Goal: Task Accomplishment & Management: Complete application form

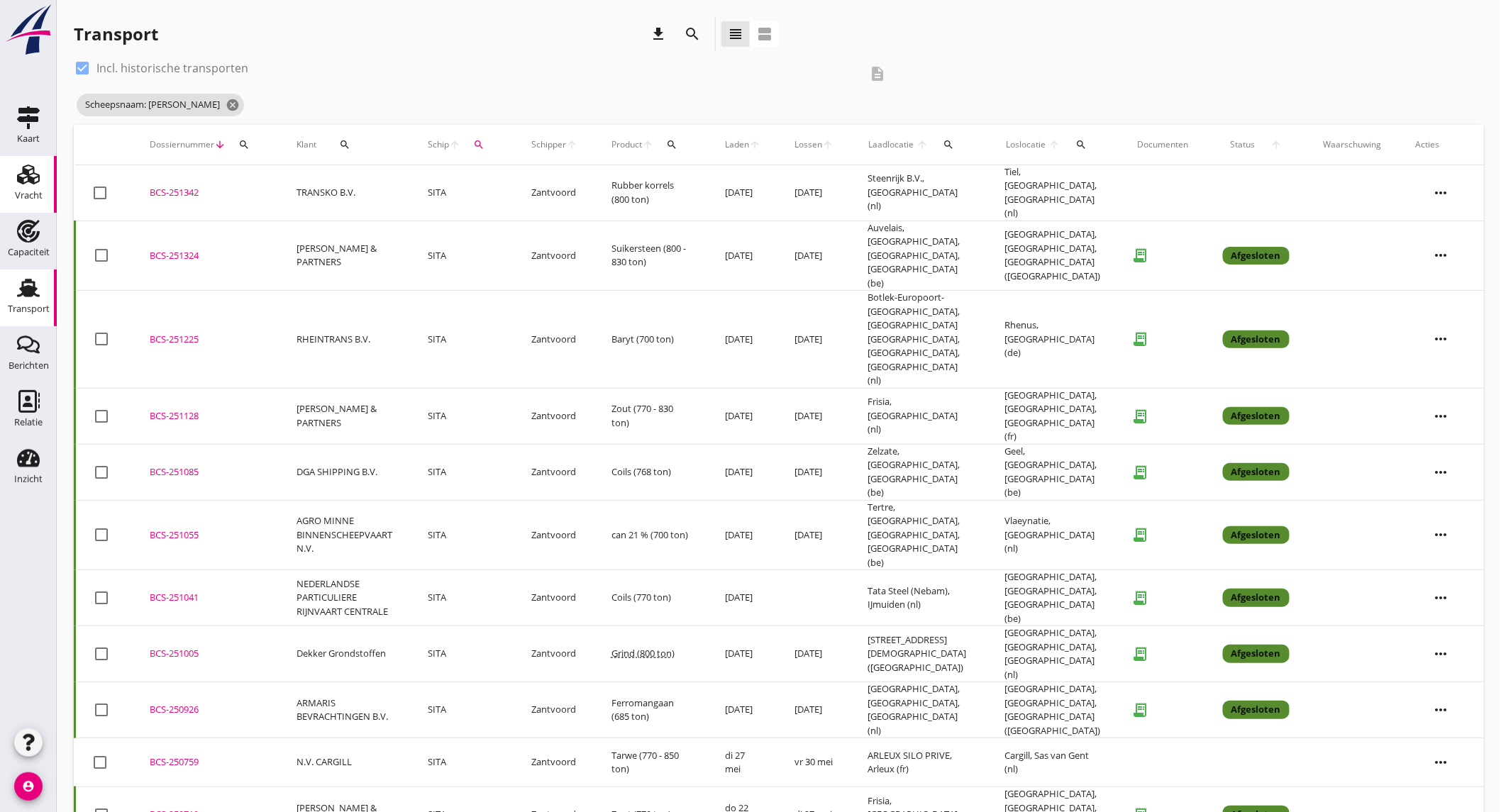
click at [25, 187] on div "Vracht" at bounding box center [29, 196] width 28 height 20
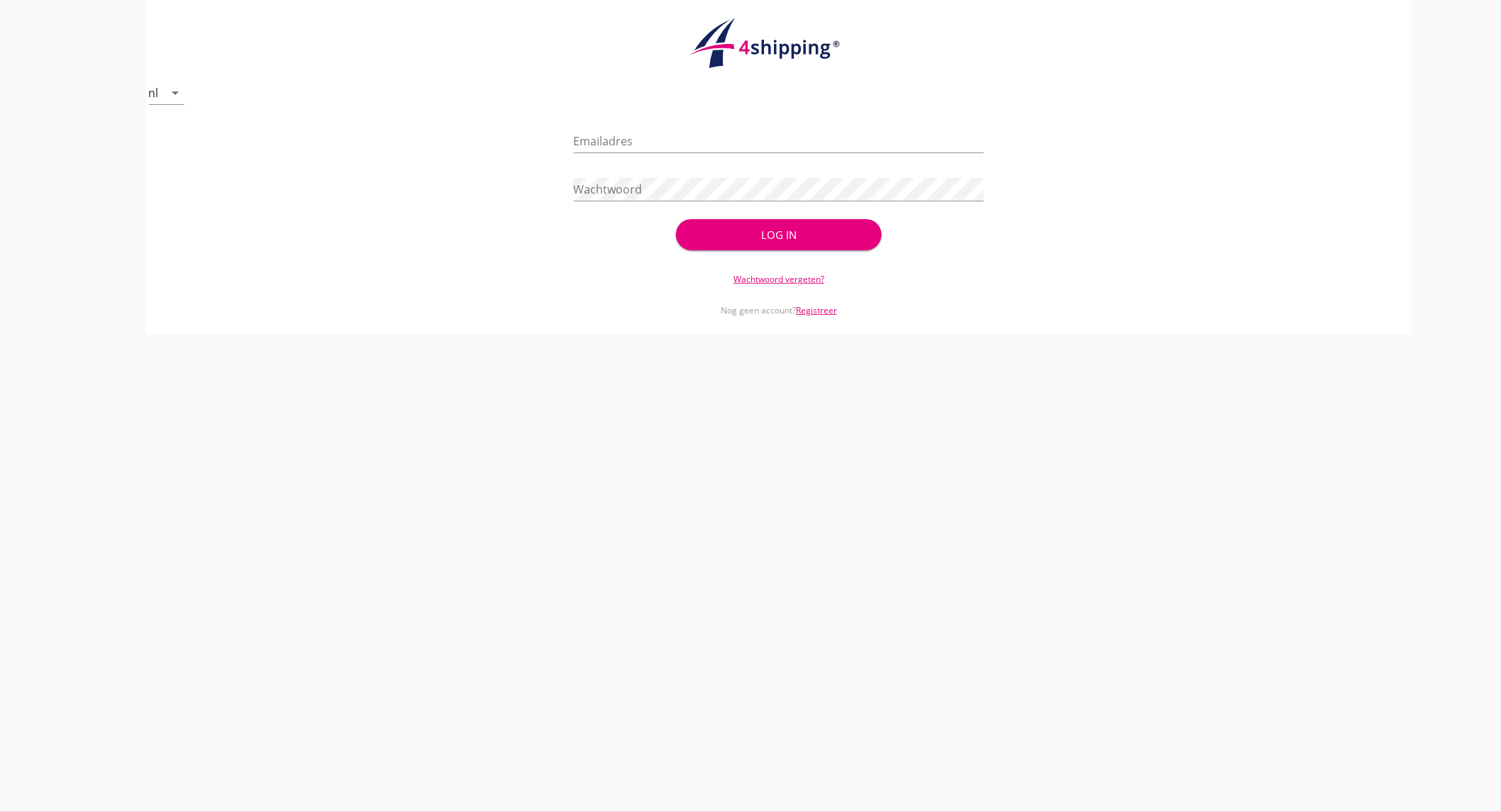
type input "[EMAIL_ADDRESS][DOMAIN_NAME]"
click at [772, 225] on button "Log in" at bounding box center [779, 235] width 205 height 31
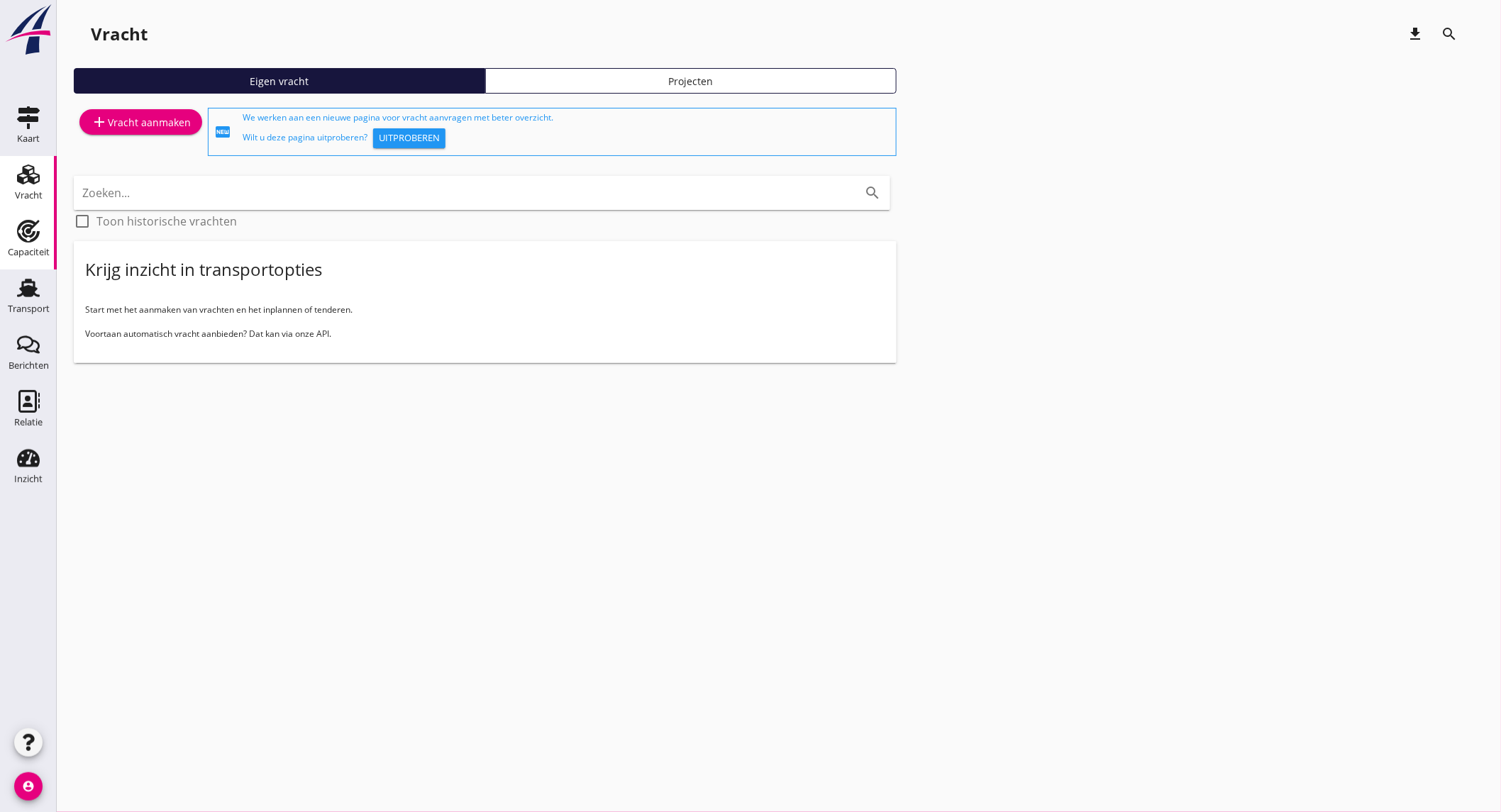
drag, startPoint x: 29, startPoint y: 239, endPoint x: 19, endPoint y: 207, distance: 33.5
click at [29, 239] on icon "Capaciteit" at bounding box center [28, 231] width 22 height 22
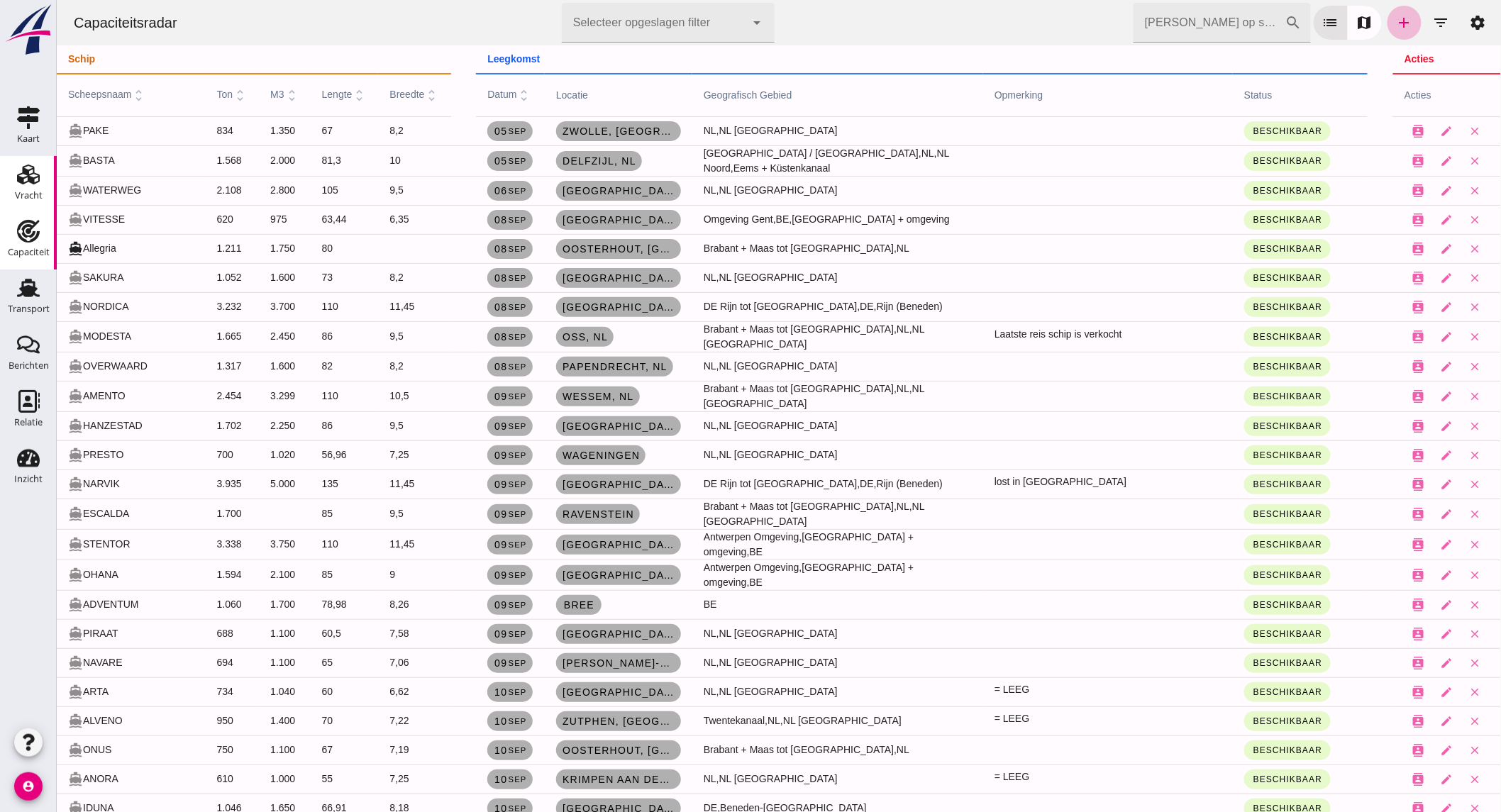
click at [40, 191] on div "Vracht" at bounding box center [29, 195] width 28 height 9
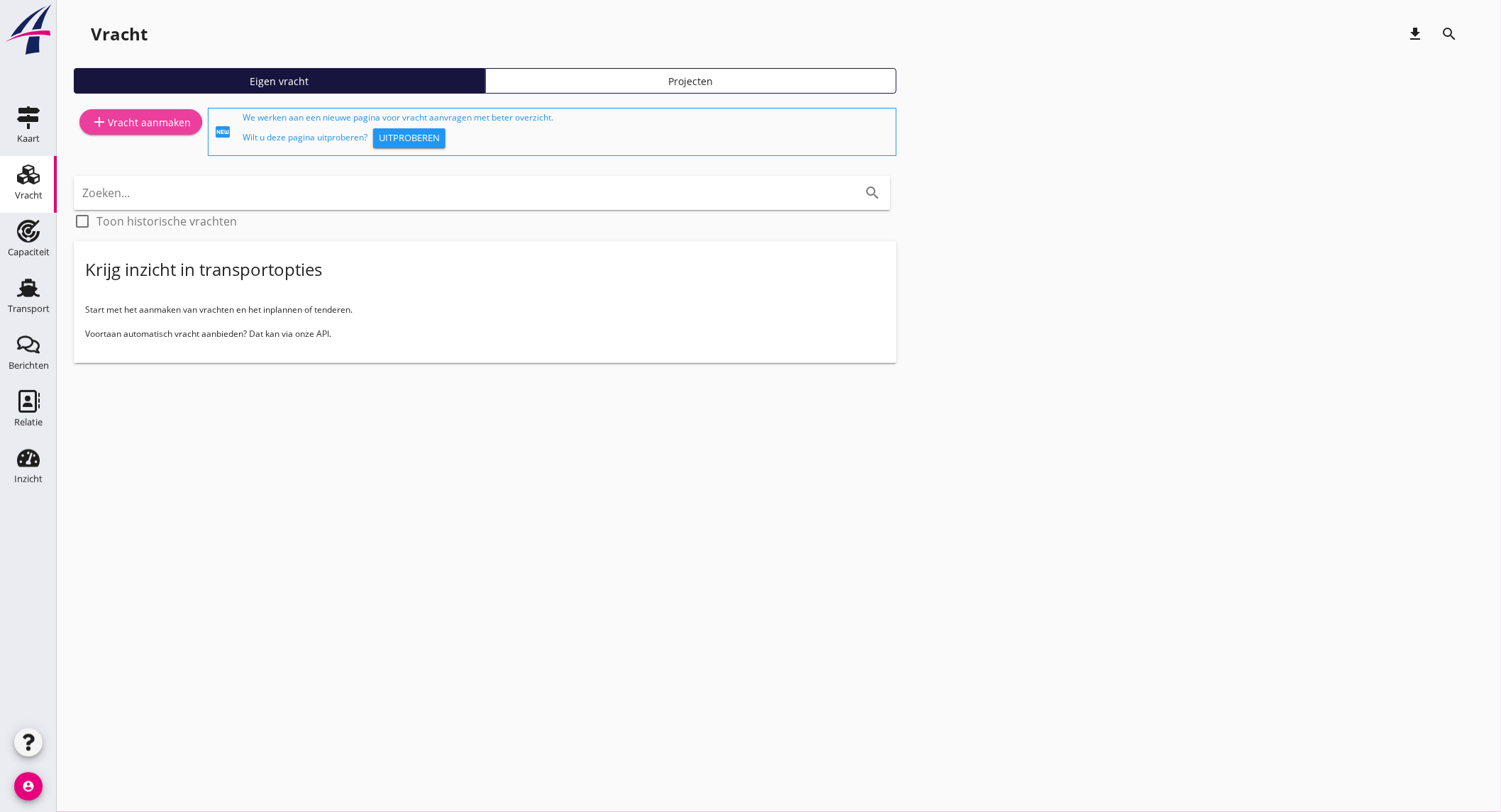
click at [139, 130] on div "add Vracht aanmaken" at bounding box center [141, 122] width 100 height 17
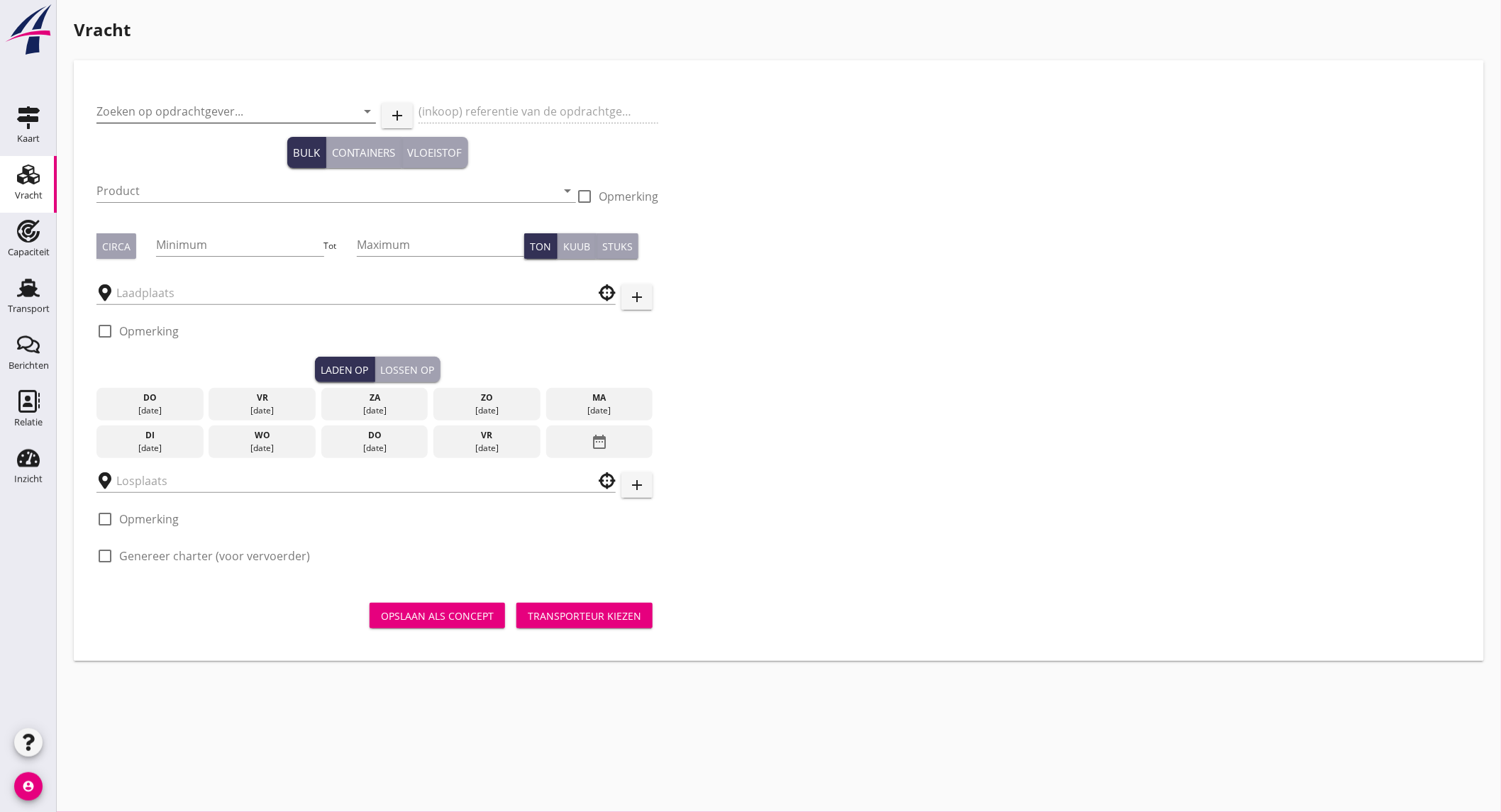
click at [224, 111] on input "Zoeken op opdrachtgever..." at bounding box center [216, 111] width 240 height 22
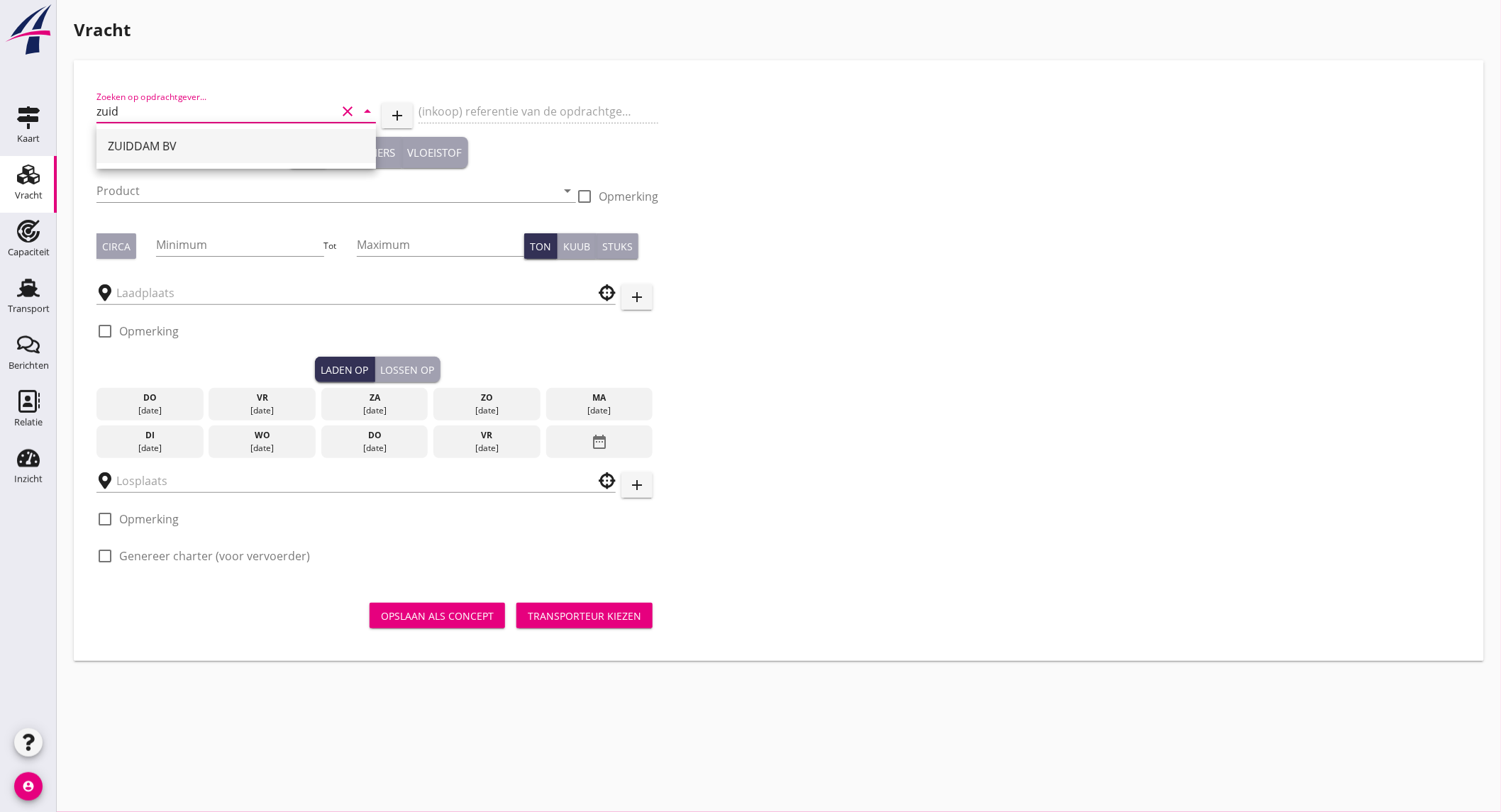
click at [212, 135] on div "ZUIDDAM BV" at bounding box center [236, 146] width 257 height 34
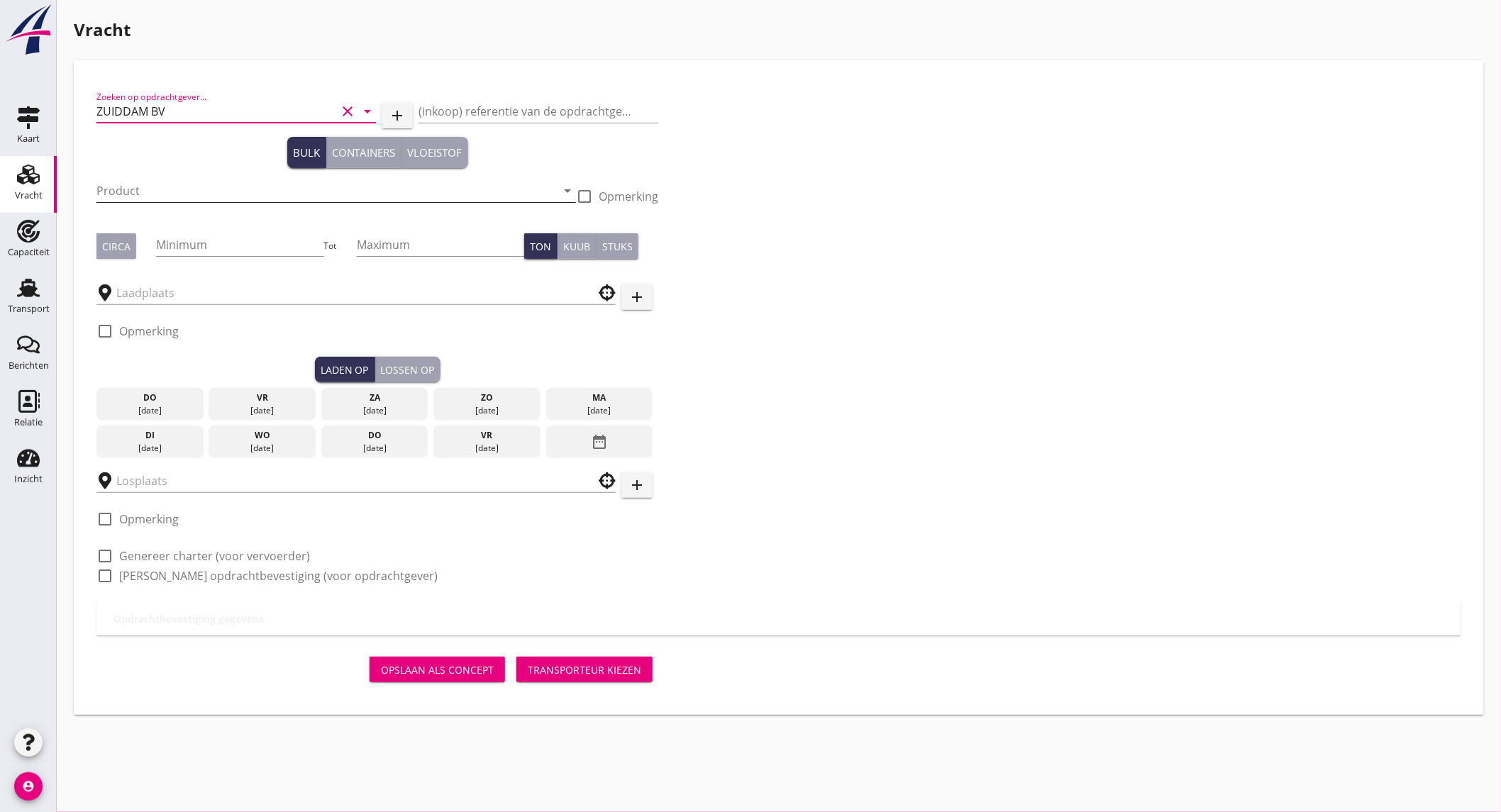
type input "ZUIDDAM BV"
click at [199, 190] on input "Product" at bounding box center [326, 190] width 459 height 22
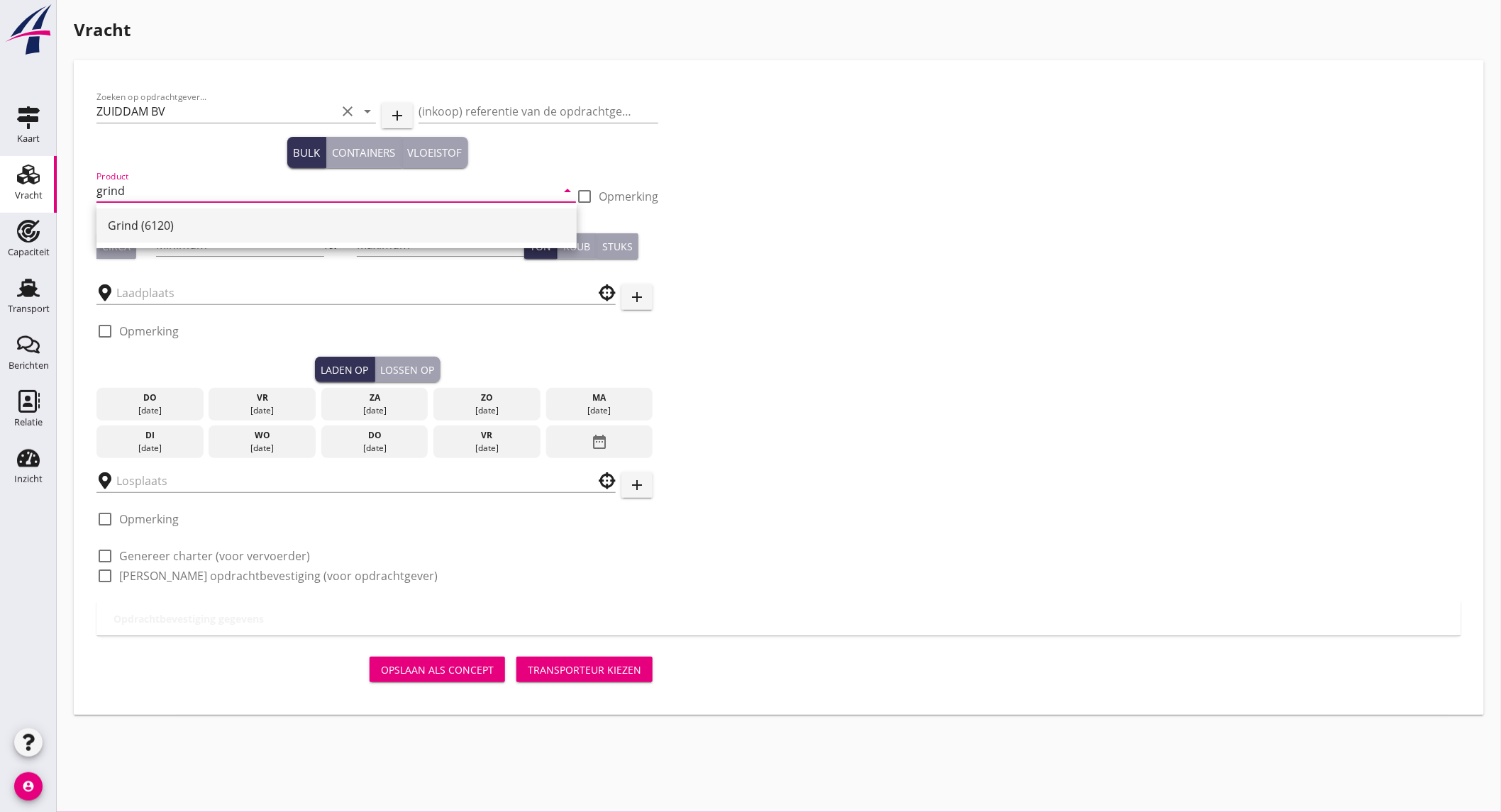
click at [206, 209] on div "Grind (6120)" at bounding box center [337, 225] width 458 height 34
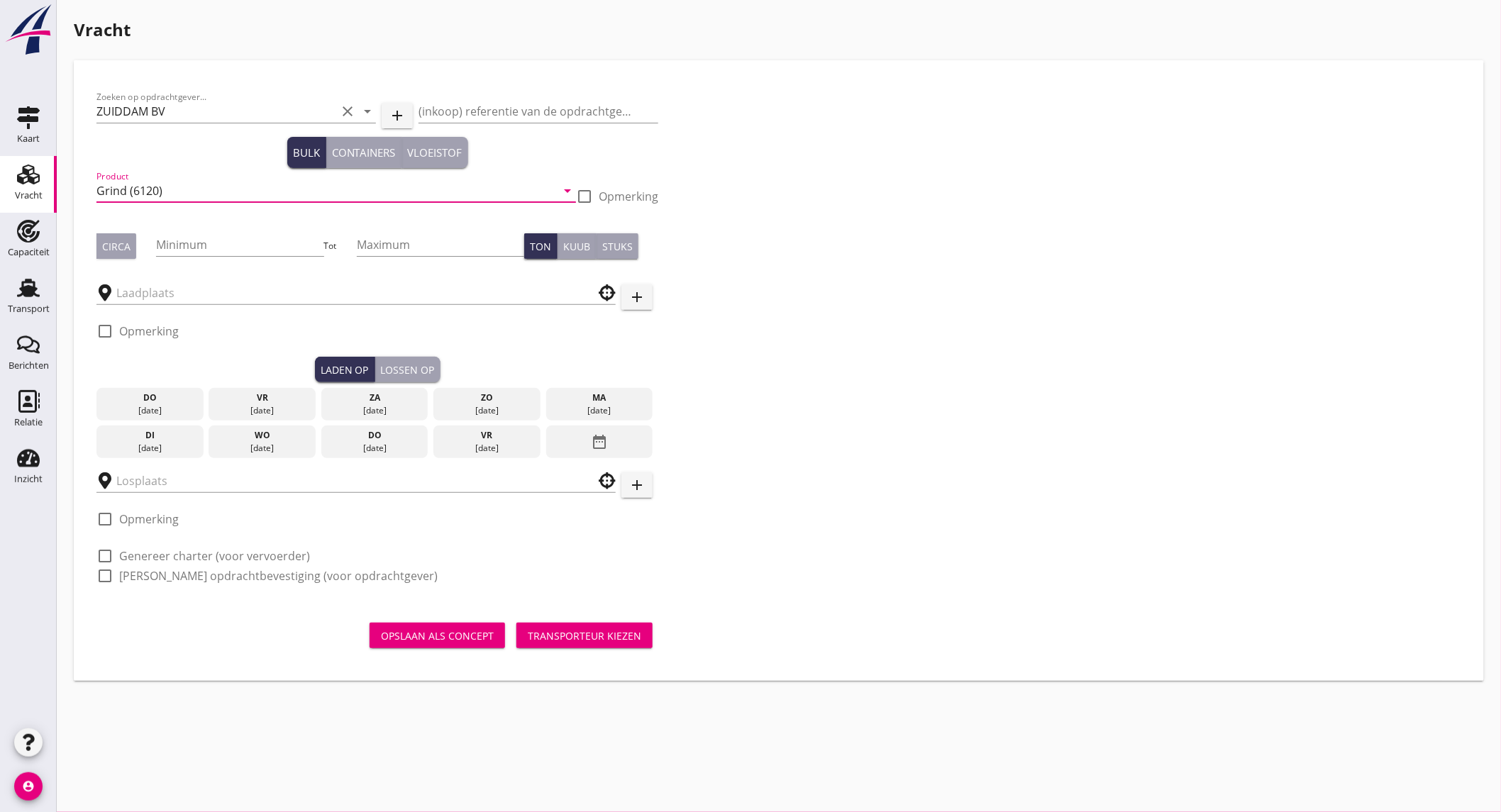
type input "Grind (6120)"
click at [591, 201] on div at bounding box center [584, 196] width 24 height 24
checkbox input "true"
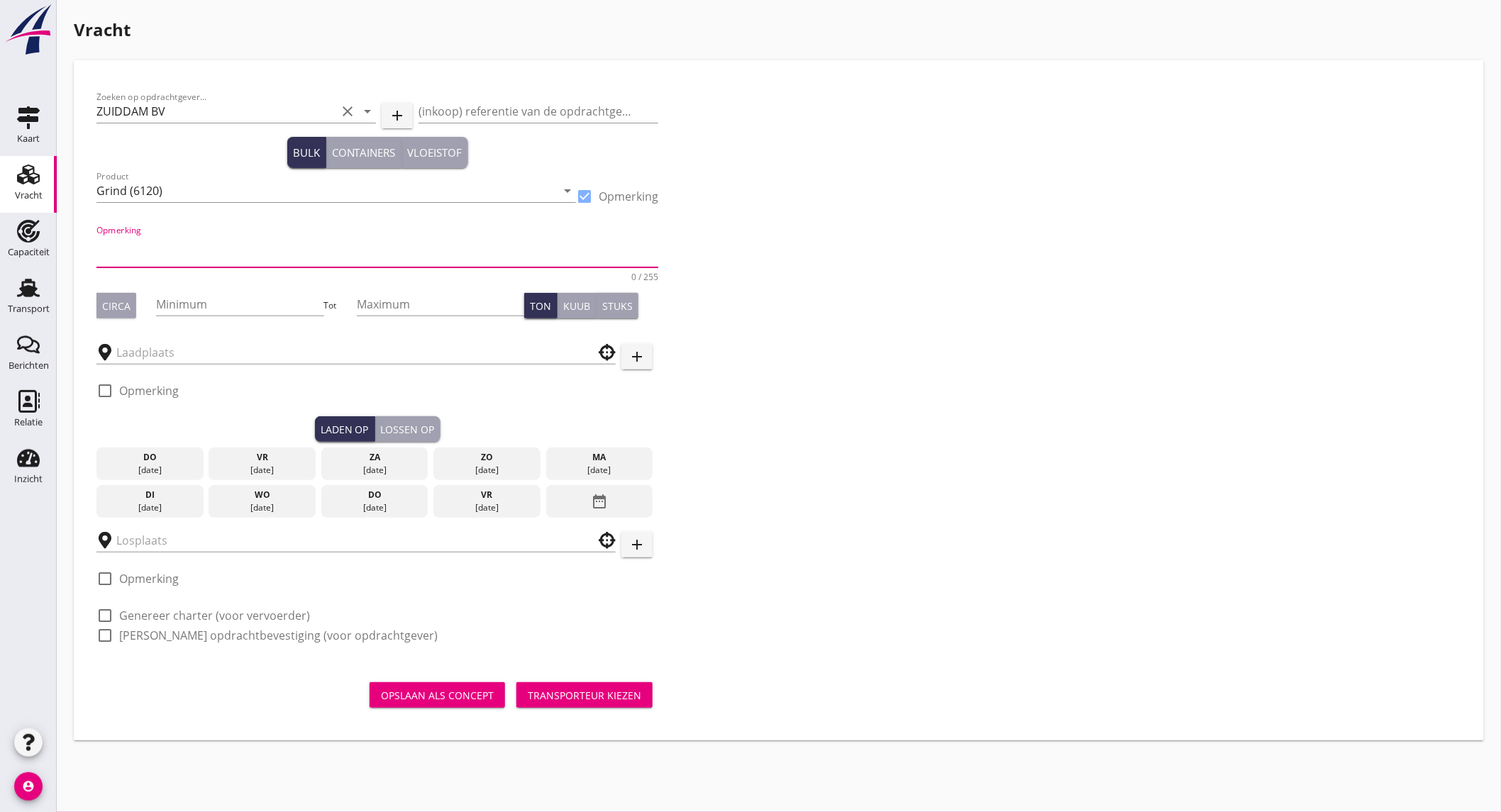
click at [130, 239] on textarea "Opmerking" at bounding box center [378, 250] width 562 height 34
paste textarea "500 ton 4-32 en 300 ton 4-16"
type textarea "500 ton 4-32 en 300 ton 4-16"
click at [119, 313] on div "Circa" at bounding box center [116, 306] width 29 height 15
click at [200, 306] on input "Minimum" at bounding box center [239, 303] width 168 height 22
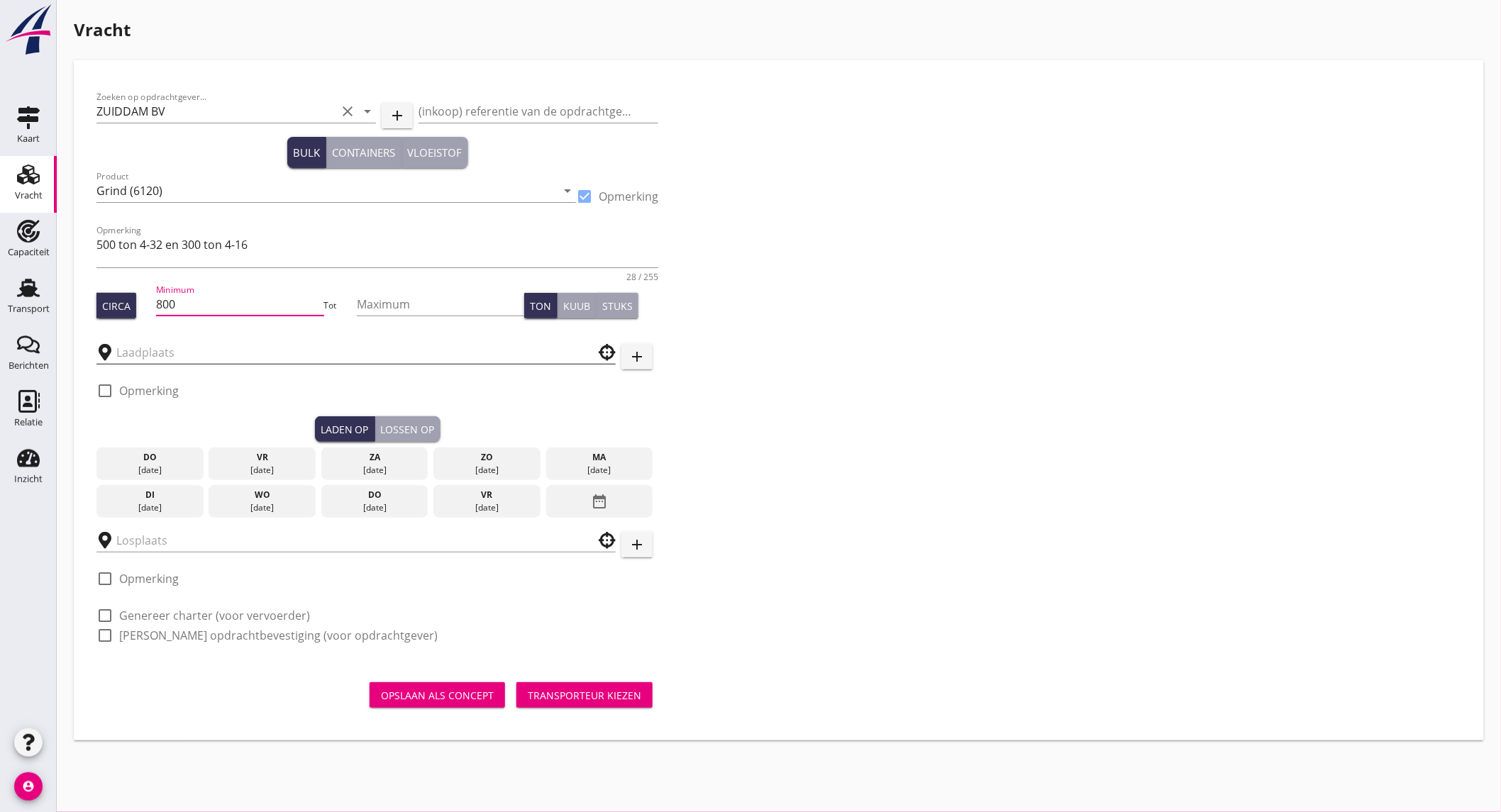
type input "800"
click at [178, 357] on input "text" at bounding box center [346, 352] width 459 height 22
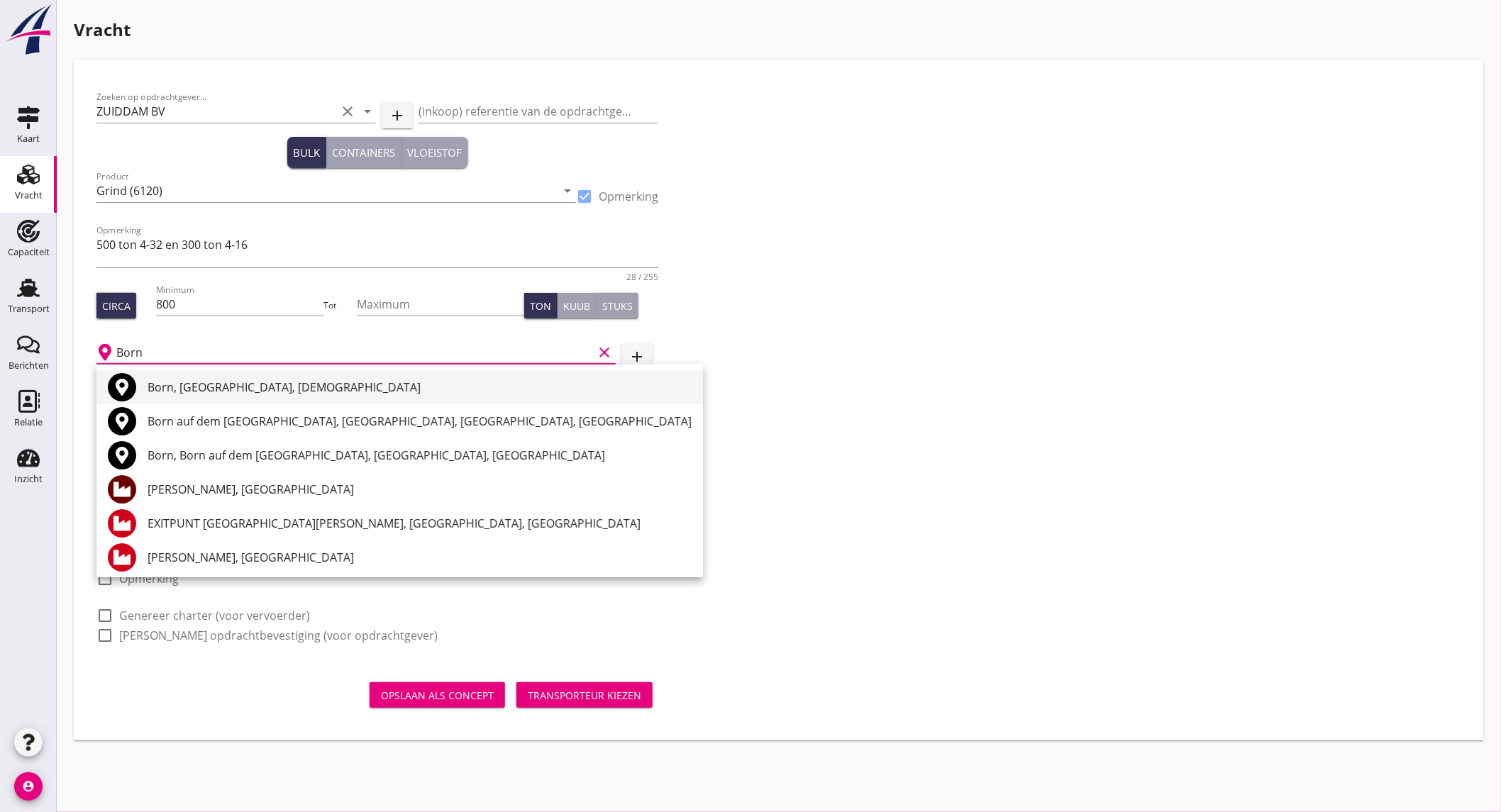
click at [263, 381] on div "Born, [GEOGRAPHIC_DATA], [DEMOGRAPHIC_DATA]" at bounding box center [419, 387] width 544 height 17
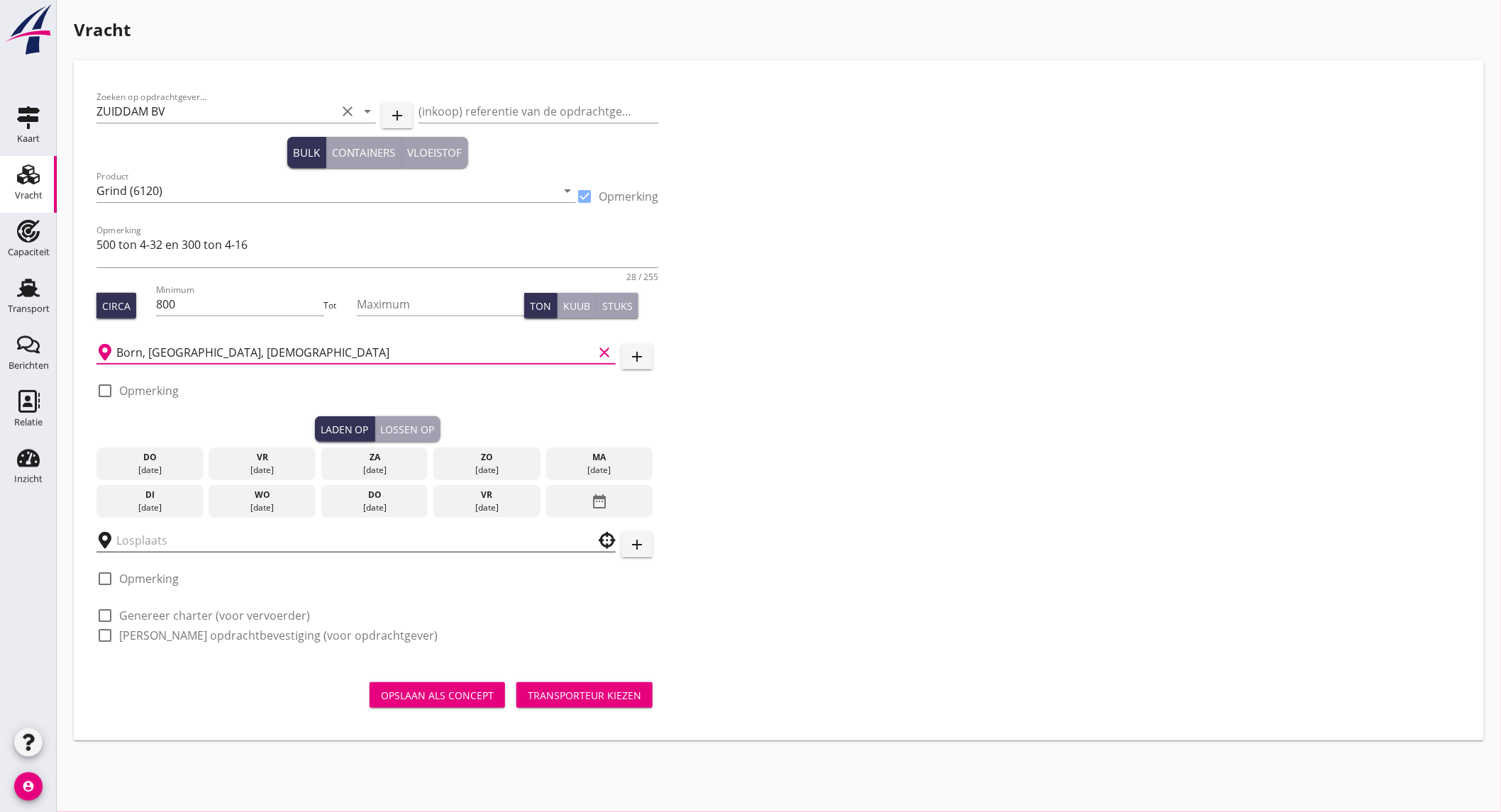
type input "Born, [GEOGRAPHIC_DATA], [DEMOGRAPHIC_DATA]"
click at [179, 535] on input "text" at bounding box center [346, 540] width 459 height 22
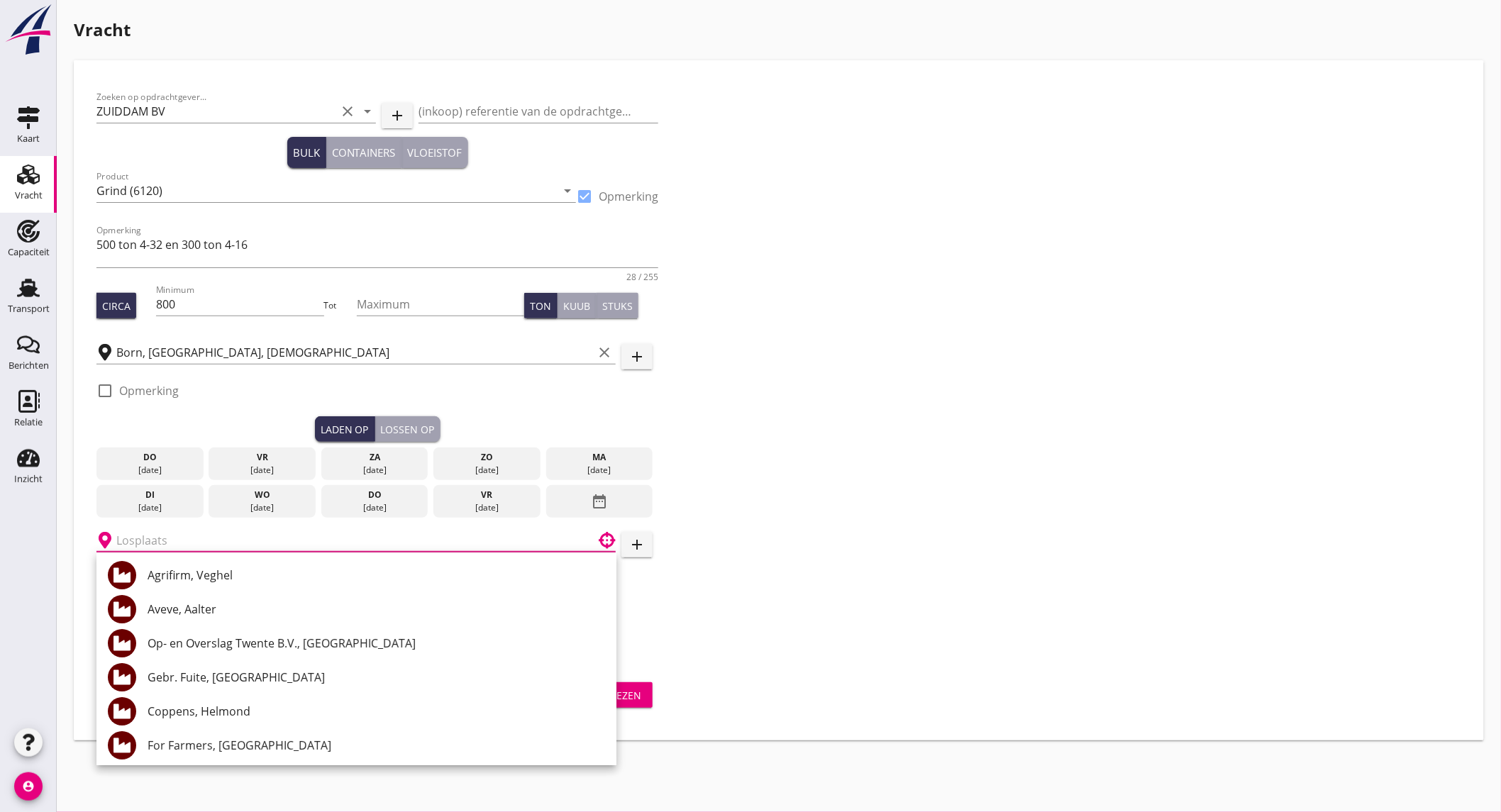
click at [153, 386] on label "Opmerking" at bounding box center [148, 391] width 59 height 14
checkbox input "true"
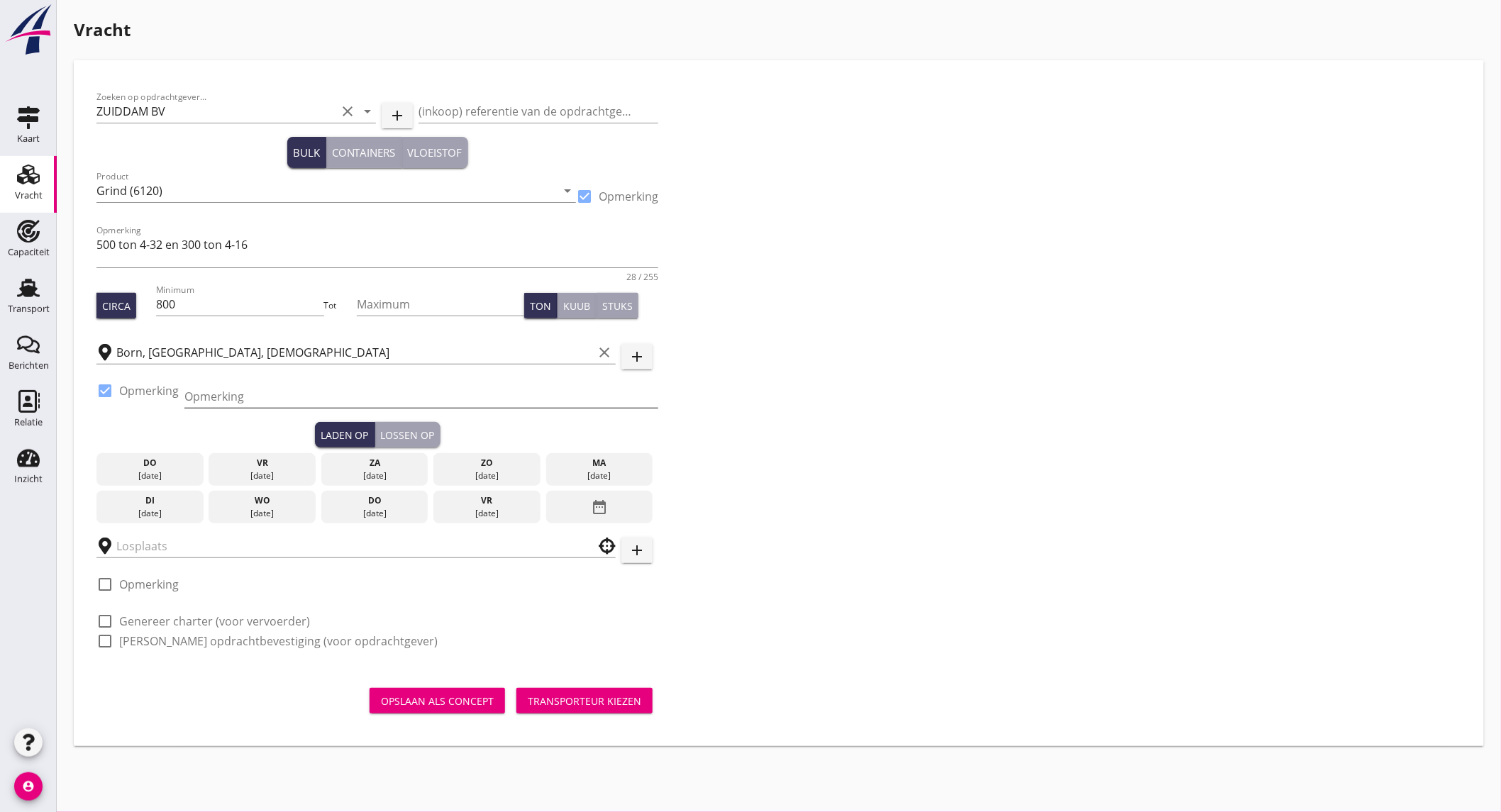
click at [221, 398] on input "Opmerking" at bounding box center [422, 396] width 474 height 22
paste input "31625266067"
type input "31625266067"
click at [158, 537] on input "text" at bounding box center [346, 546] width 459 height 22
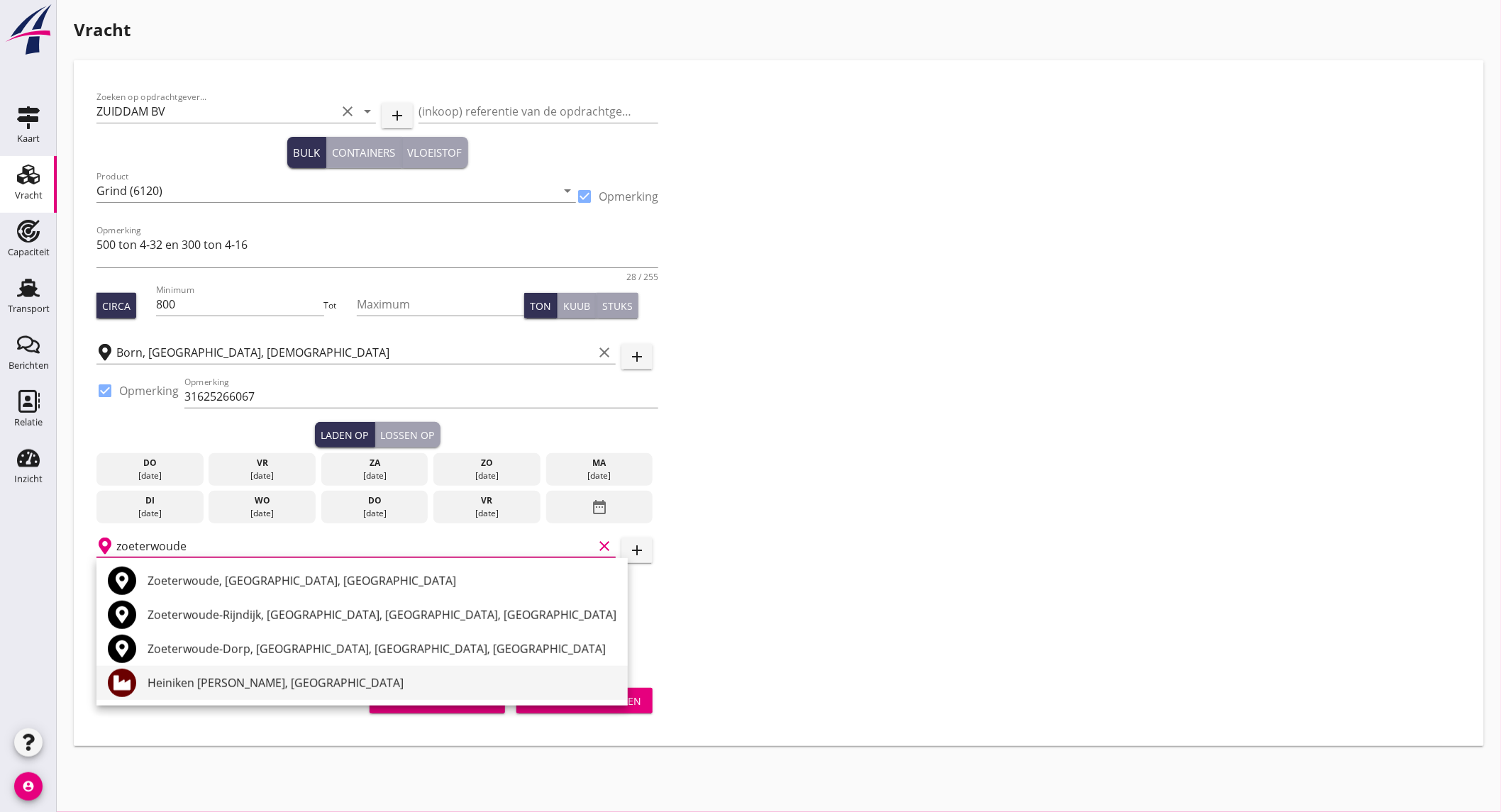
click at [273, 685] on div "Heiniken [PERSON_NAME], [GEOGRAPHIC_DATA]" at bounding box center [381, 683] width 469 height 17
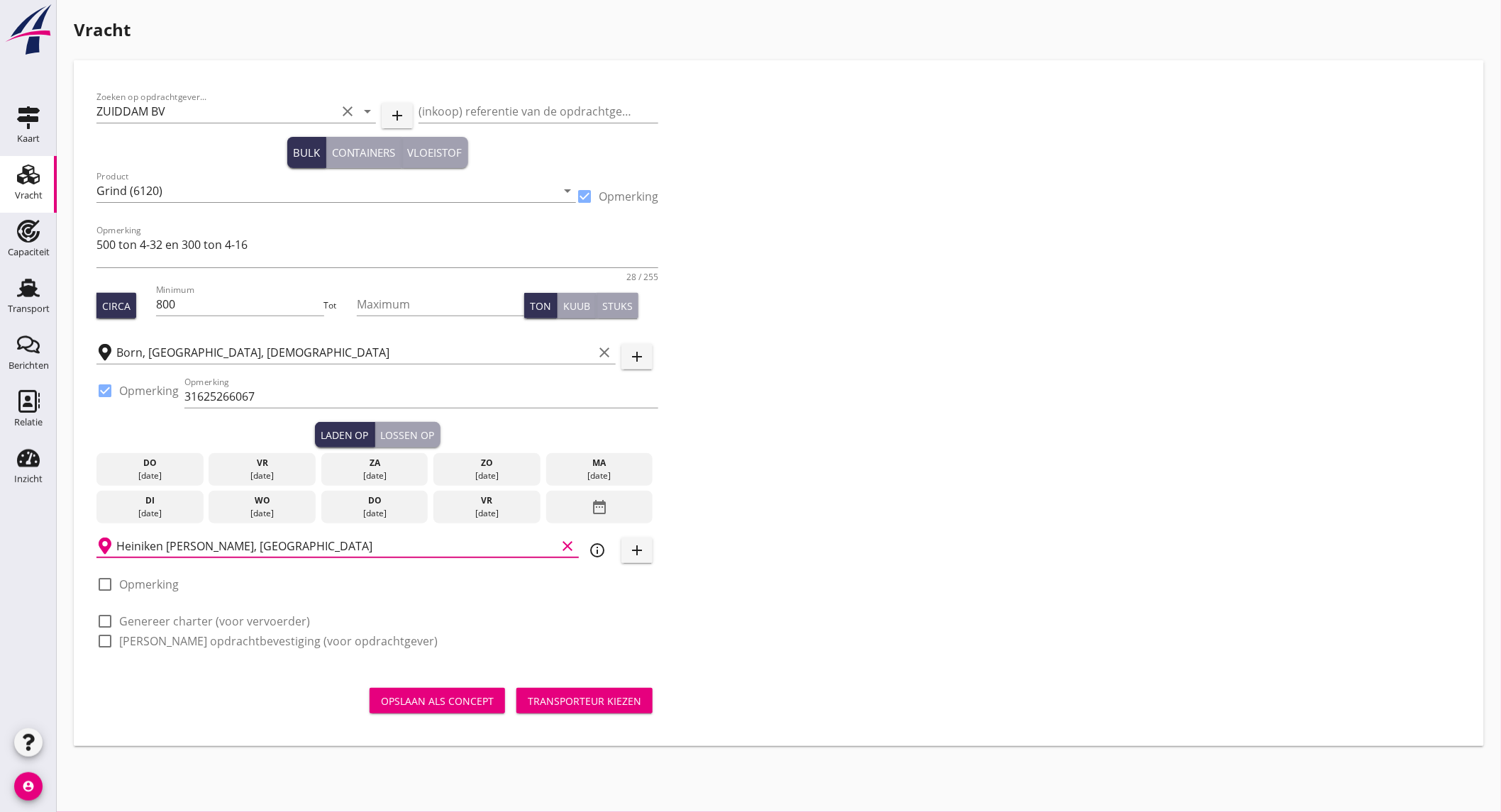
type input "Heiniken [PERSON_NAME], [GEOGRAPHIC_DATA]"
click at [601, 552] on icon "info_outline" at bounding box center [598, 550] width 17 height 17
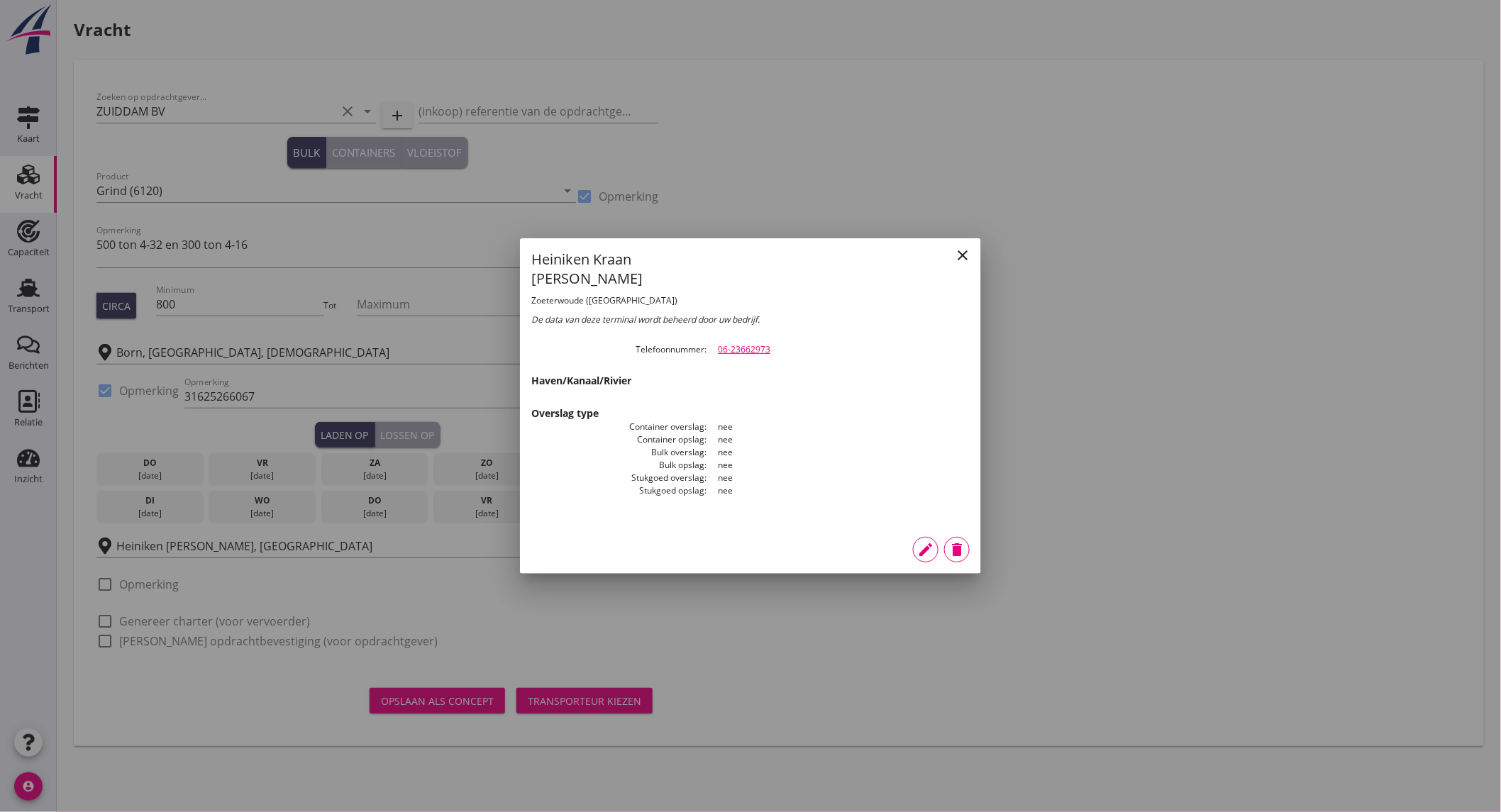
click at [964, 256] on icon "close" at bounding box center [963, 255] width 17 height 17
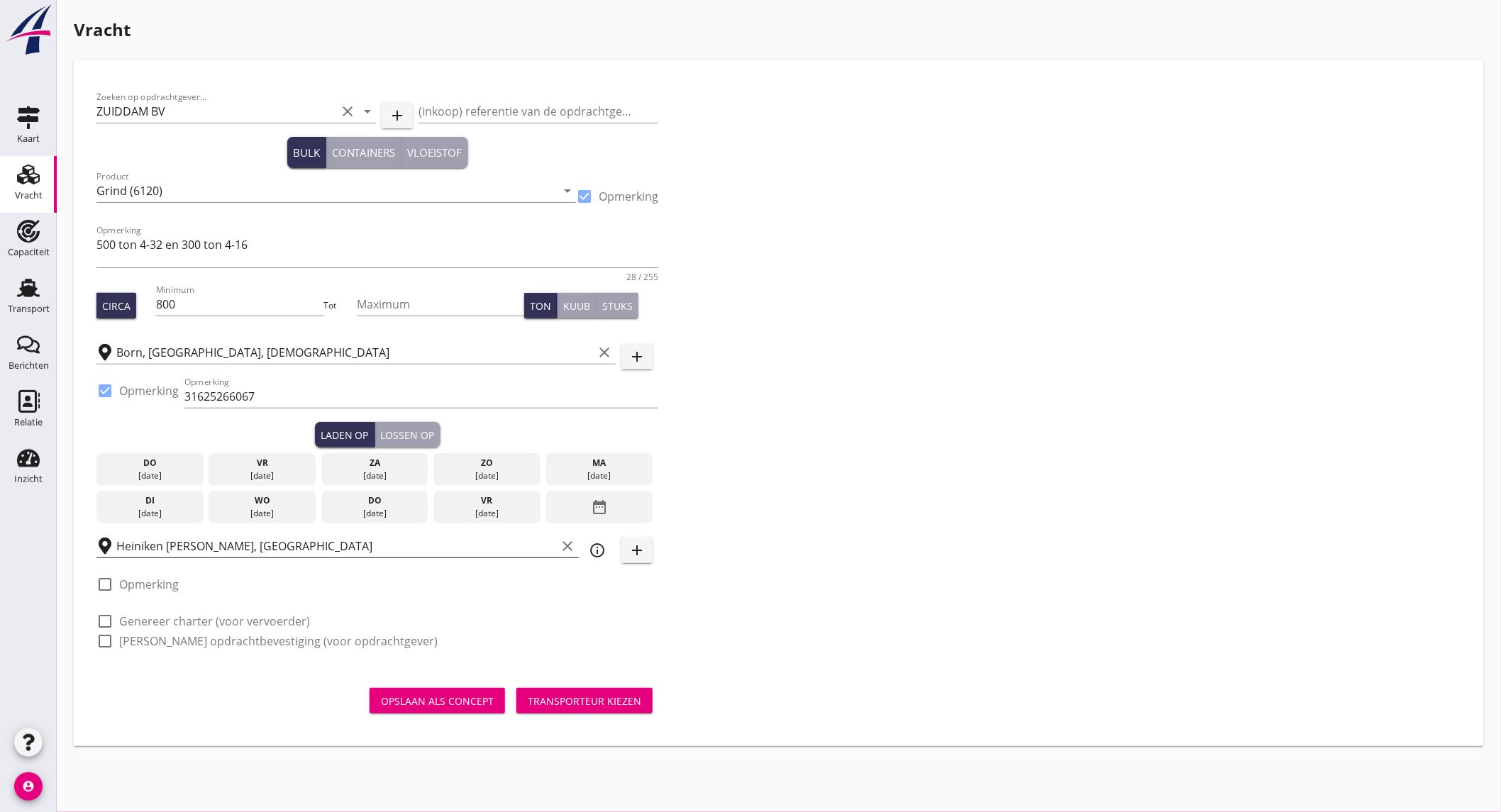
click at [564, 543] on icon "clear" at bounding box center [568, 546] width 17 height 17
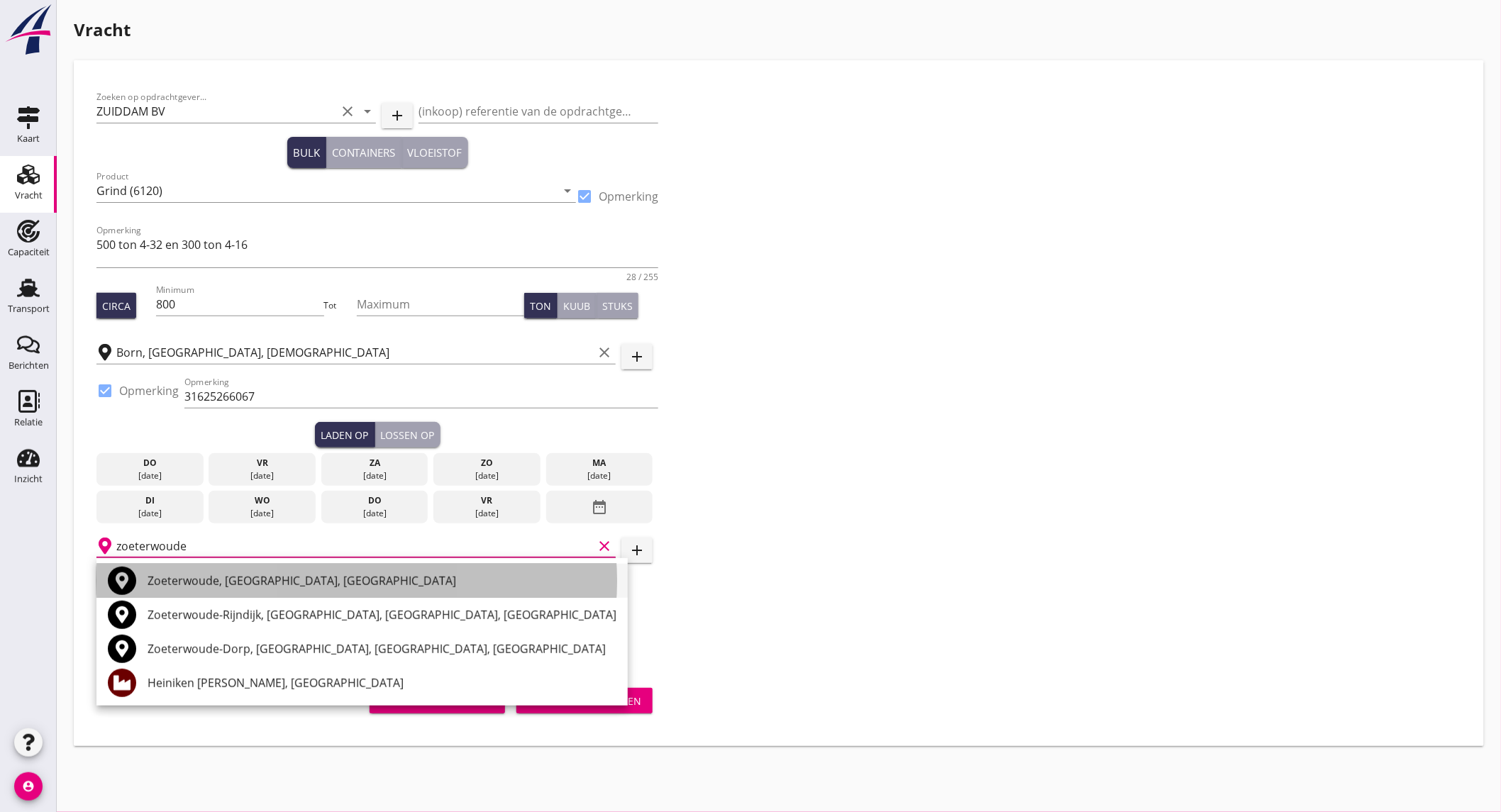
click at [271, 582] on div "Zoeterwoude, [GEOGRAPHIC_DATA], [GEOGRAPHIC_DATA]" at bounding box center [381, 580] width 469 height 17
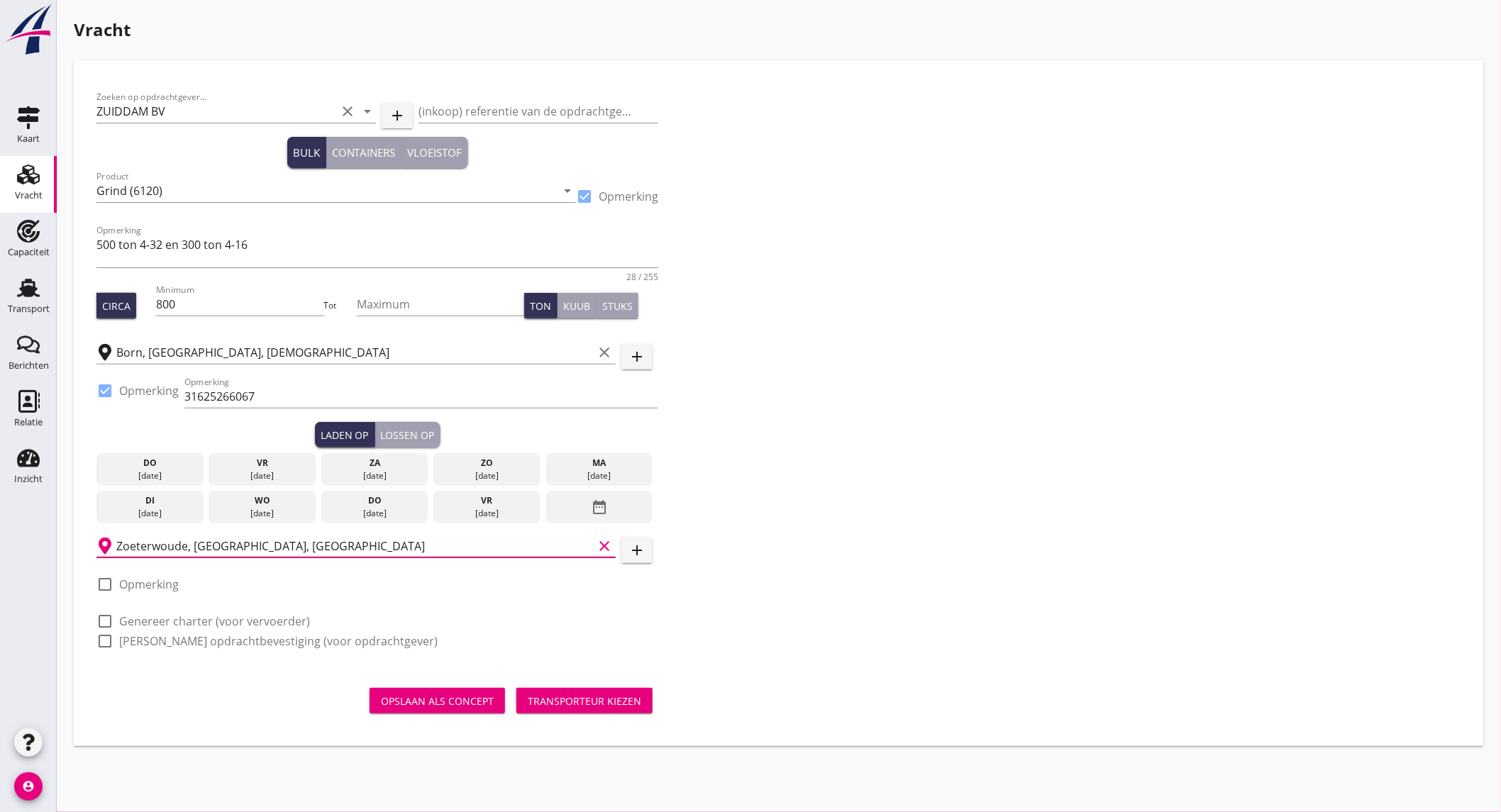
type input "Zoeterwoude, [GEOGRAPHIC_DATA], [GEOGRAPHIC_DATA]"
click at [169, 587] on label "Opmerking" at bounding box center [148, 584] width 59 height 14
checkbox input "true"
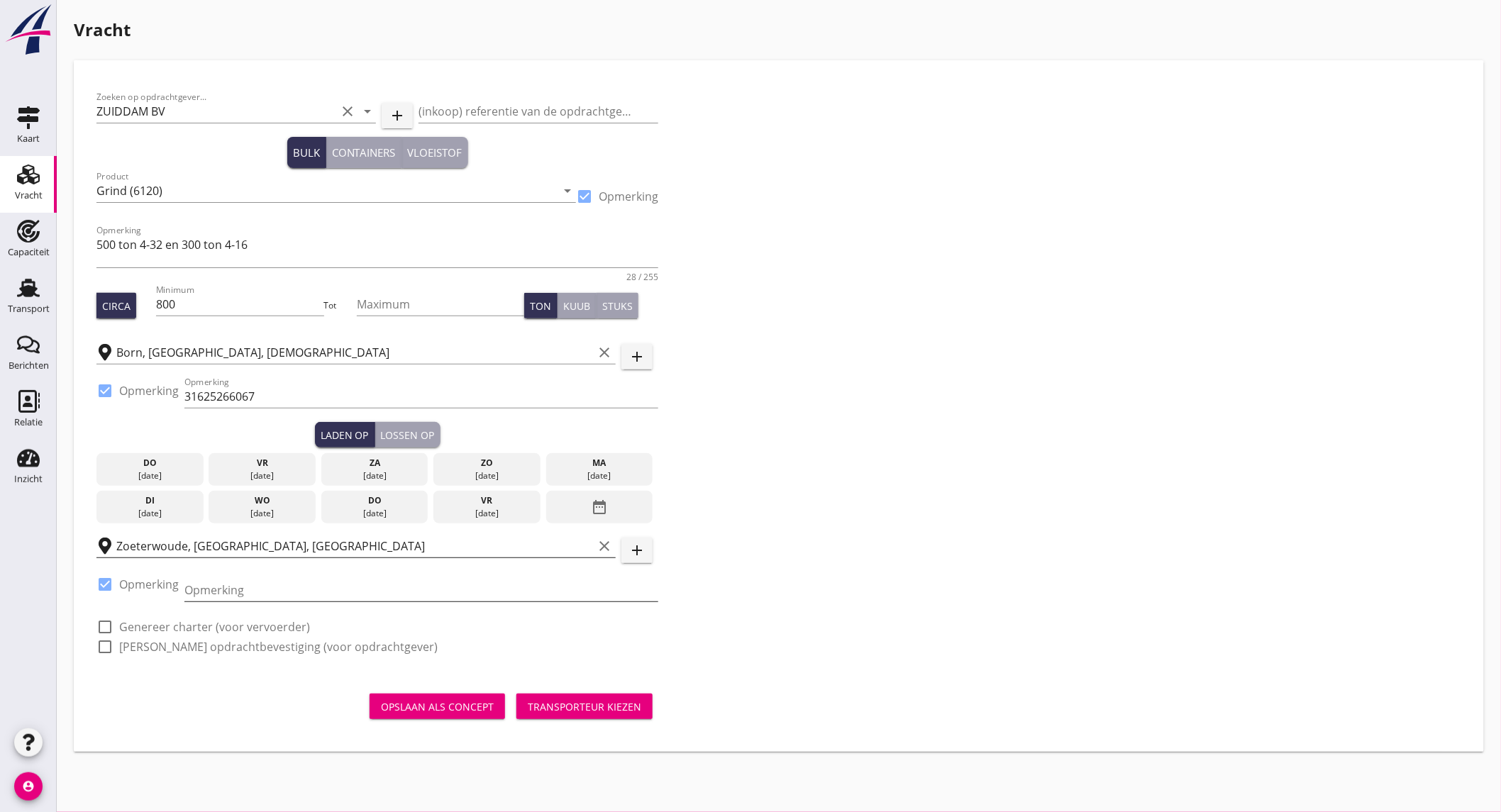
click at [196, 587] on input "Opmerking" at bounding box center [422, 590] width 474 height 22
paste input "0715453526 of 0627208131"
type input "0715453526 of 0627208131"
click at [141, 624] on label "Genereer charter (voor vervoerder)" at bounding box center [214, 627] width 191 height 14
checkbox input "true"
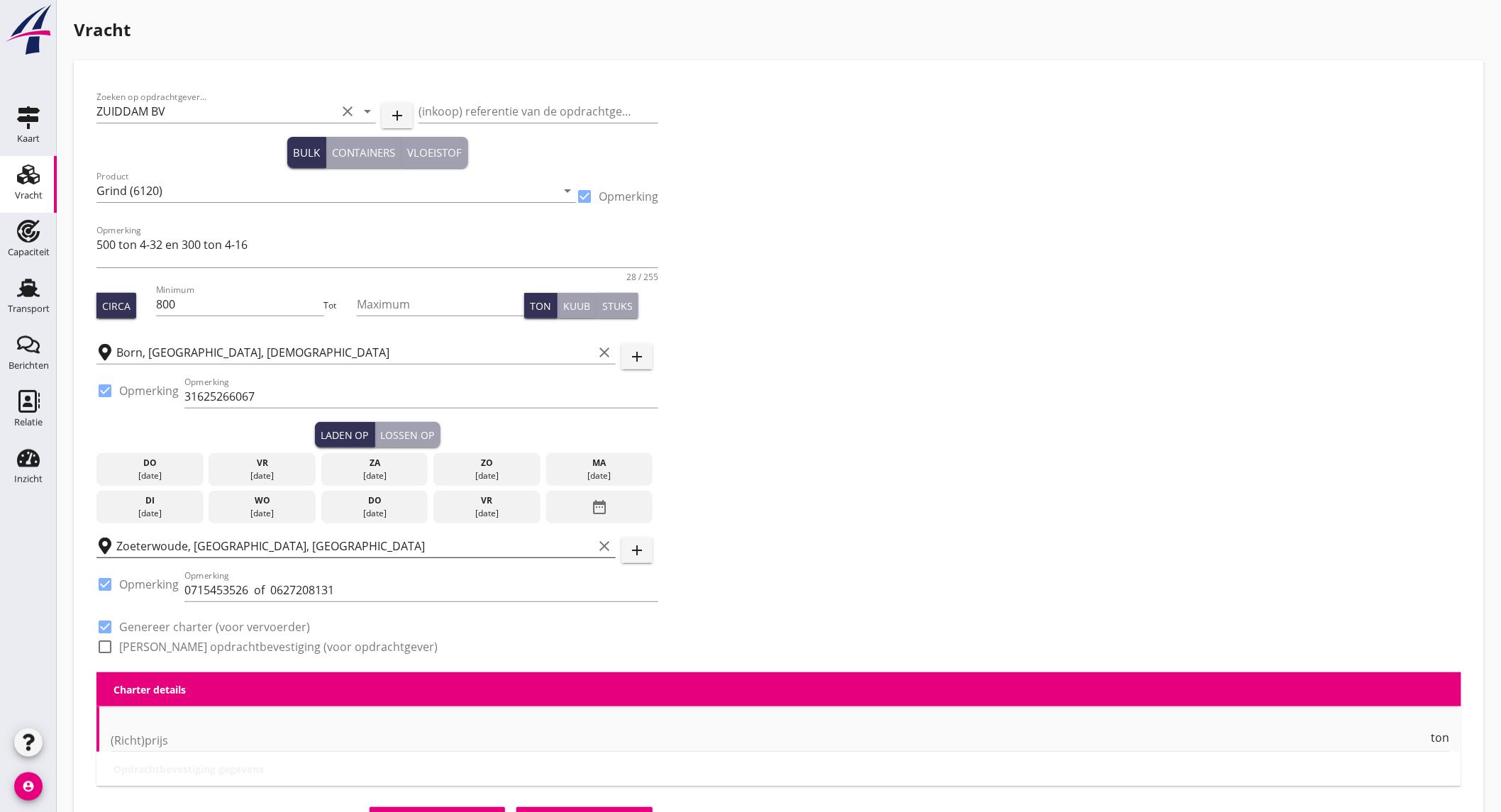
click at [147, 644] on label "[PERSON_NAME] opdrachtbevestiging (voor opdrachtgever)" at bounding box center [278, 647] width 319 height 14
checkbox input "true"
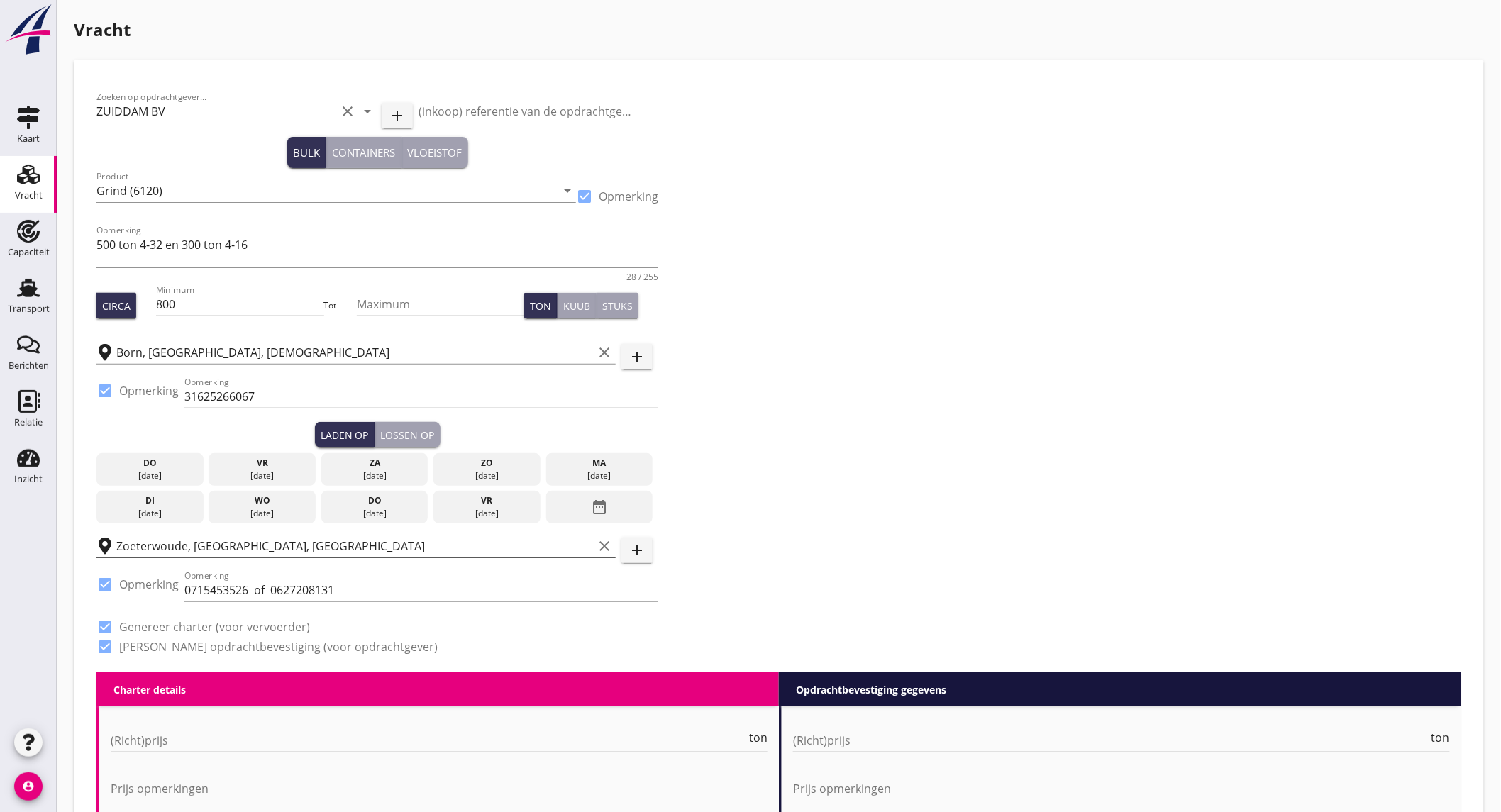
scroll to position [394, 0]
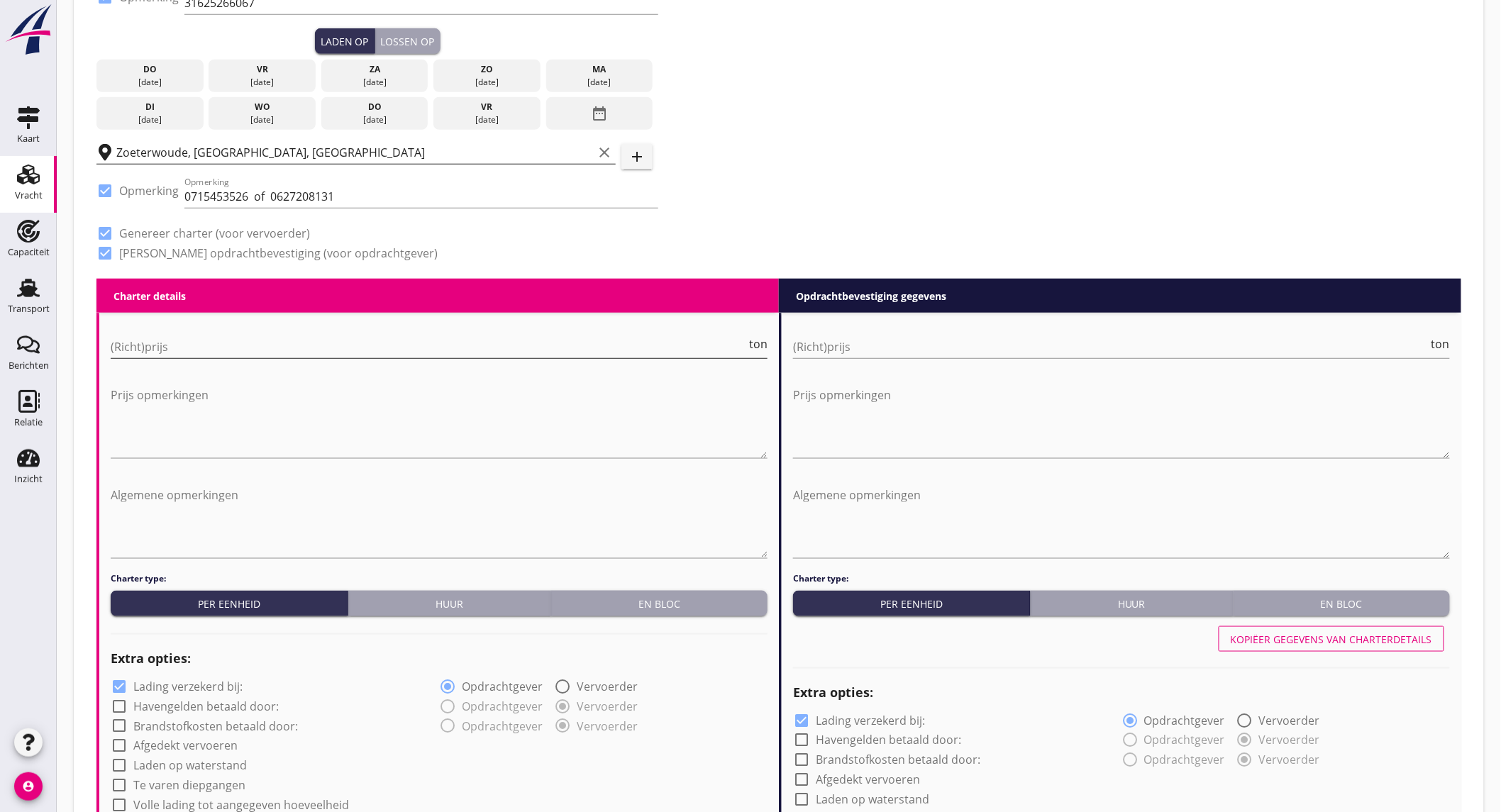
click at [146, 349] on input "(Richt)prijs" at bounding box center [428, 347] width 635 height 22
type input "6"
type input "6.25"
click at [881, 348] on input "(Richt)prijs" at bounding box center [1110, 347] width 635 height 22
type input "6"
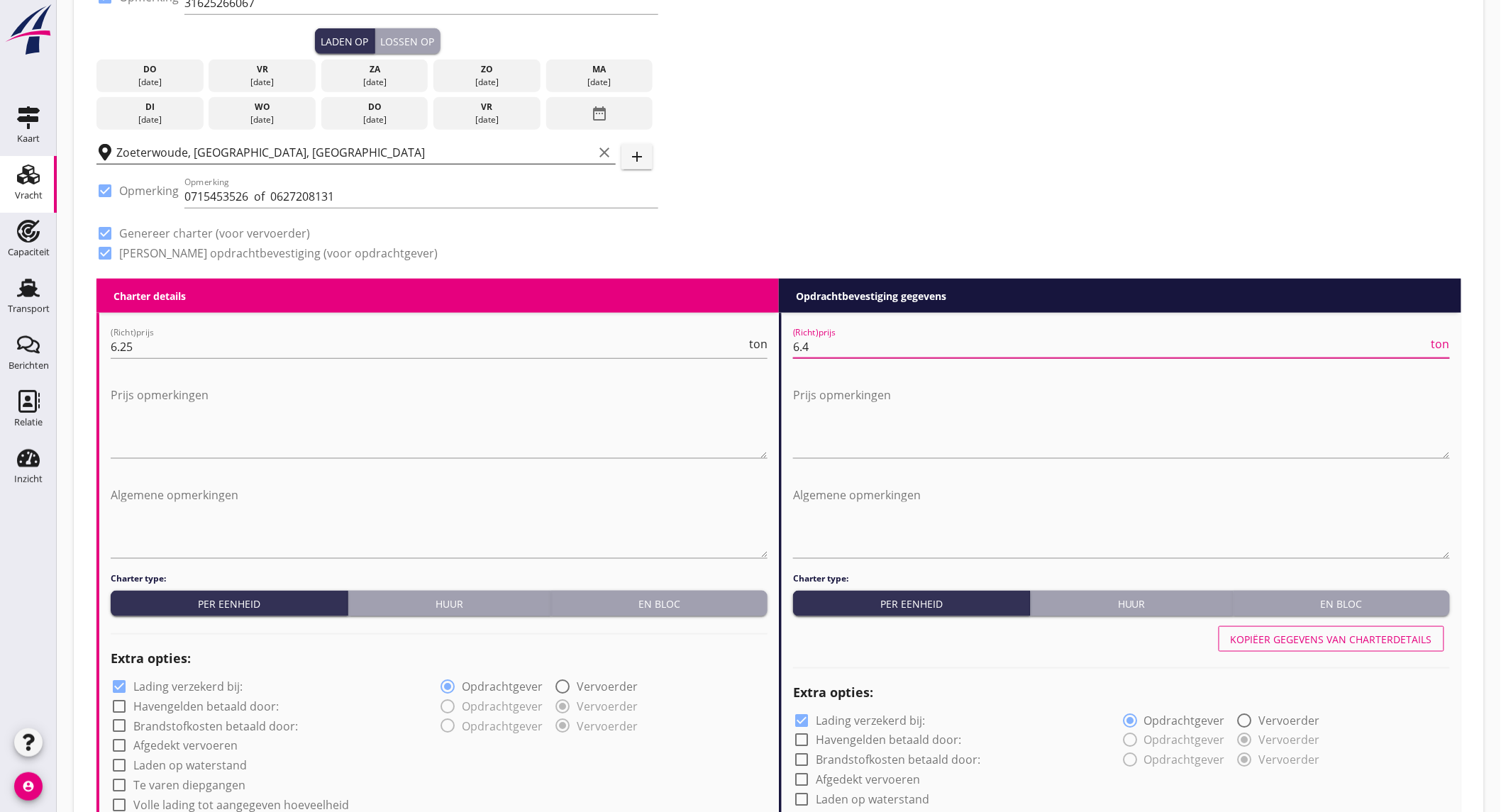
type input "6.4"
click at [193, 682] on label "Lading verzekerd bij:" at bounding box center [188, 686] width 109 height 14
checkbox input "false"
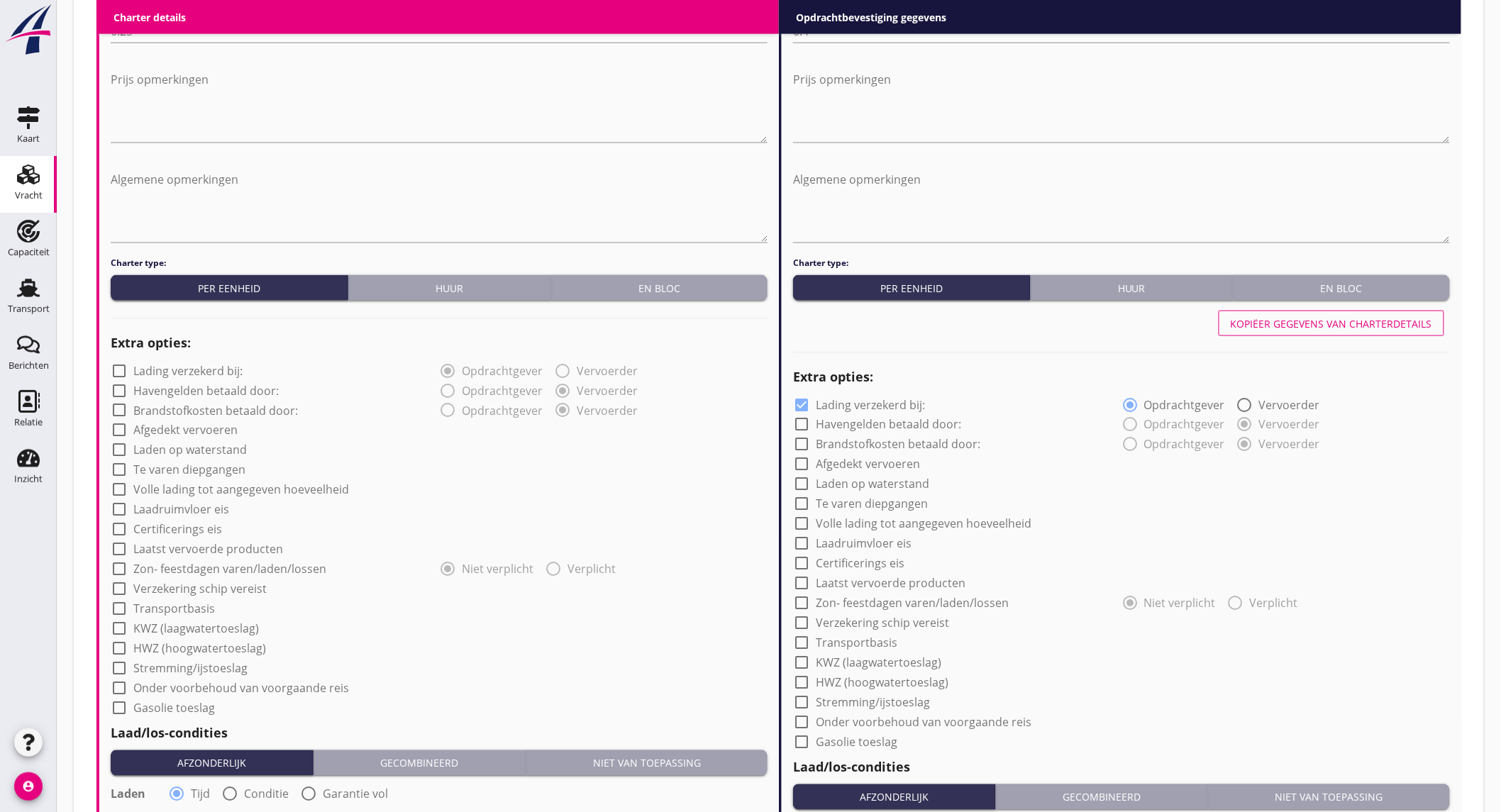
scroll to position [1103, 0]
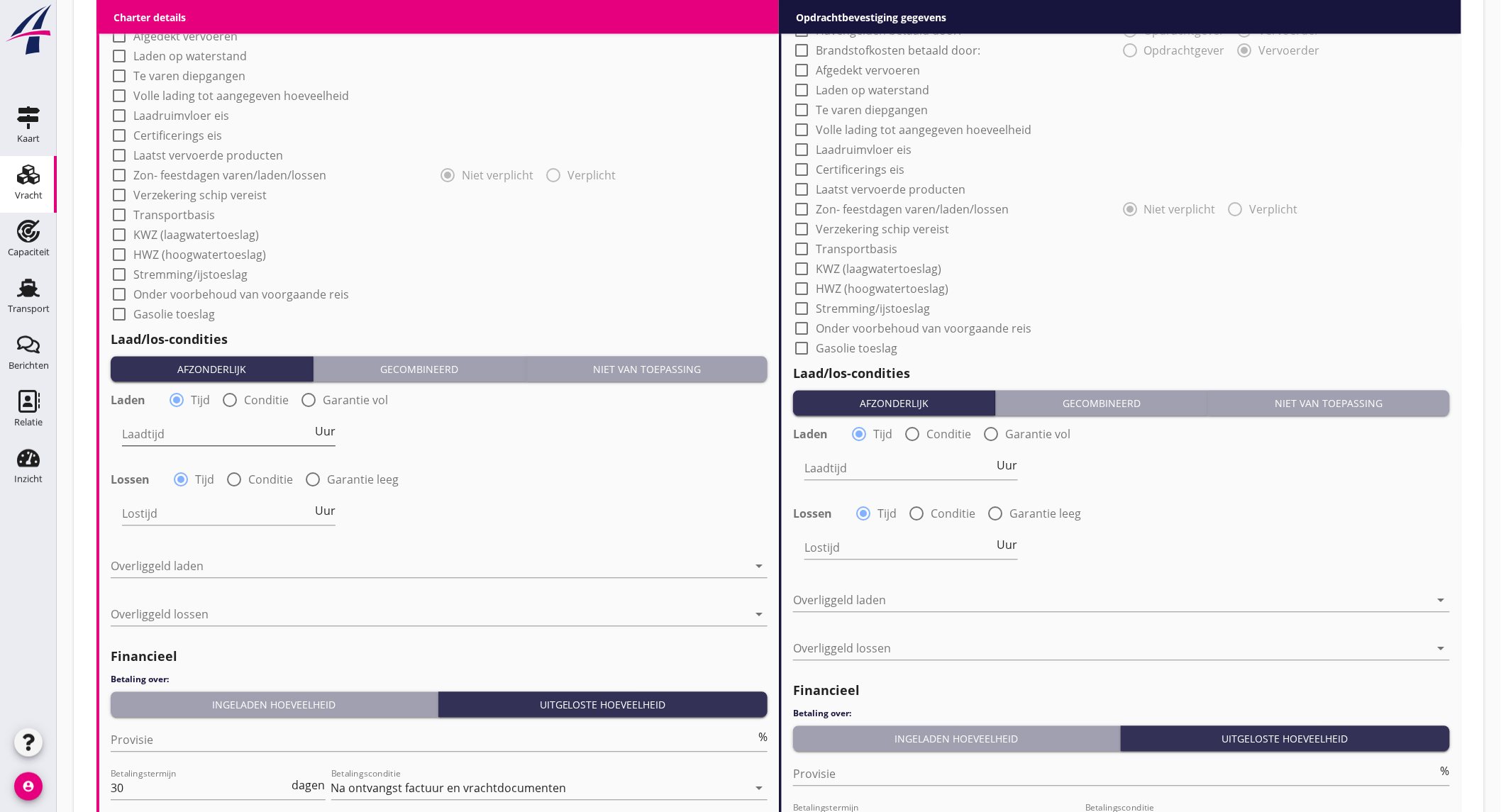
click at [178, 431] on input "Laadtijd" at bounding box center [217, 434] width 190 height 22
click at [324, 433] on span "Uur" at bounding box center [325, 431] width 21 height 12
click at [328, 506] on span "Uur" at bounding box center [325, 511] width 21 height 12
click at [235, 442] on input "Laadtijd" at bounding box center [216, 434] width 189 height 22
type input "1"
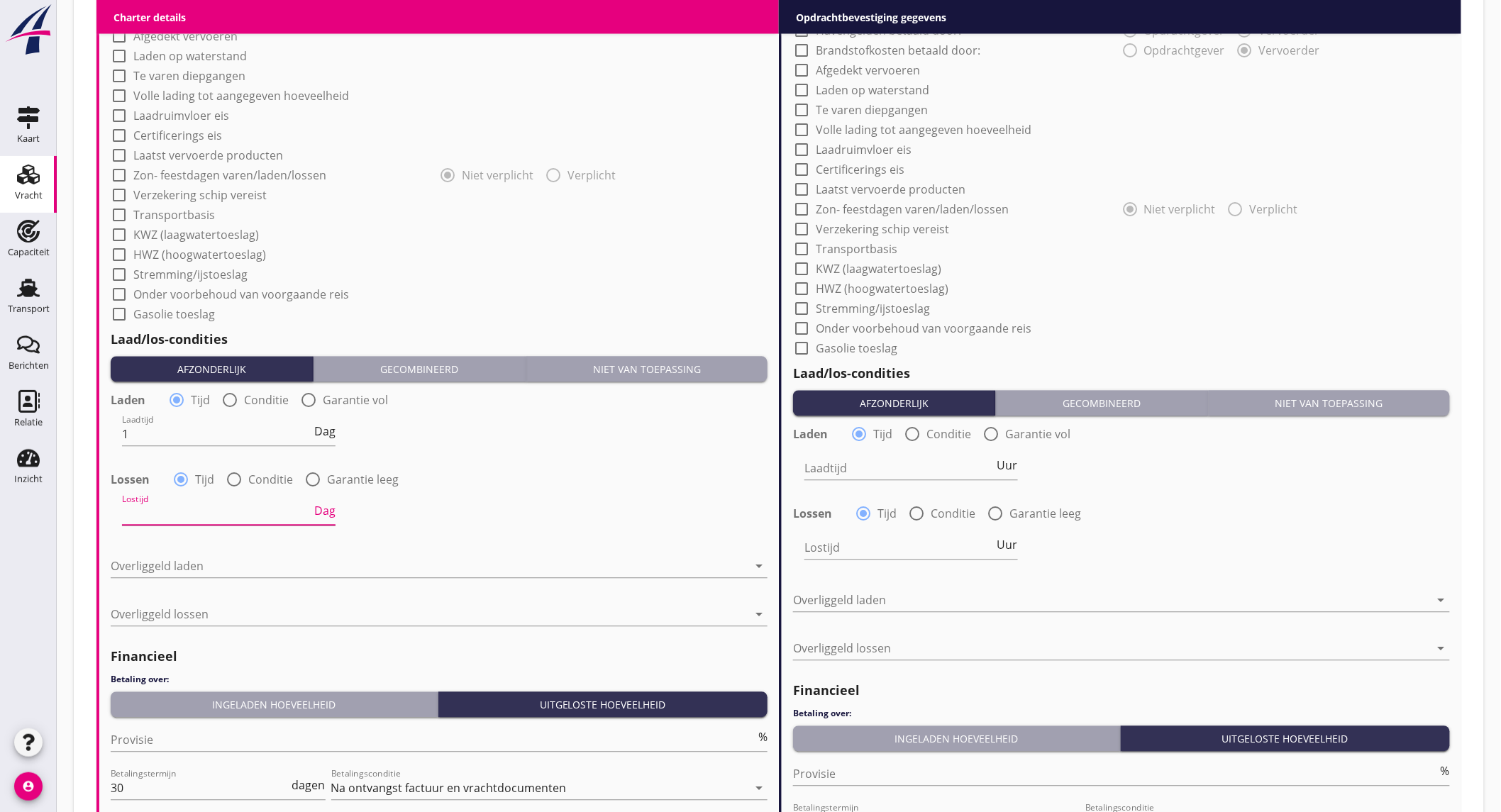
click at [218, 510] on input "Lostijd" at bounding box center [216, 513] width 189 height 22
type input "1"
click at [208, 563] on div at bounding box center [429, 566] width 637 height 22
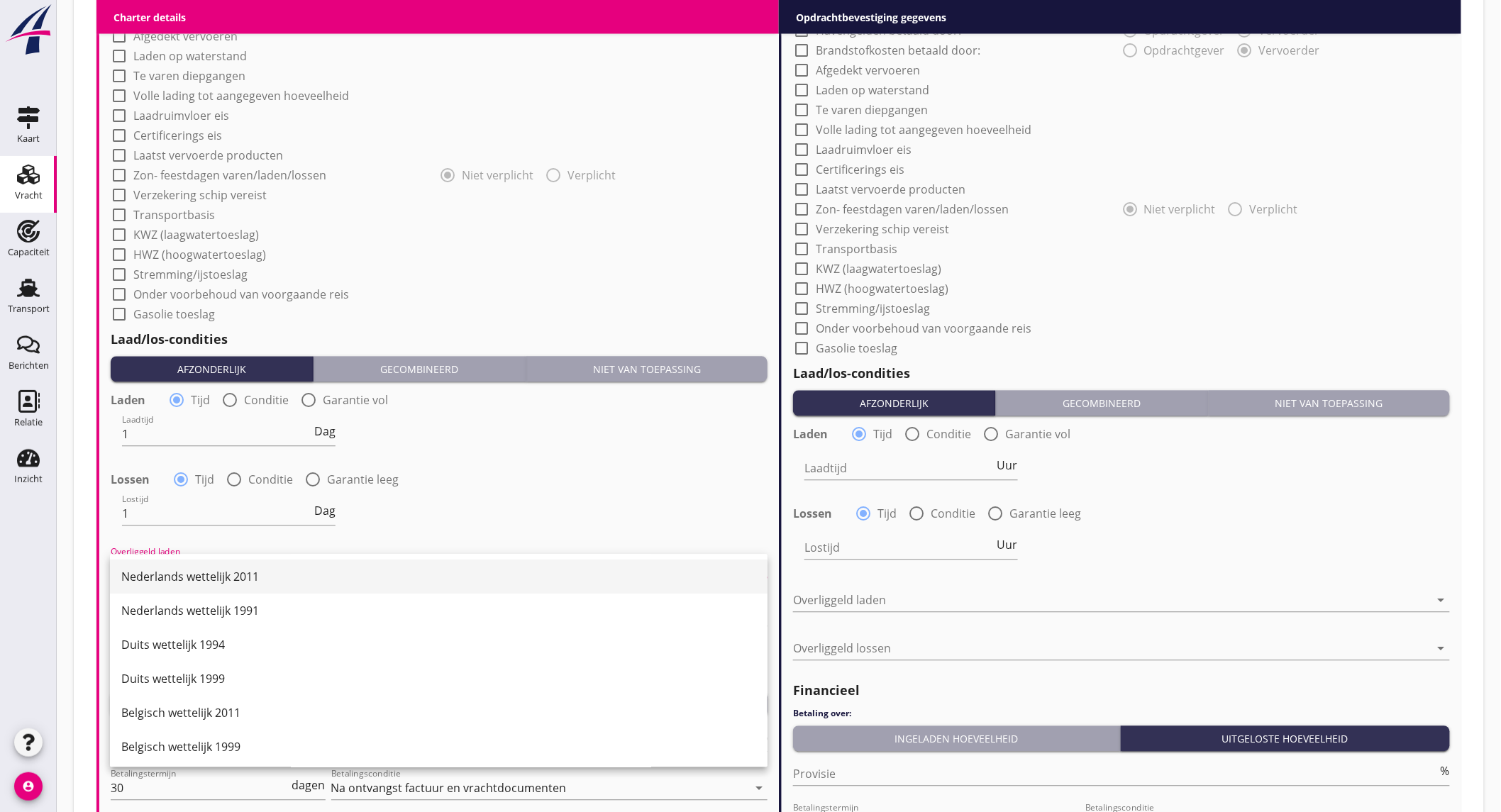
click at [213, 569] on div "Nederlands wettelijk 2011" at bounding box center [439, 577] width 635 height 17
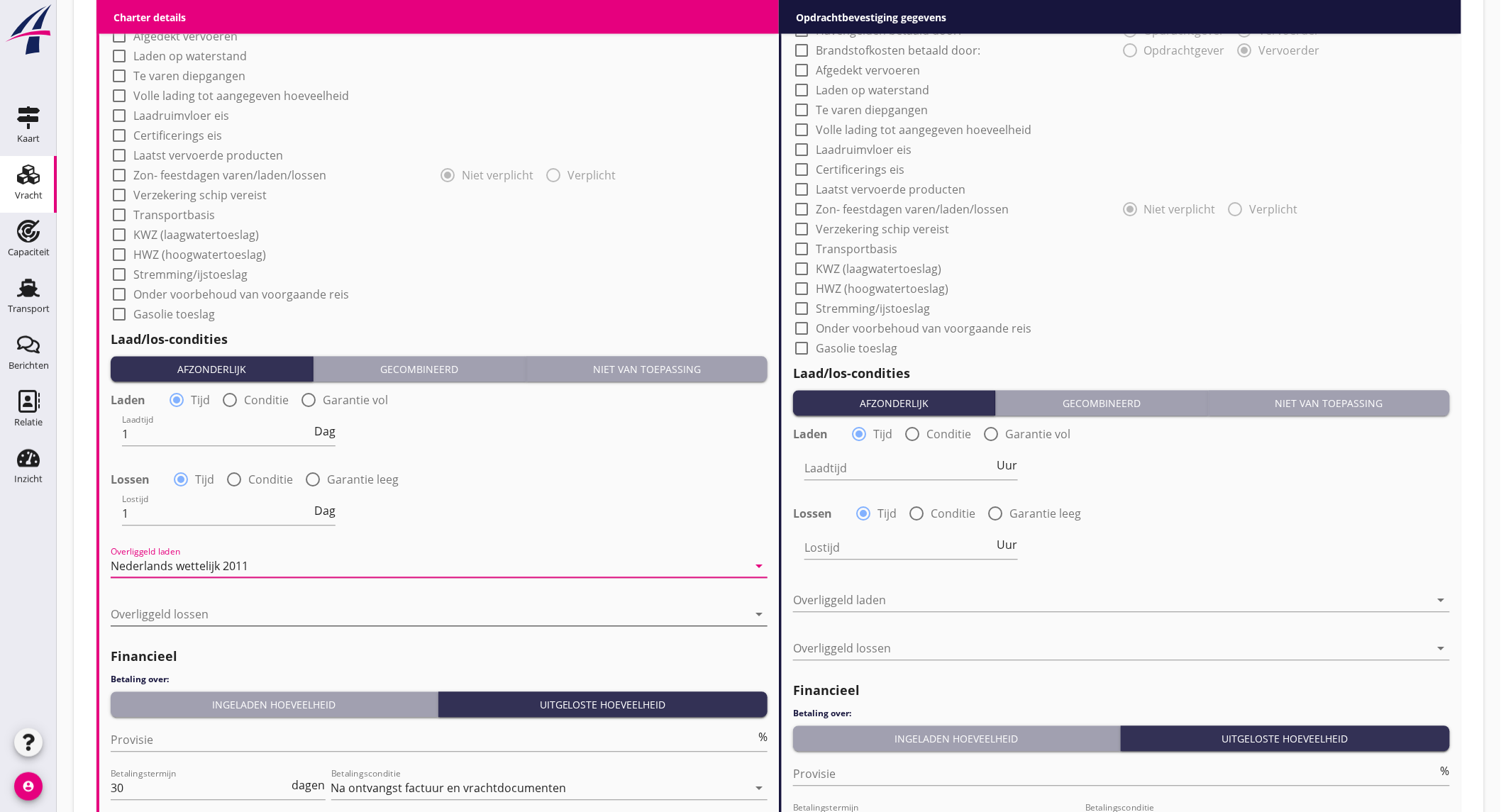
click at [210, 619] on div at bounding box center [429, 614] width 637 height 22
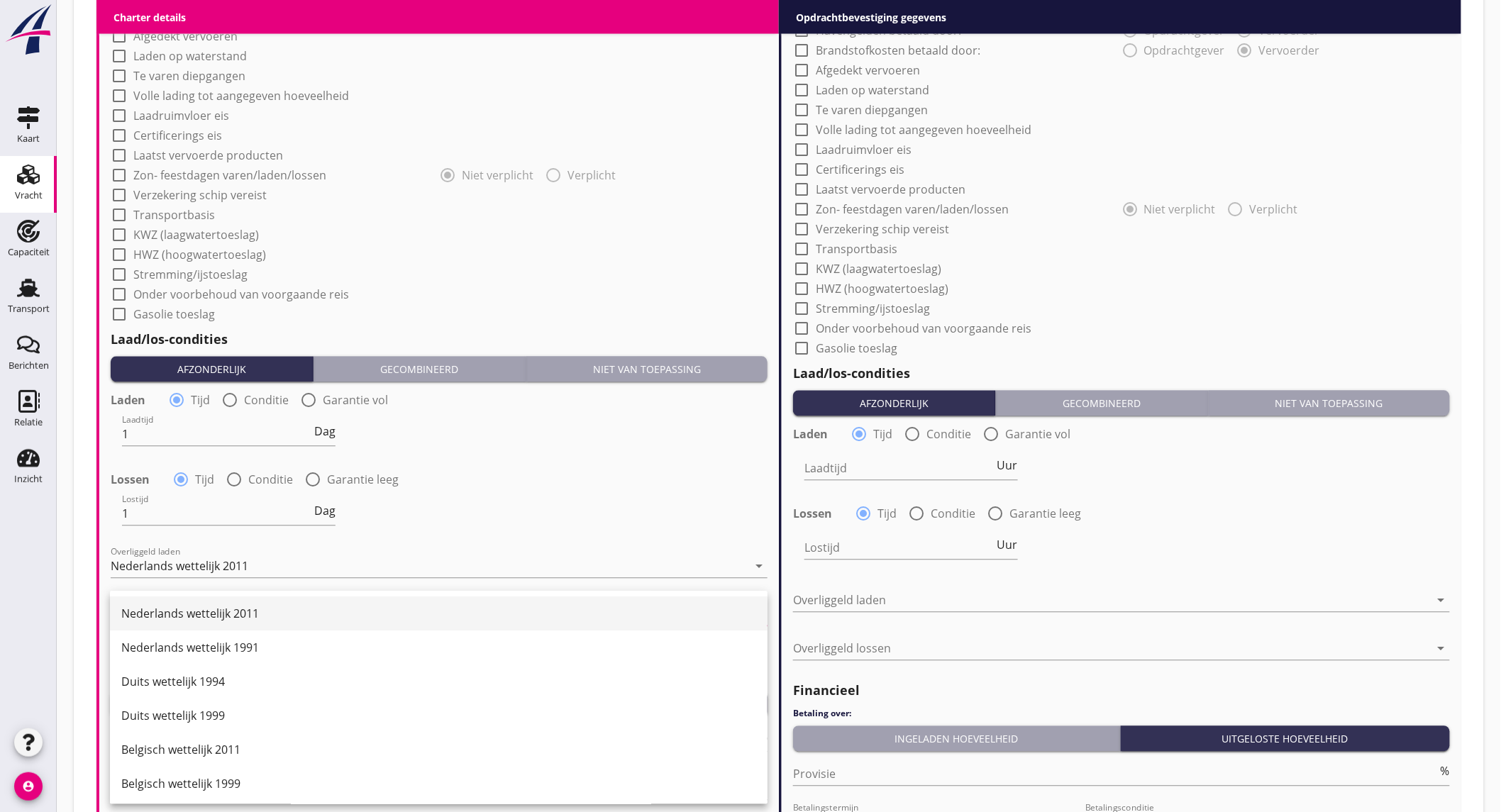
click at [227, 611] on div "Nederlands wettelijk 2011" at bounding box center [439, 614] width 635 height 17
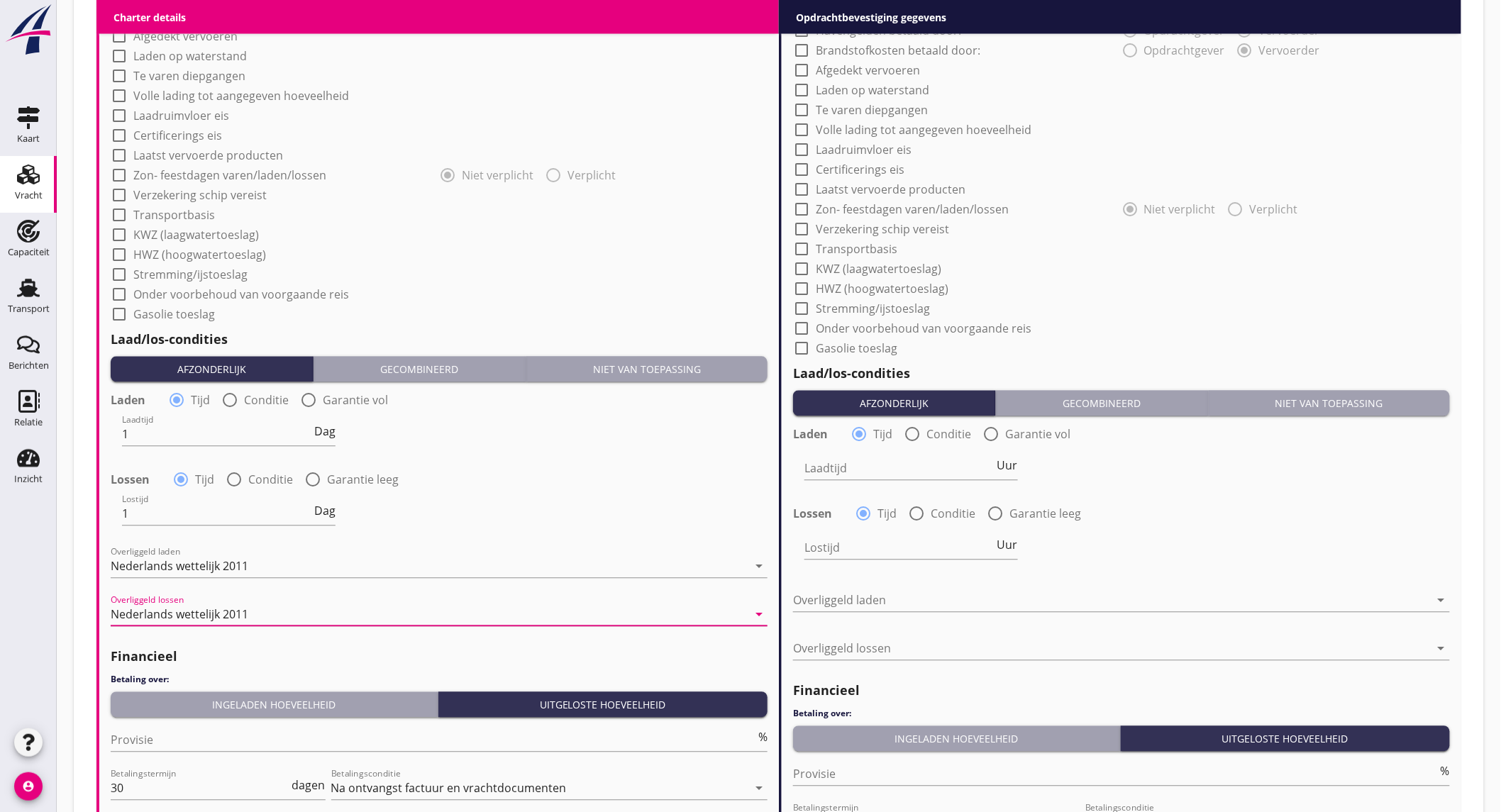
scroll to position [630, 0]
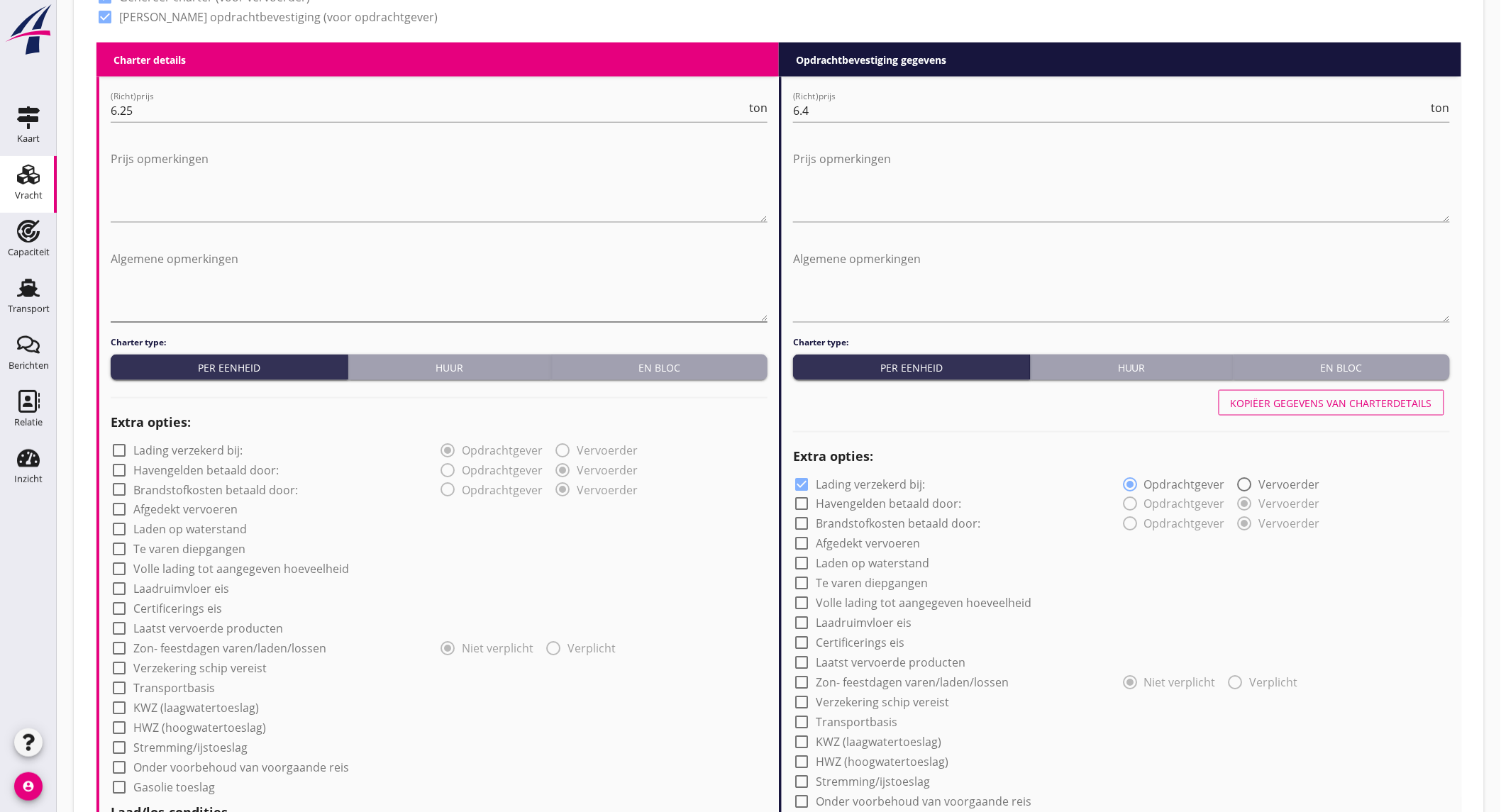
click at [247, 270] on textarea "Algemene opmerkingen" at bounding box center [439, 285] width 657 height 74
type textarea "Bobcatschoon opgeleverd"
drag, startPoint x: 140, startPoint y: 257, endPoint x: 395, endPoint y: 235, distance: 255.9
click at [395, 236] on div "Algemene opmerkingen Bobcatschoon opgeleverd" at bounding box center [439, 286] width 657 height 100
drag, startPoint x: 266, startPoint y: 257, endPoint x: 36, endPoint y: 253, distance: 230.0
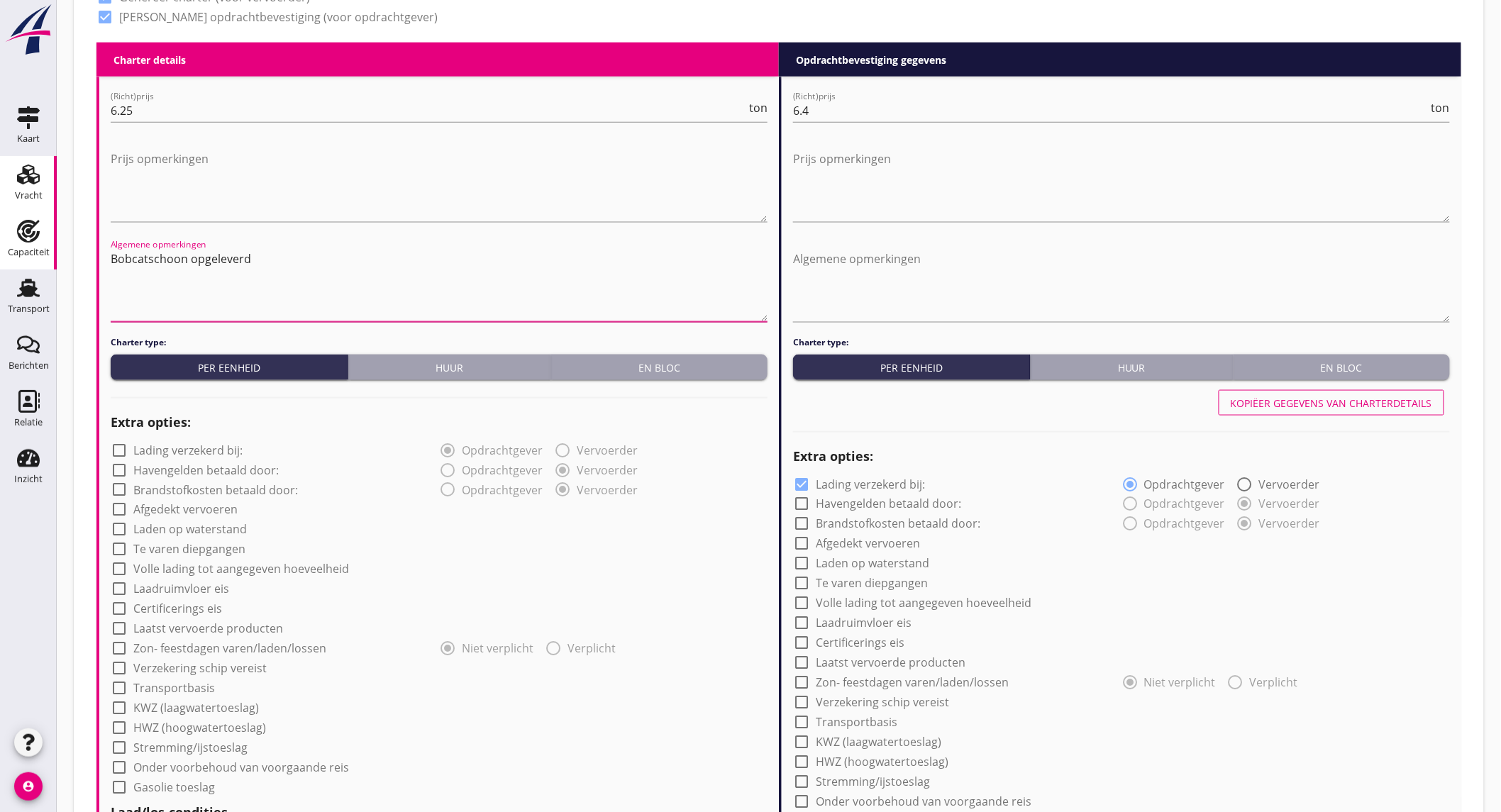
click at [36, 253] on div "Kaart Kaart Vracht Vracht Capaciteit Capaciteit Transport Transport Berichten B…" at bounding box center [750, 429] width 1501 height 2118
click at [956, 249] on textarea "Algemene opmerkingen" at bounding box center [1121, 285] width 657 height 74
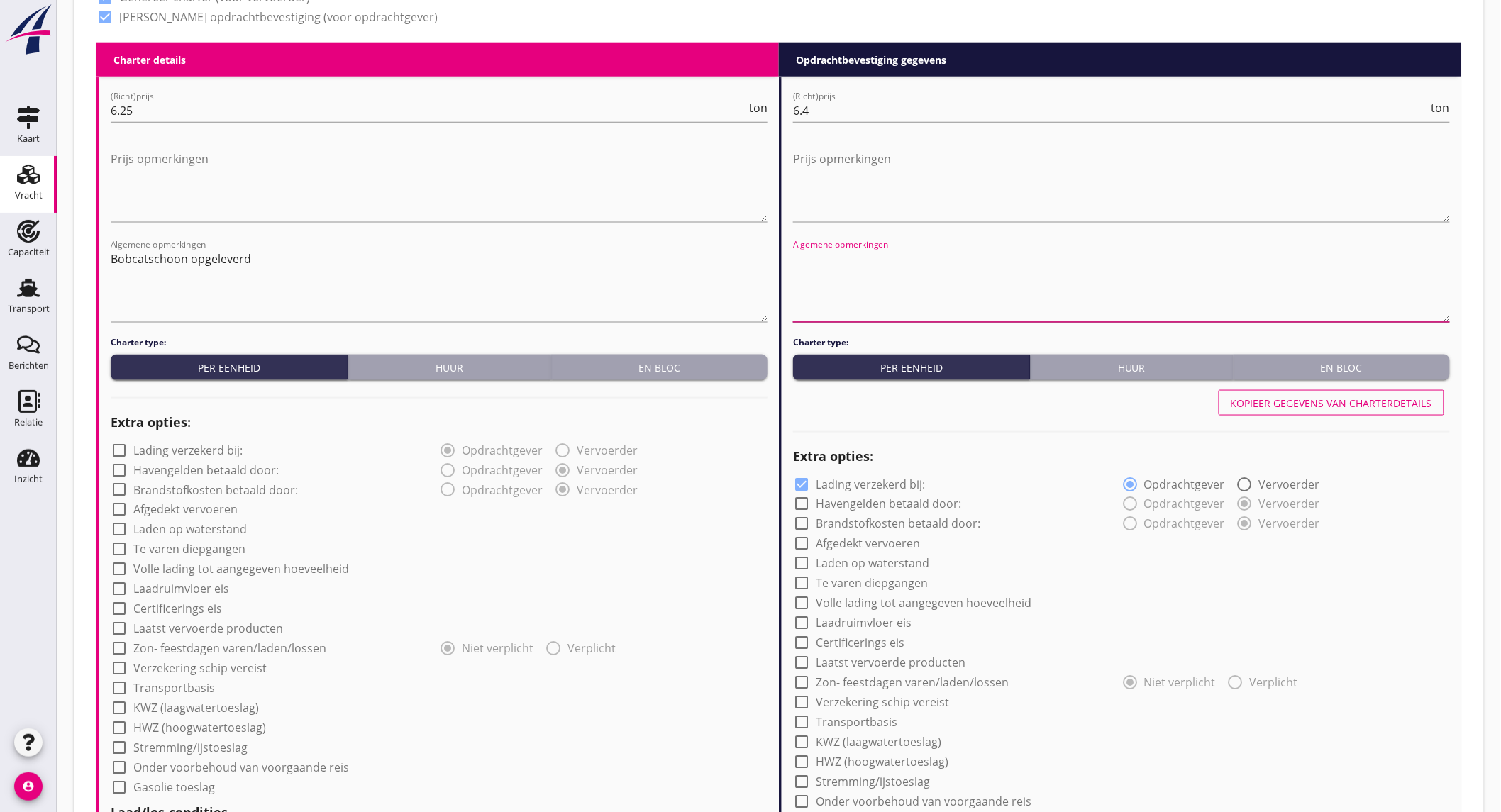
paste textarea "Bobcatschoon opgeleverd"
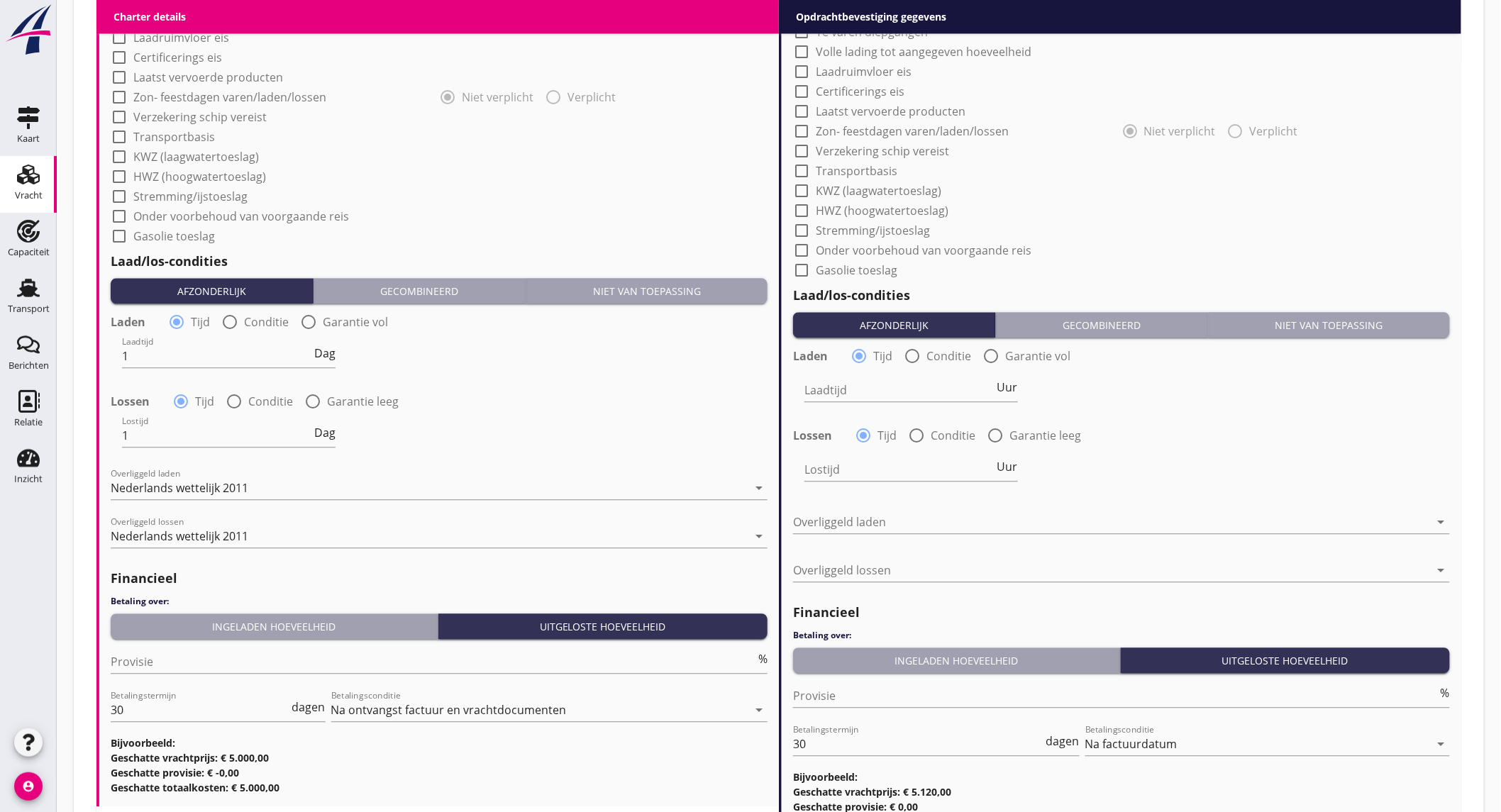
scroll to position [1304, 0]
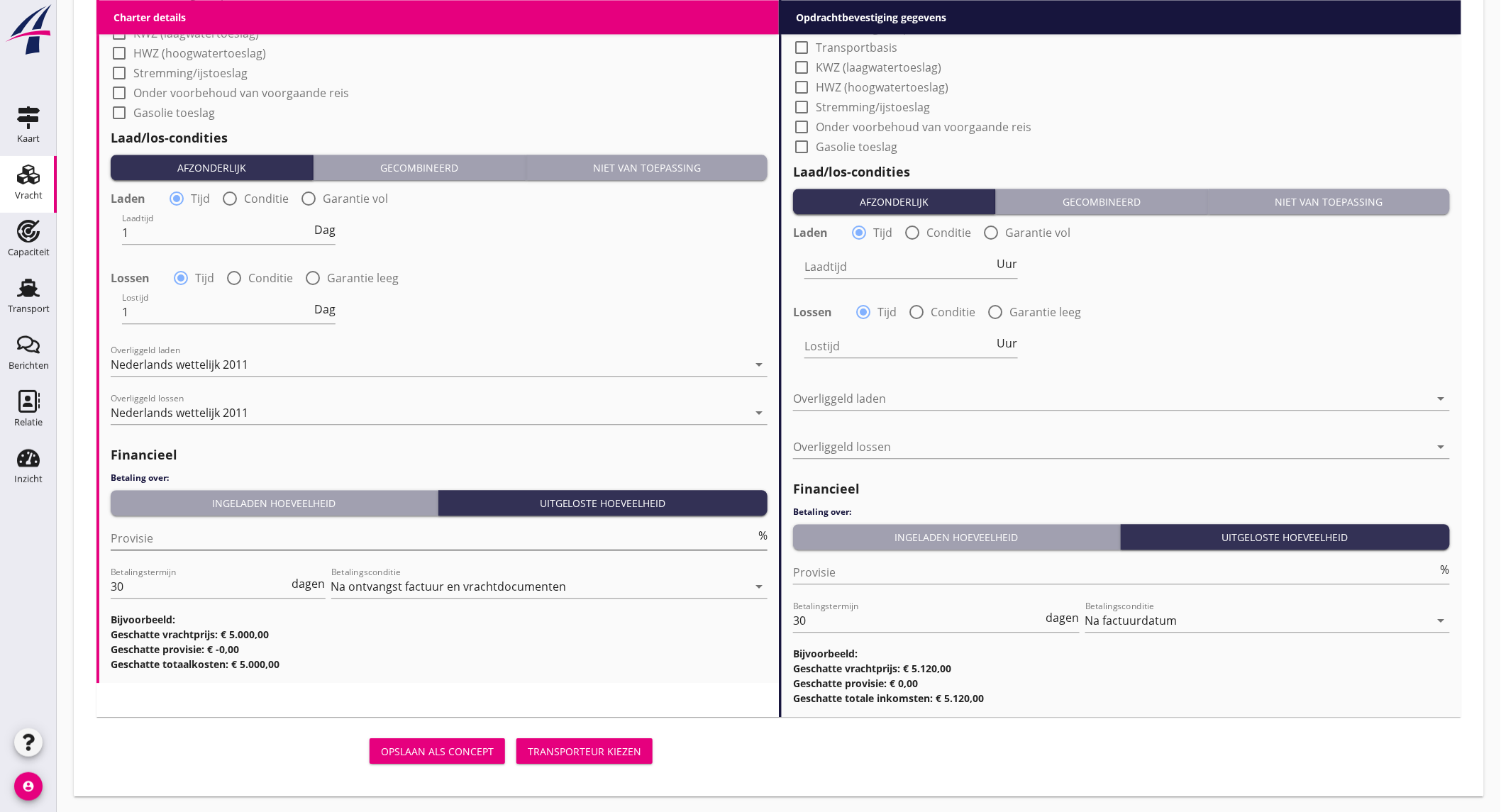
type textarea "Bobcatschoon opgeleverd"
click at [283, 540] on input "Provisie" at bounding box center [432, 538] width 645 height 22
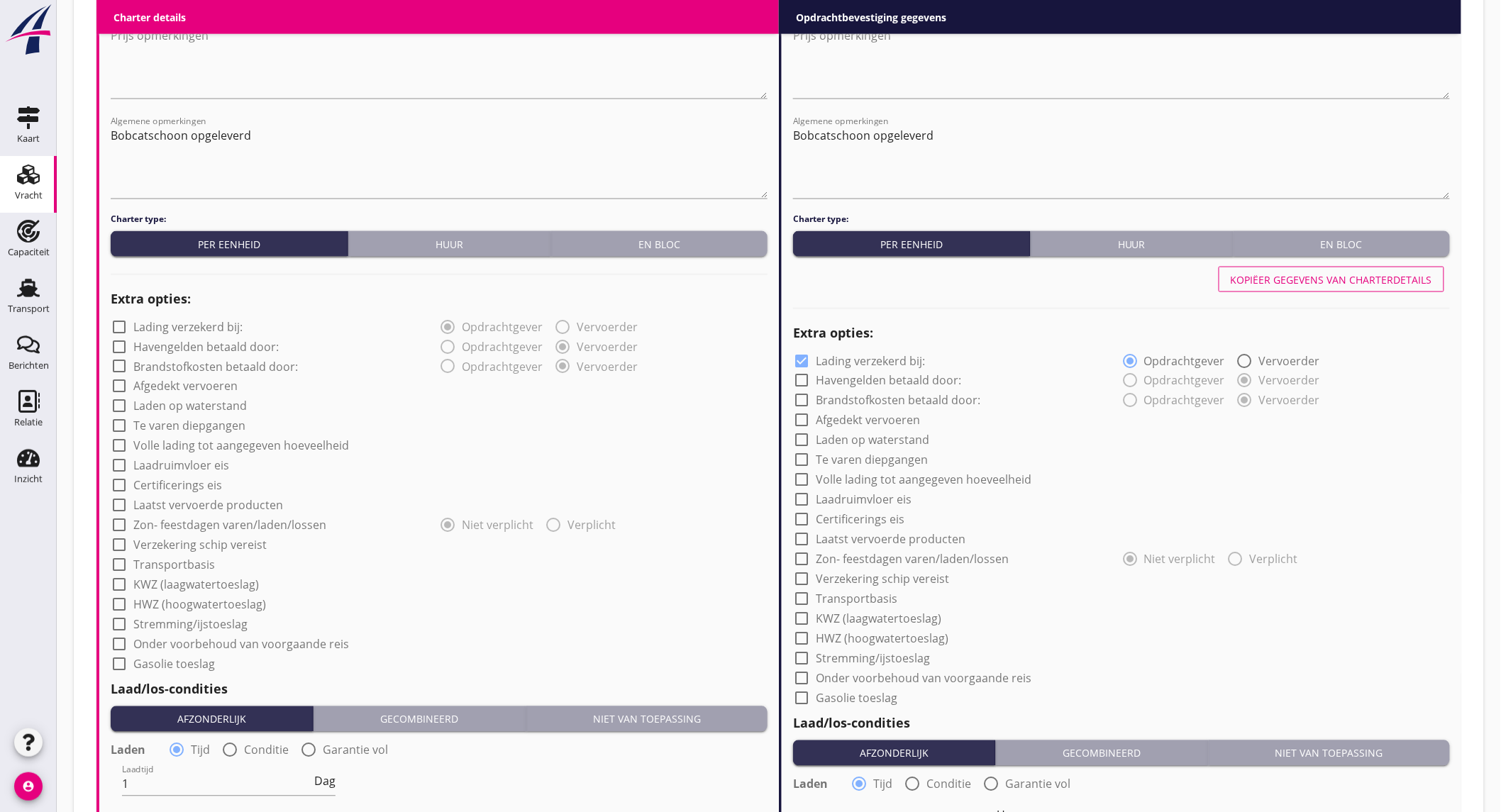
type input "5"
click at [1342, 283] on div "Kopiëer gegevens van charterdetails" at bounding box center [1331, 279] width 202 height 15
checkbox input "false"
type input "1"
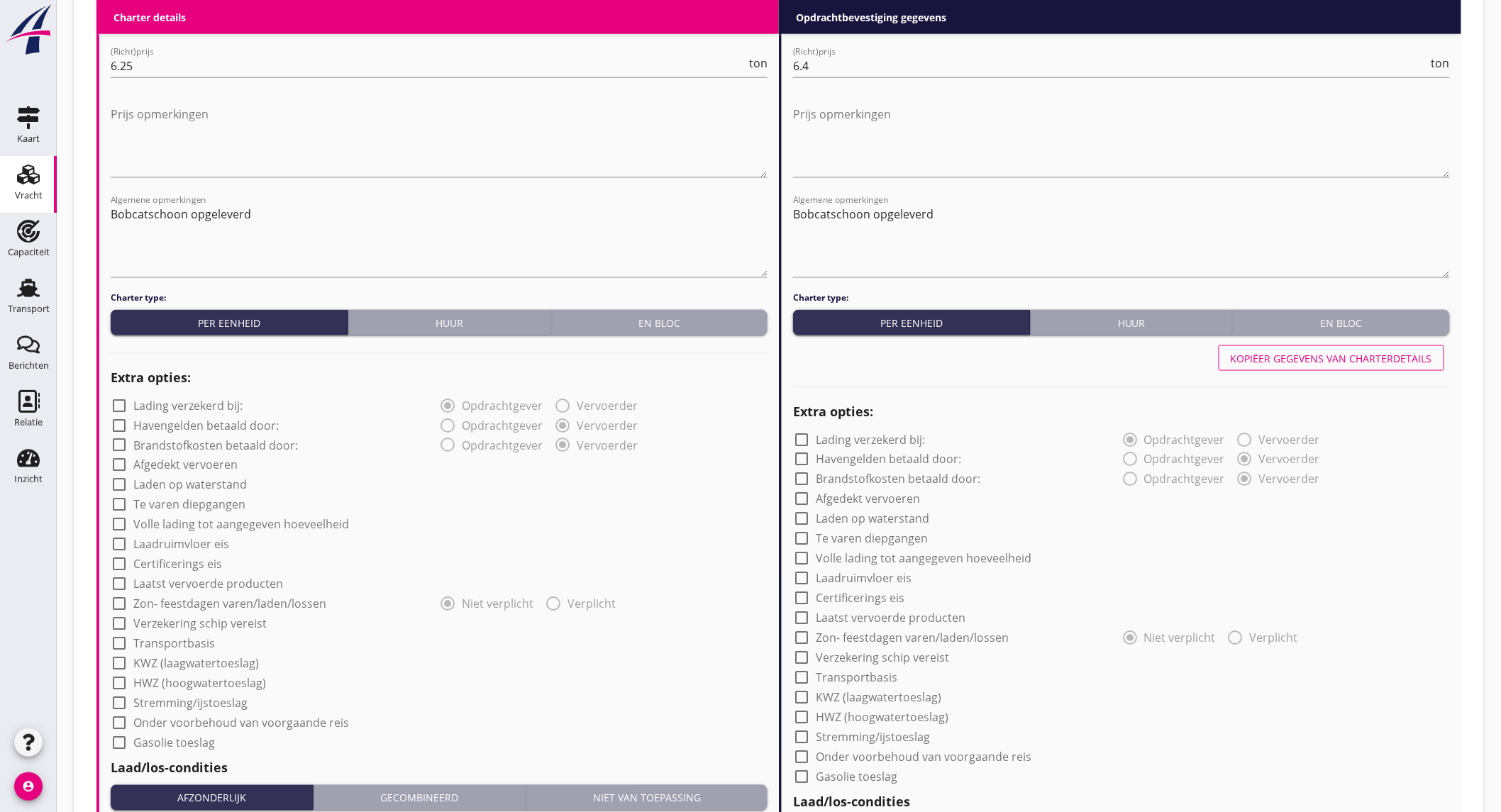
scroll to position [44, 0]
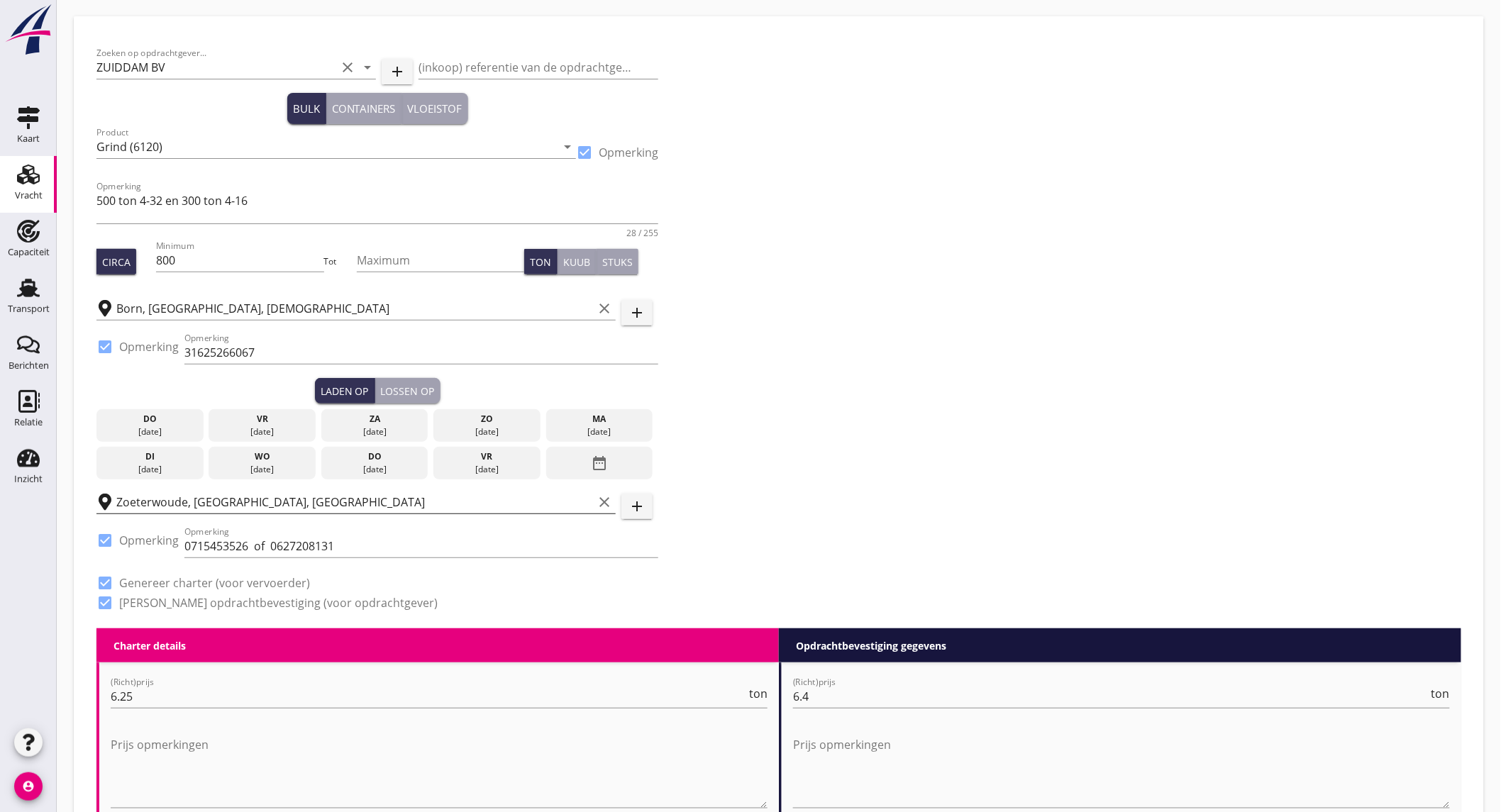
click at [156, 463] on div "[DATE]" at bounding box center [151, 469] width 100 height 13
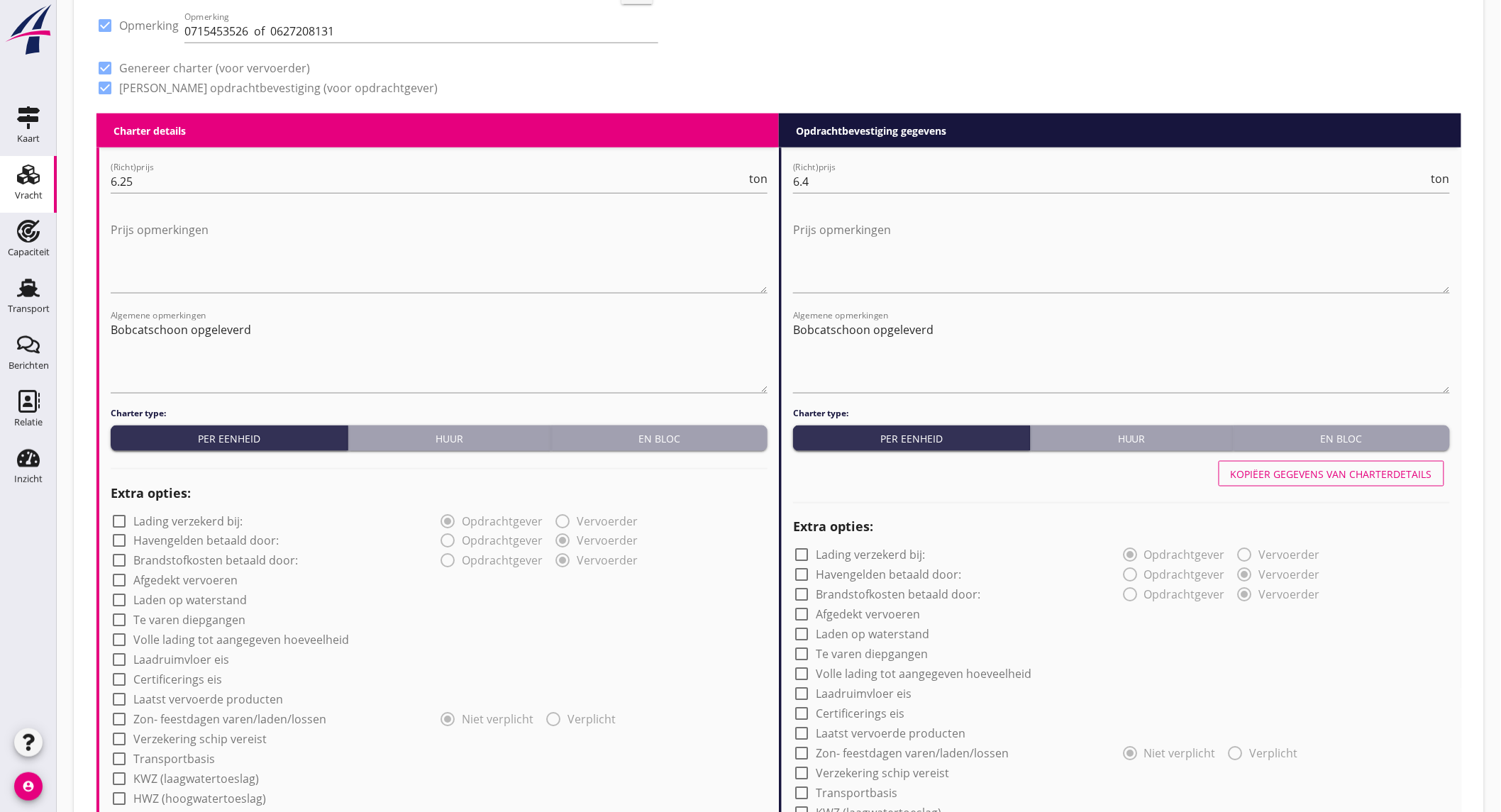
scroll to position [1068, 0]
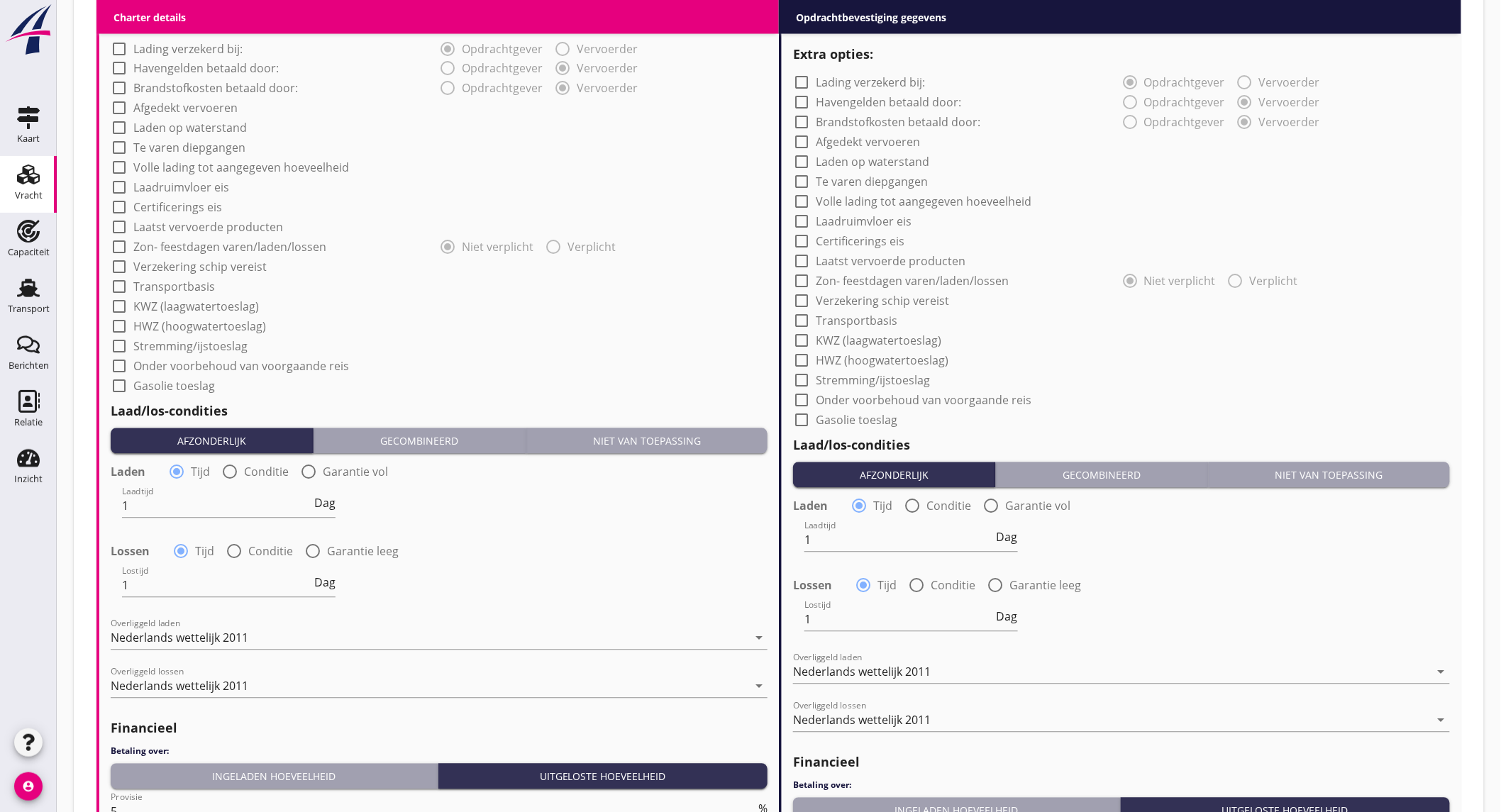
click at [213, 364] on label "Onder voorbehoud van voorgaande reis" at bounding box center [241, 367] width 215 height 14
checkbox input "true"
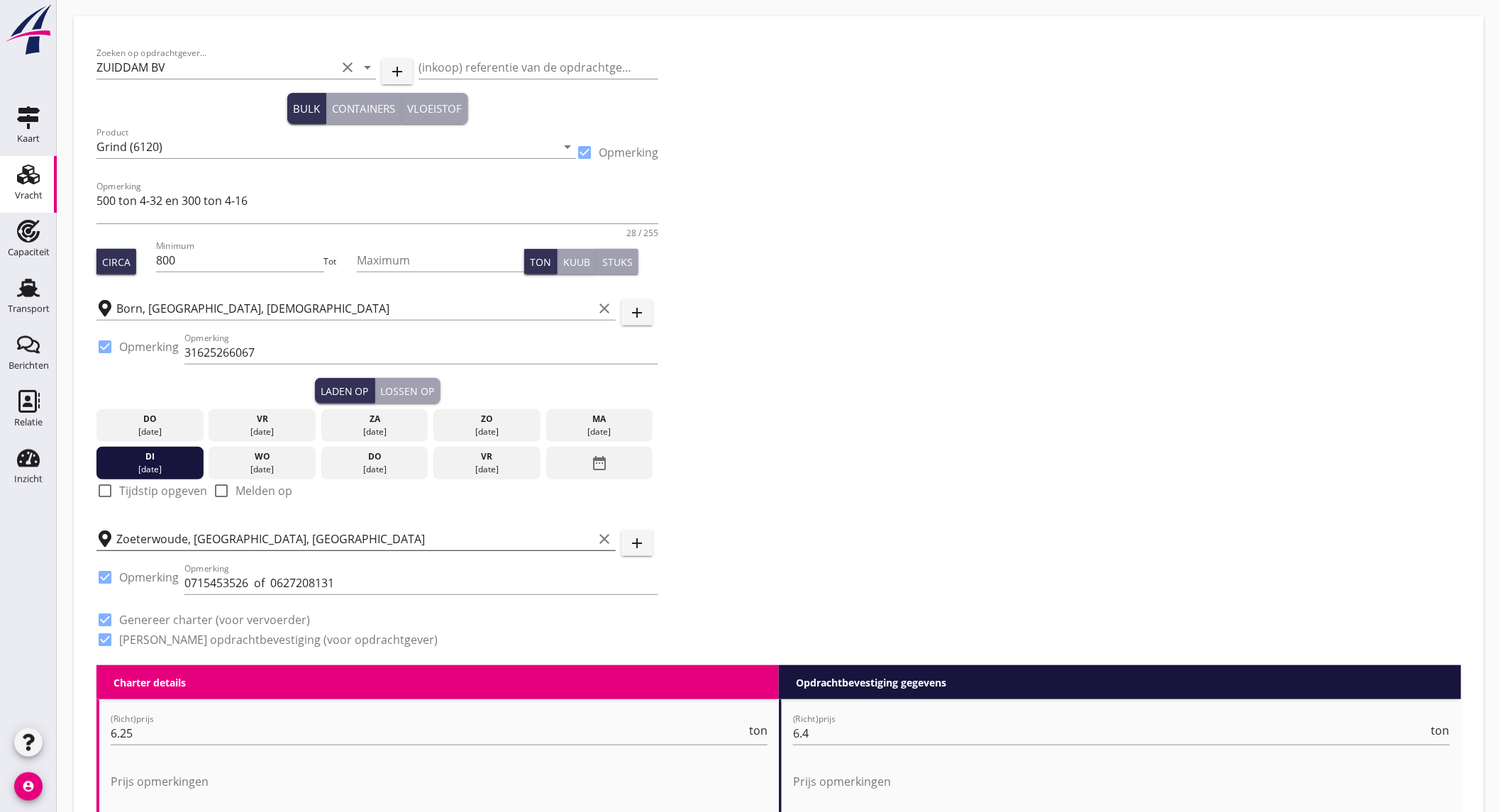
scroll to position [0, 0]
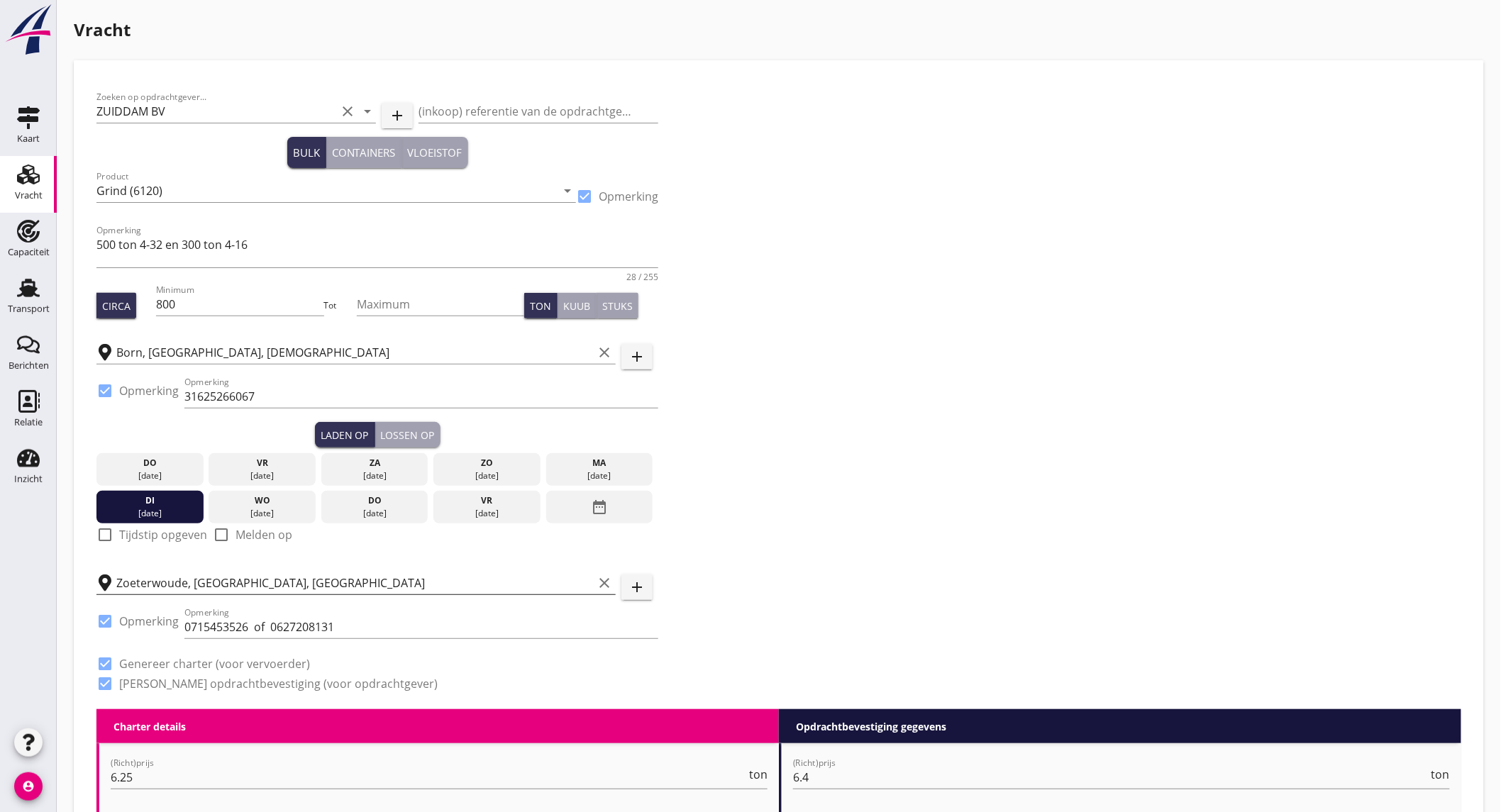
click at [173, 533] on label "Tijdstip opgeven" at bounding box center [163, 535] width 88 height 14
checkbox input "true"
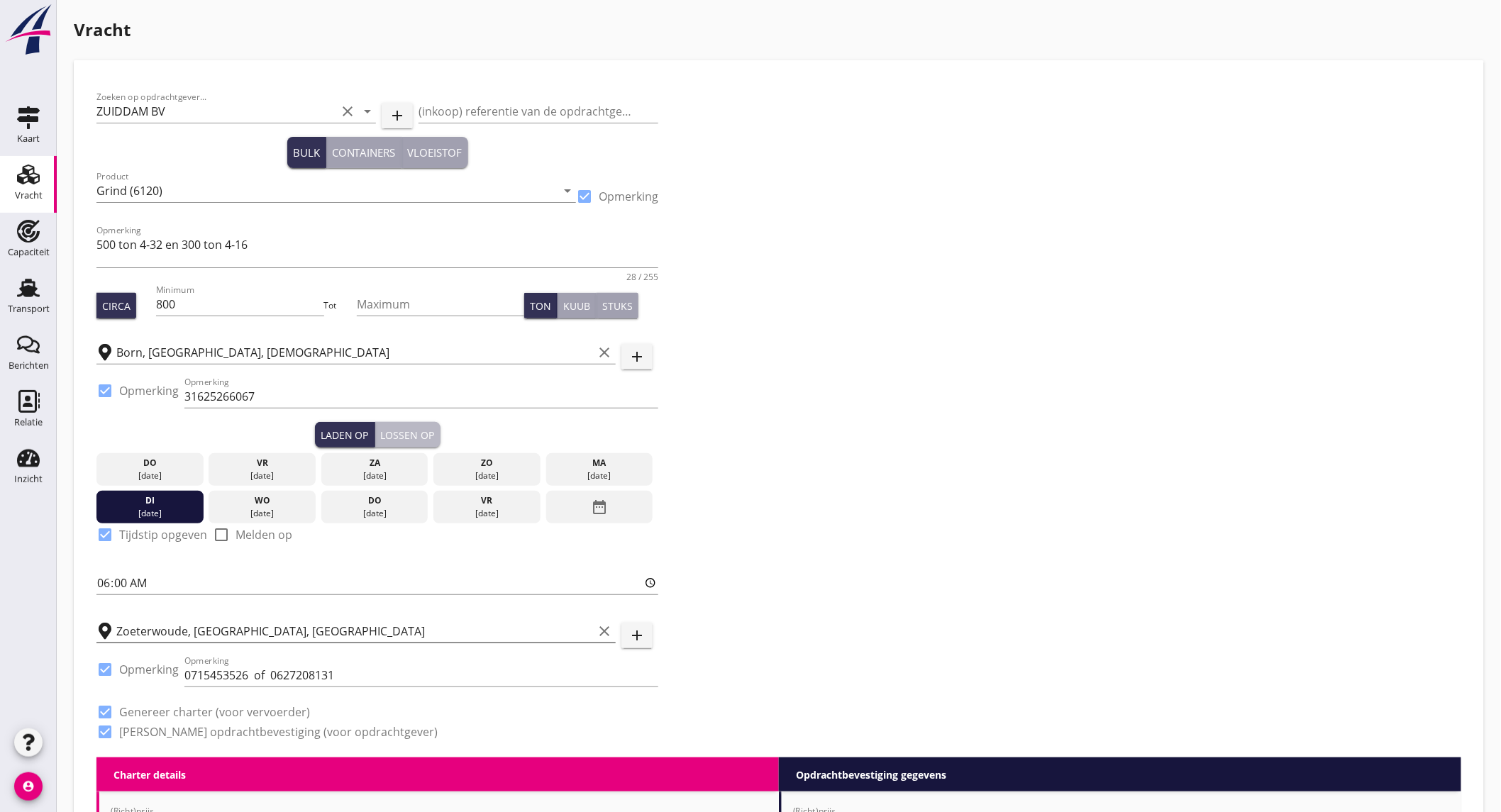
click at [415, 441] on div "Lossen op" at bounding box center [408, 435] width 54 height 15
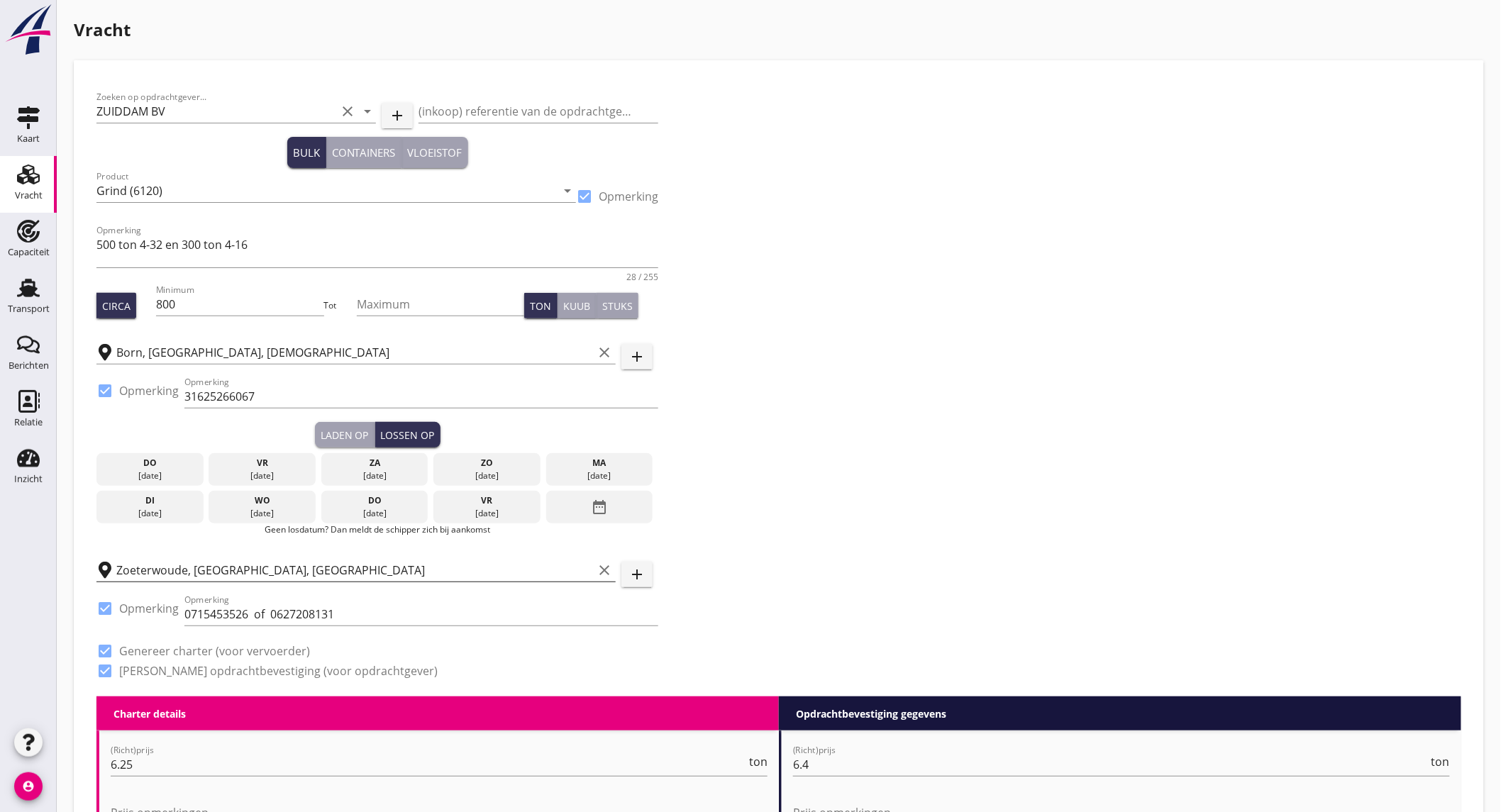
click at [367, 511] on div "[DATE]" at bounding box center [375, 513] width 100 height 13
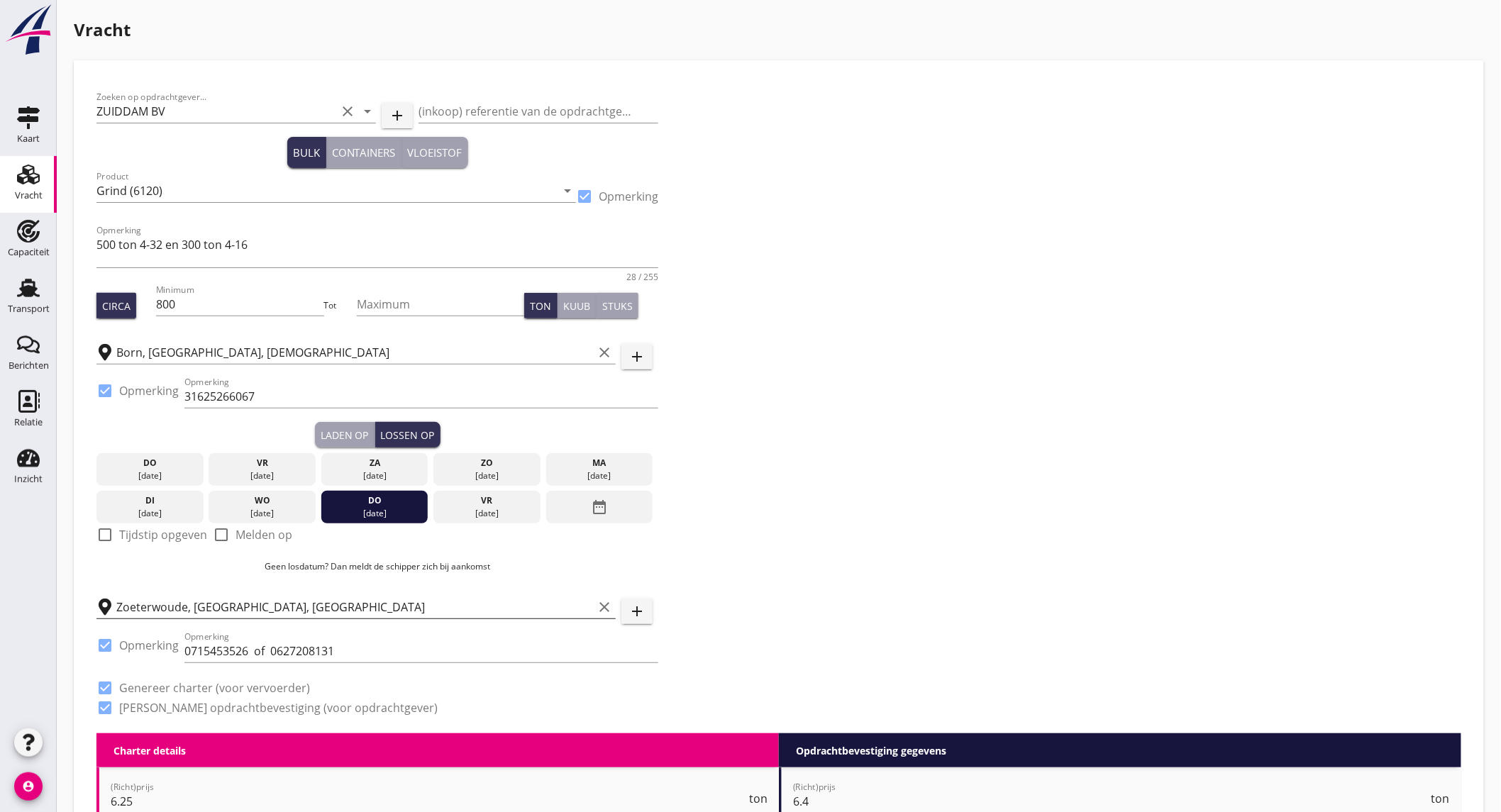
click at [153, 529] on label "Tijdstip opgeven" at bounding box center [163, 535] width 88 height 14
checkbox input "true"
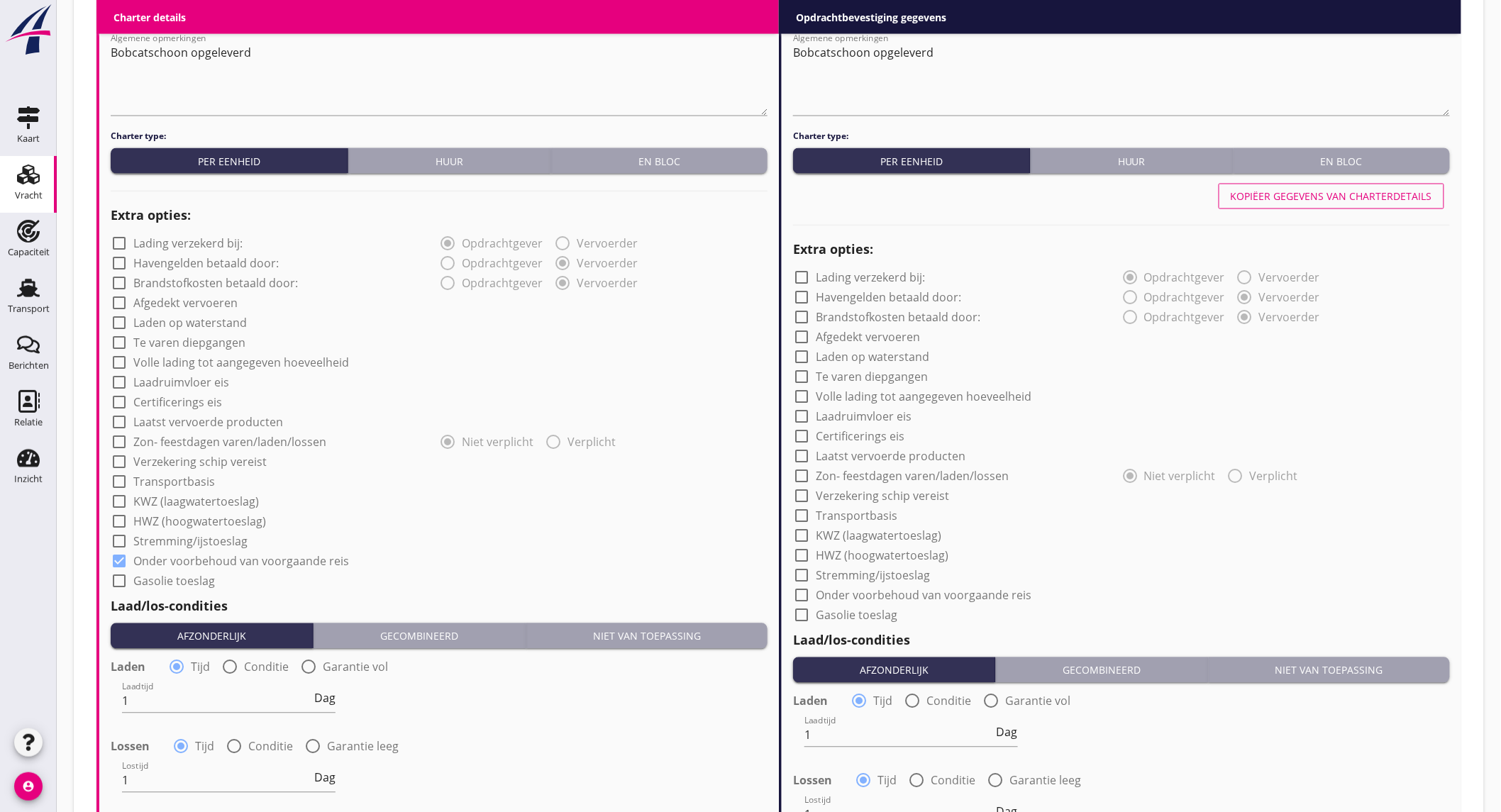
scroll to position [867, 0]
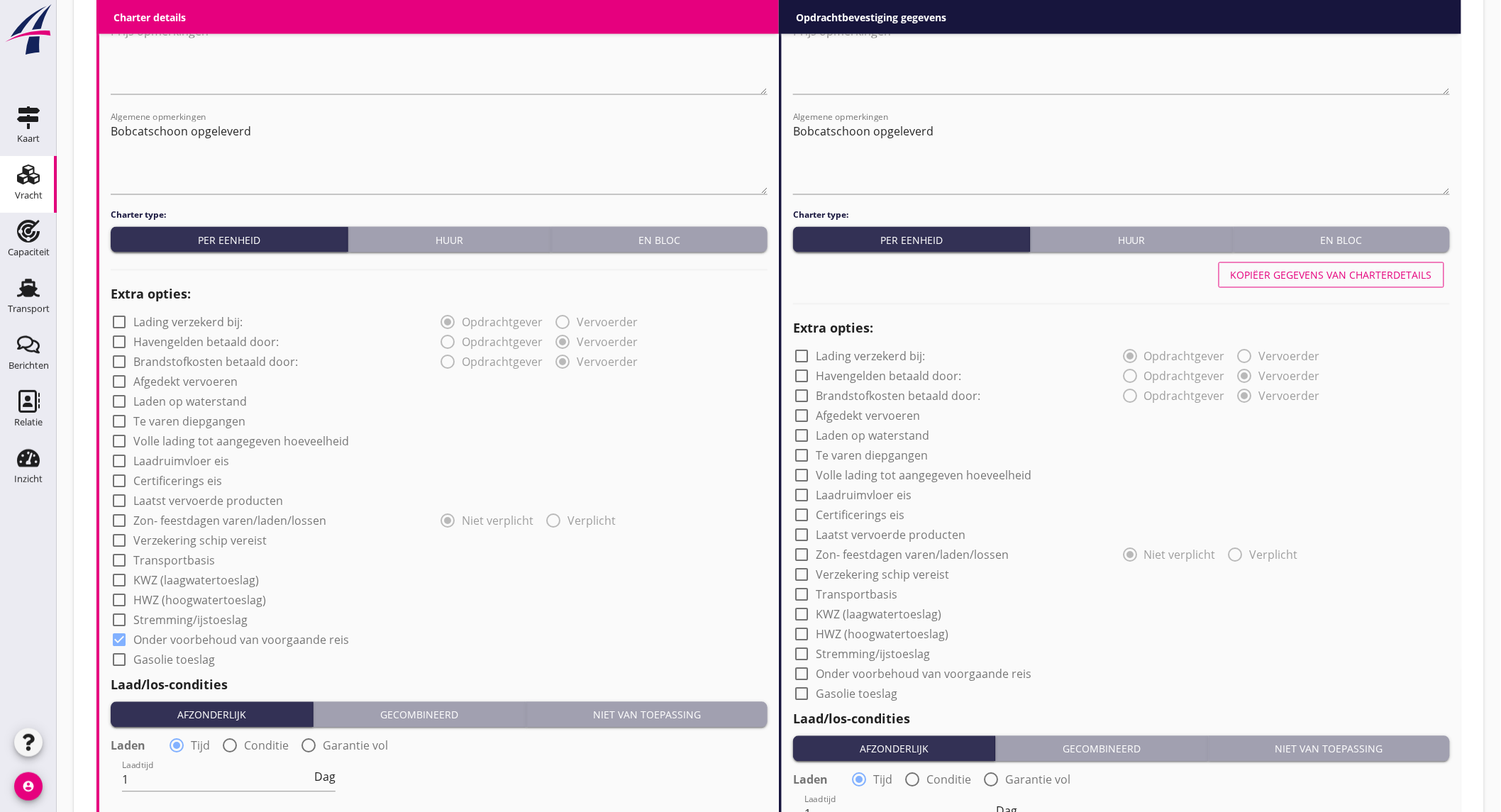
click at [1275, 271] on div "Kopiëer gegevens van charterdetails" at bounding box center [1331, 275] width 202 height 15
checkbox input "true"
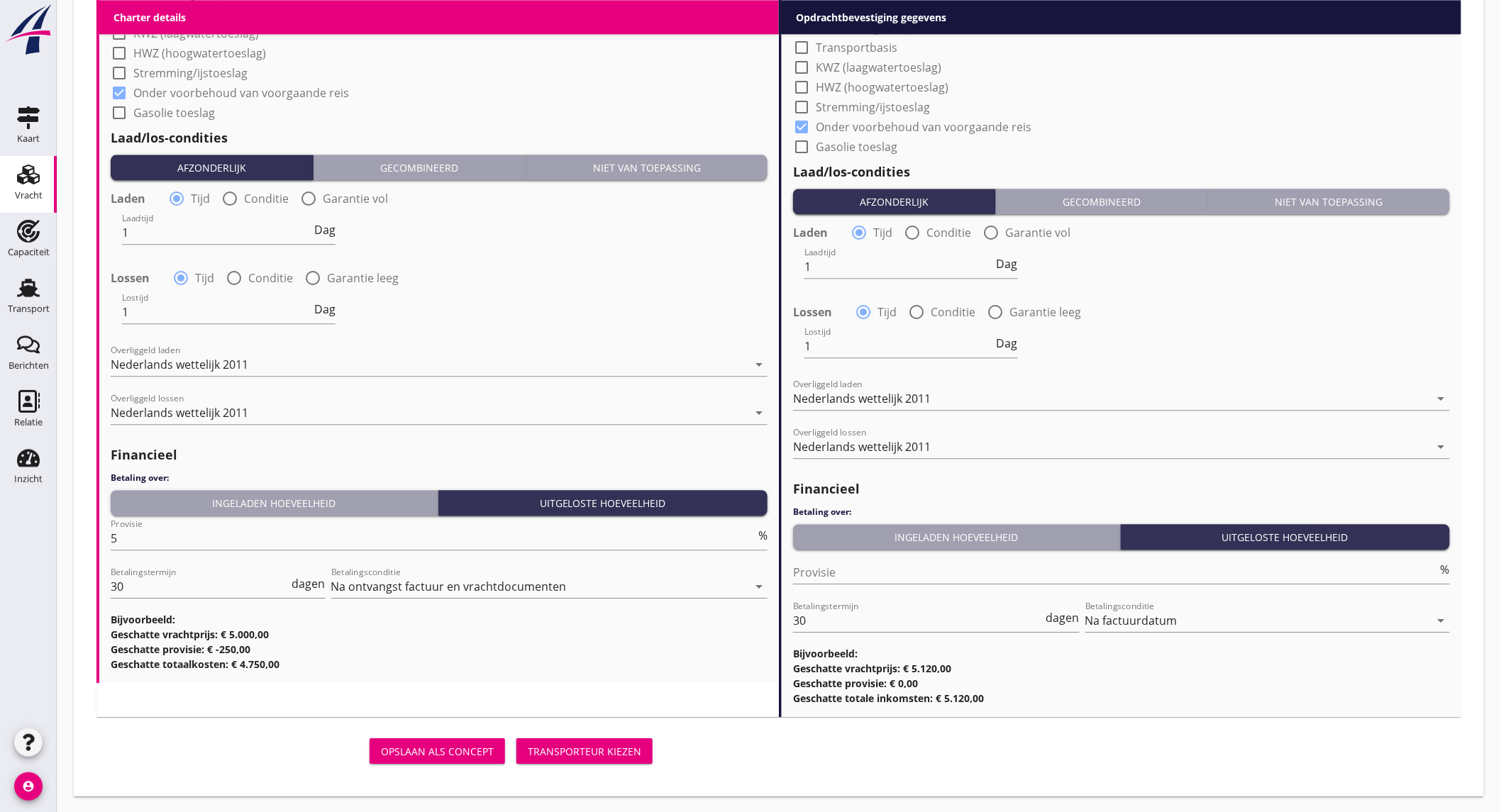
click at [615, 744] on div "Transporteur kiezen" at bounding box center [584, 751] width 114 height 15
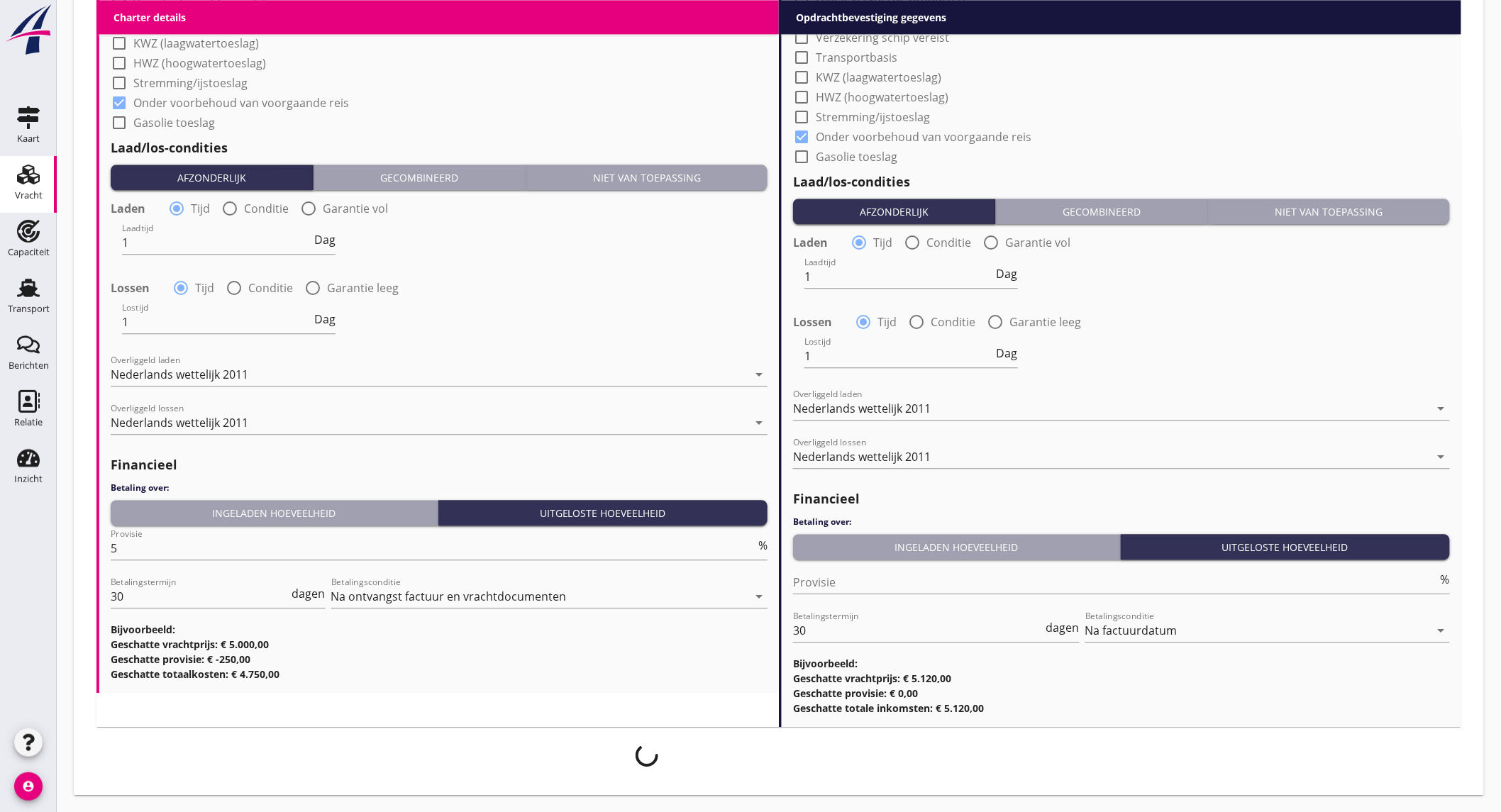
scroll to position [1402, 0]
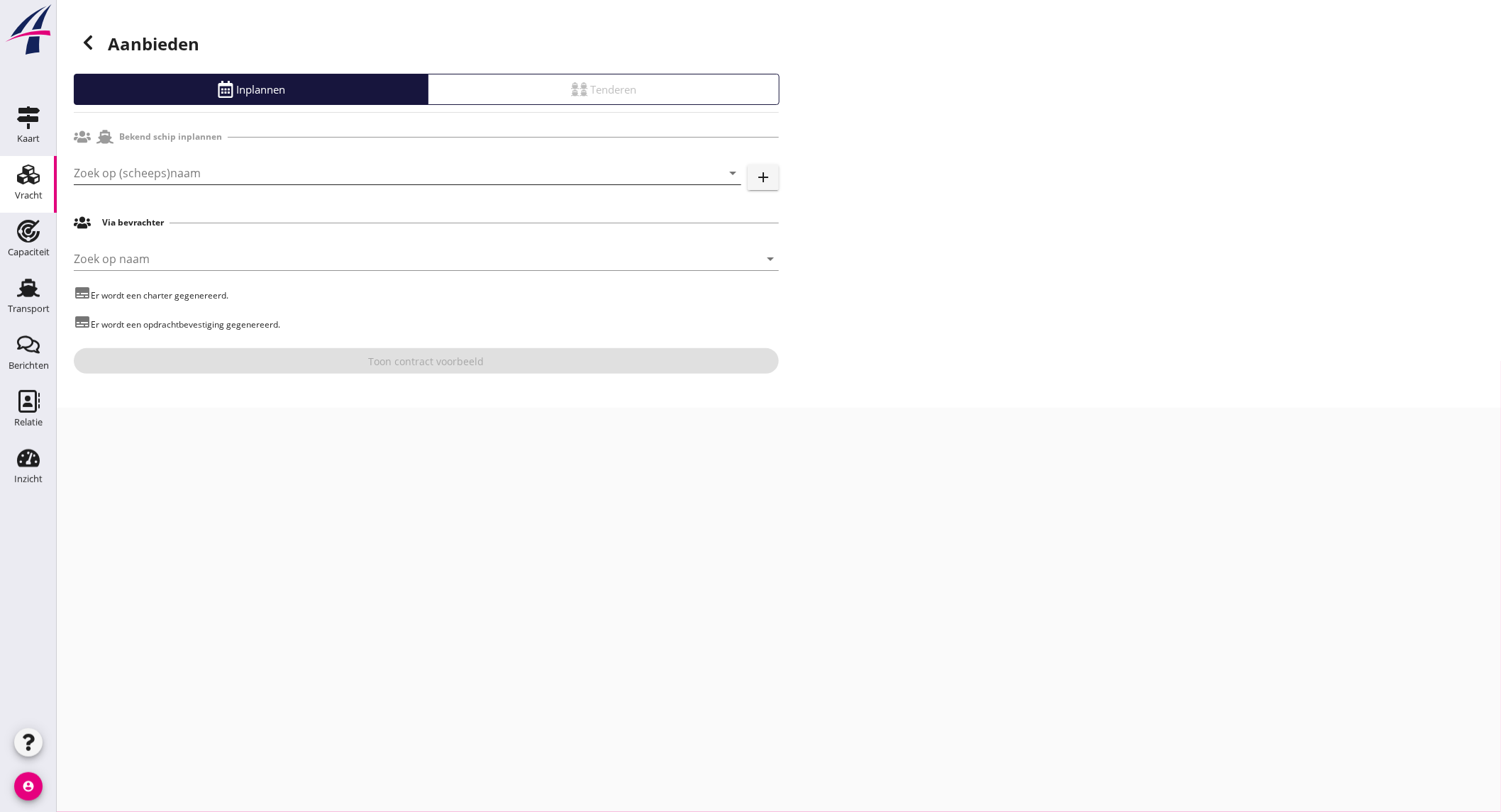
click at [344, 167] on input "Zoek op (scheeps)naam" at bounding box center [388, 172] width 628 height 22
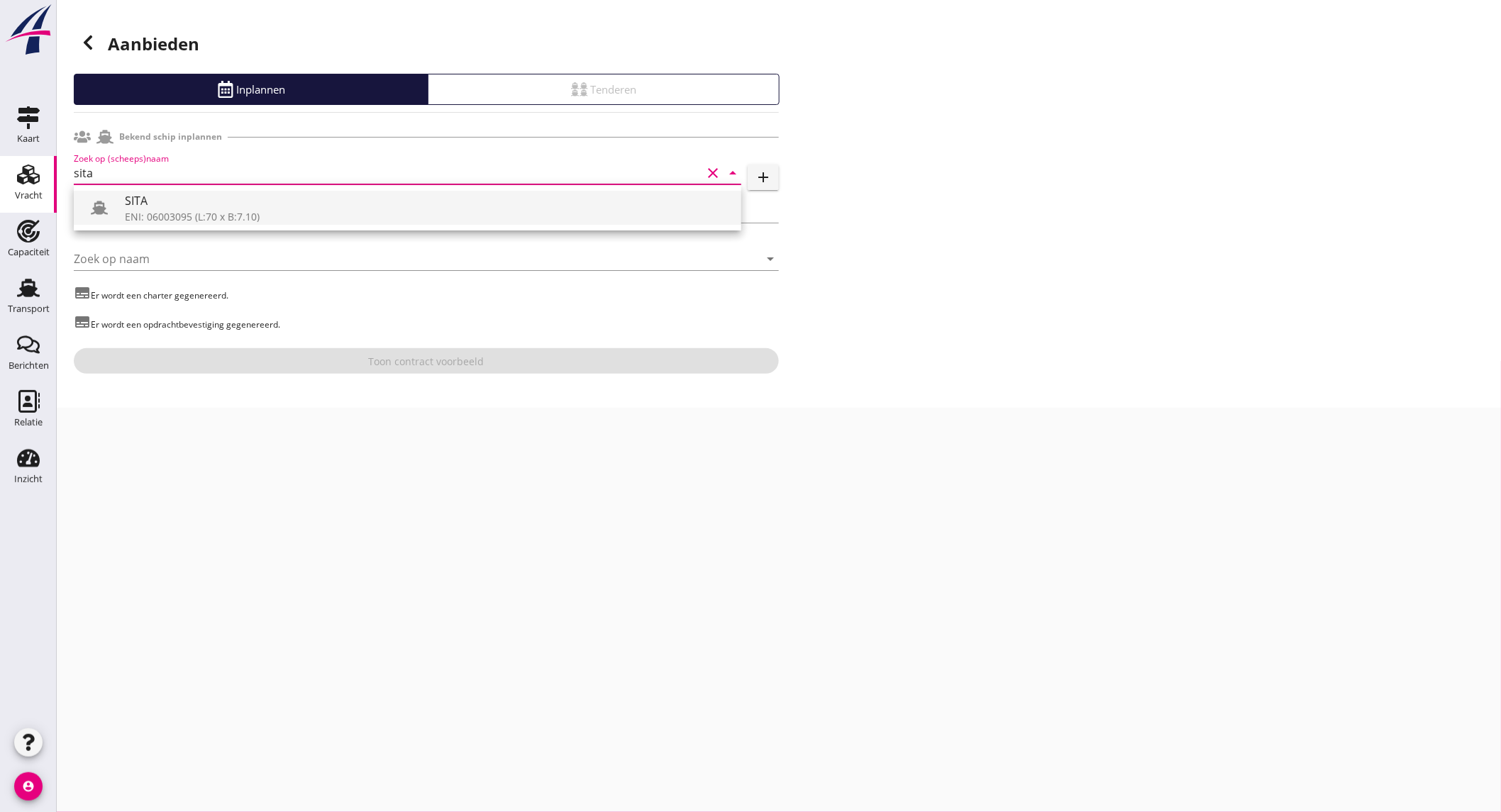
click at [293, 221] on div "ENI: 06003095 (L:70 x B:7.10)" at bounding box center [428, 216] width 605 height 15
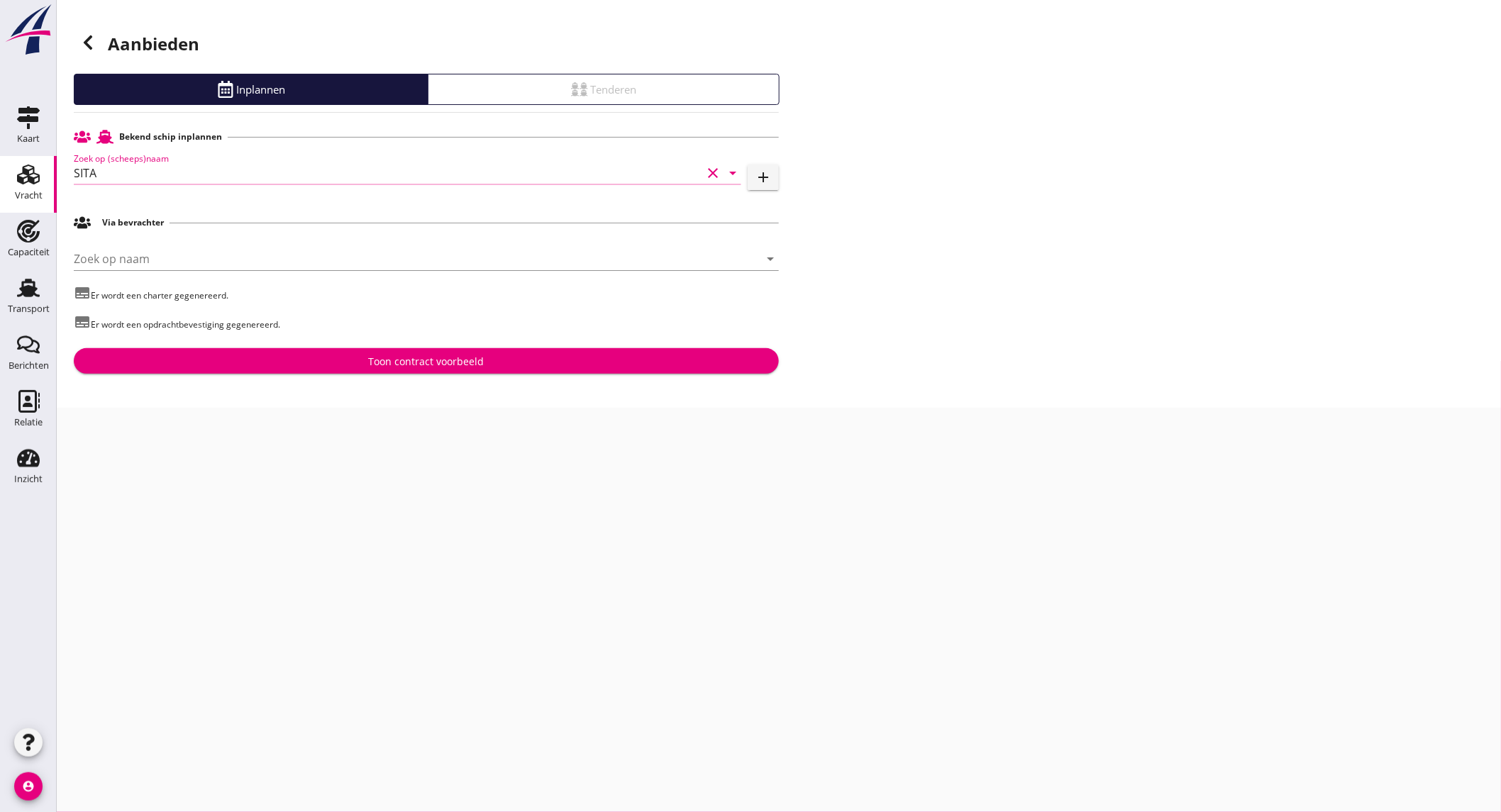
type input "SITA"
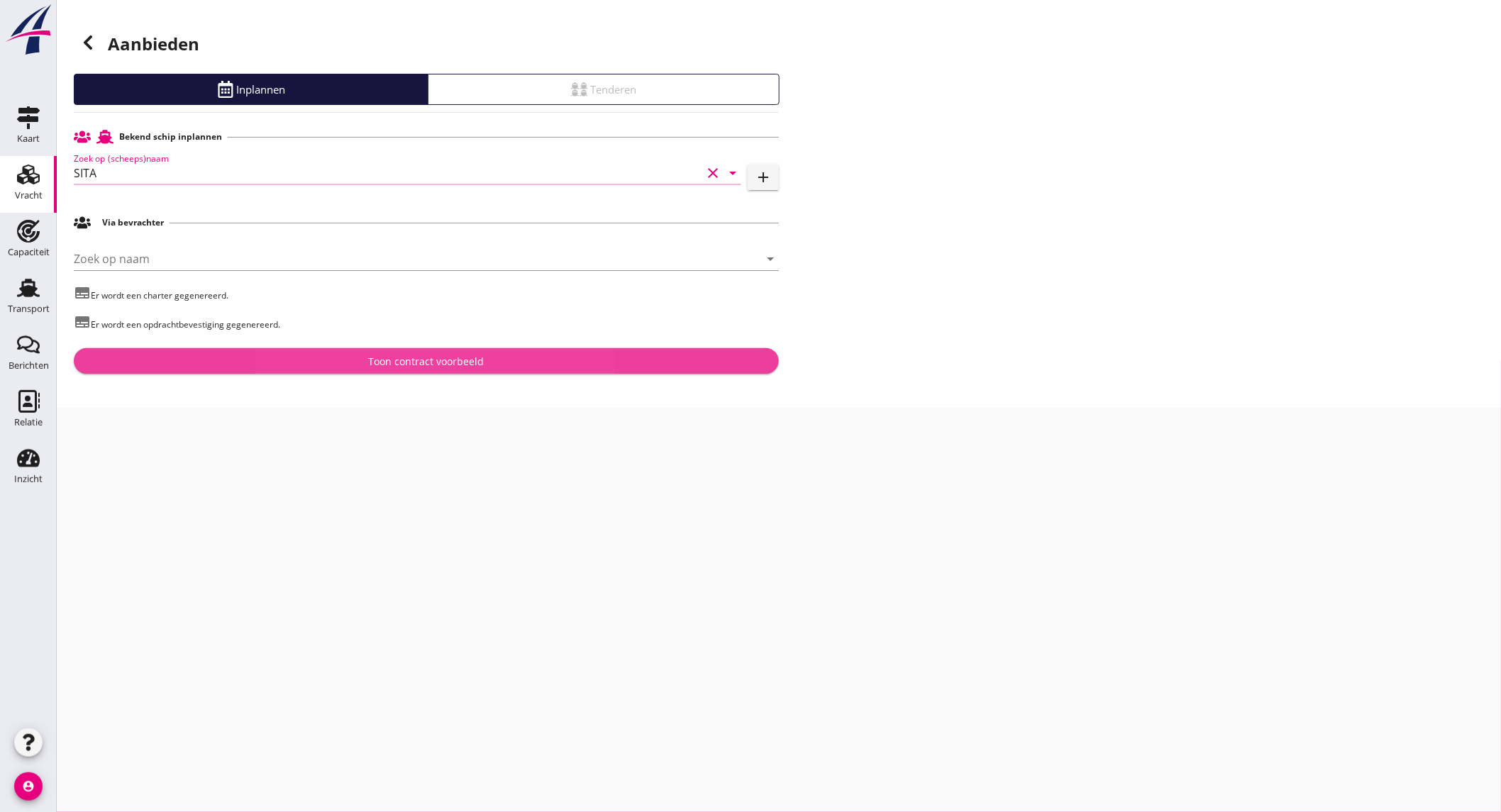
click at [374, 369] on div "Toon contract voorbeeld" at bounding box center [427, 360] width 116 height 15
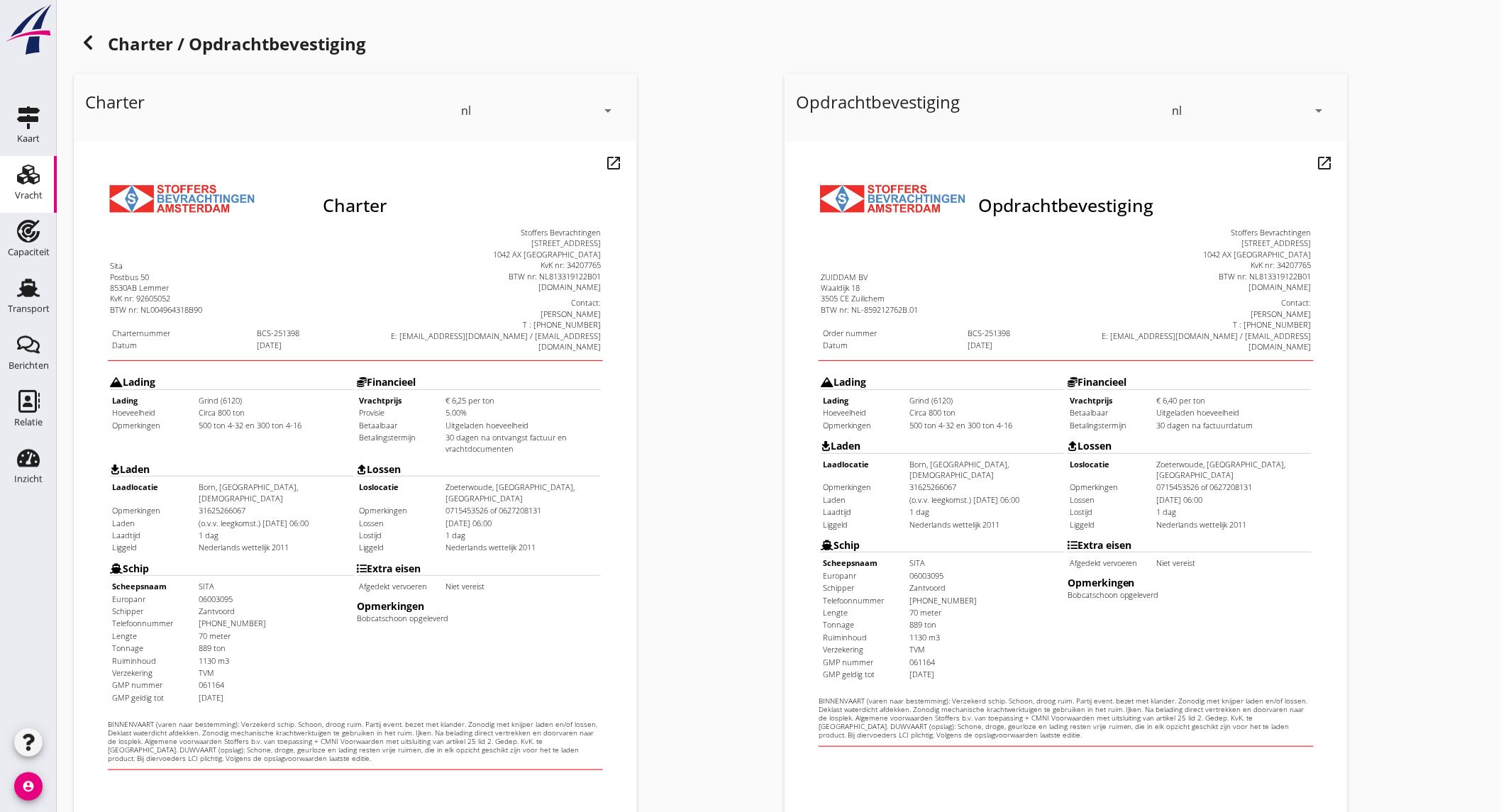
scroll to position [237, 0]
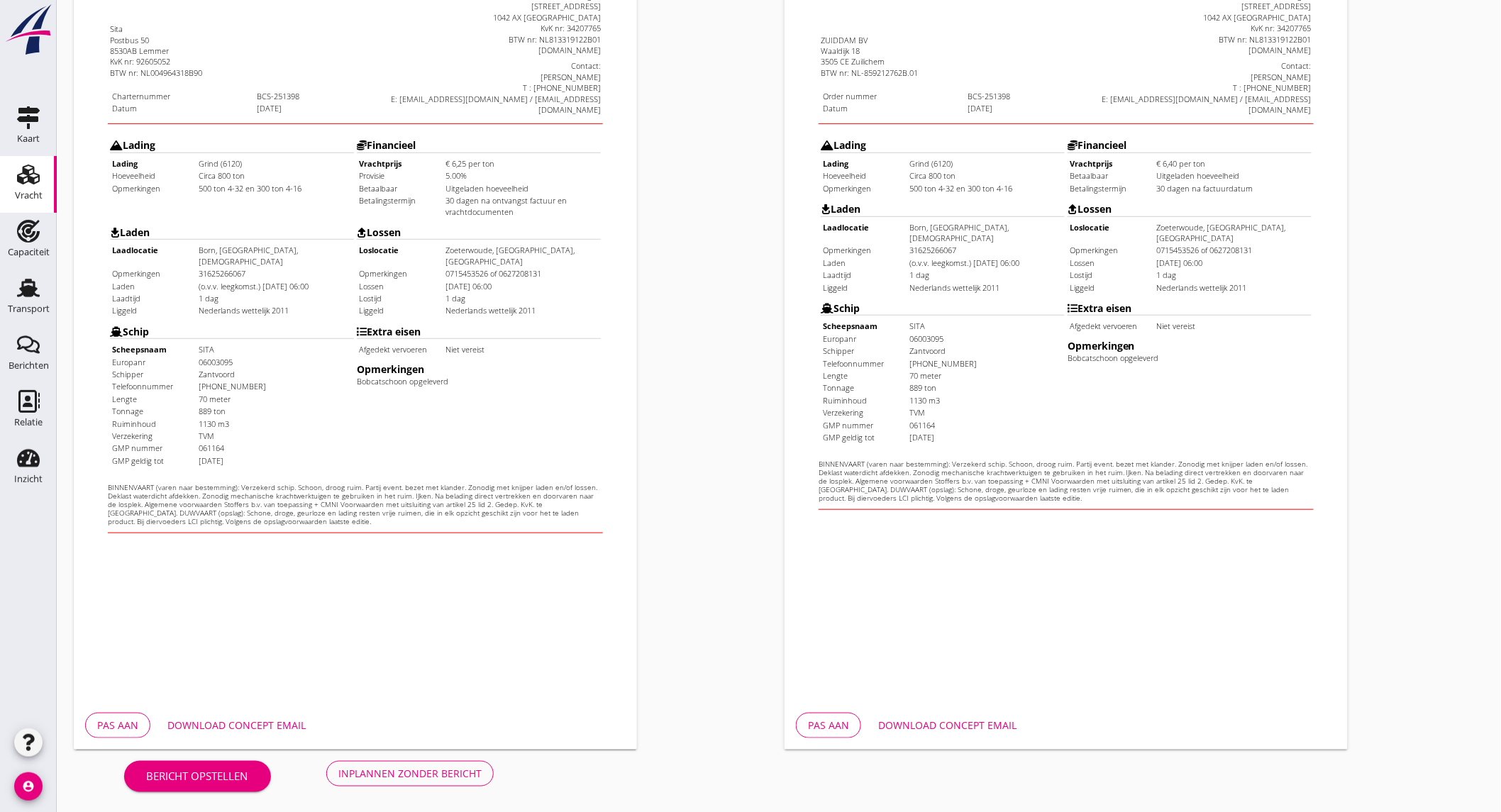
click at [239, 728] on div "Download concept email" at bounding box center [236, 725] width 138 height 15
click at [924, 718] on div "Download concept email" at bounding box center [947, 725] width 138 height 15
click at [398, 777] on div "Inplannen zonder bericht" at bounding box center [410, 773] width 144 height 15
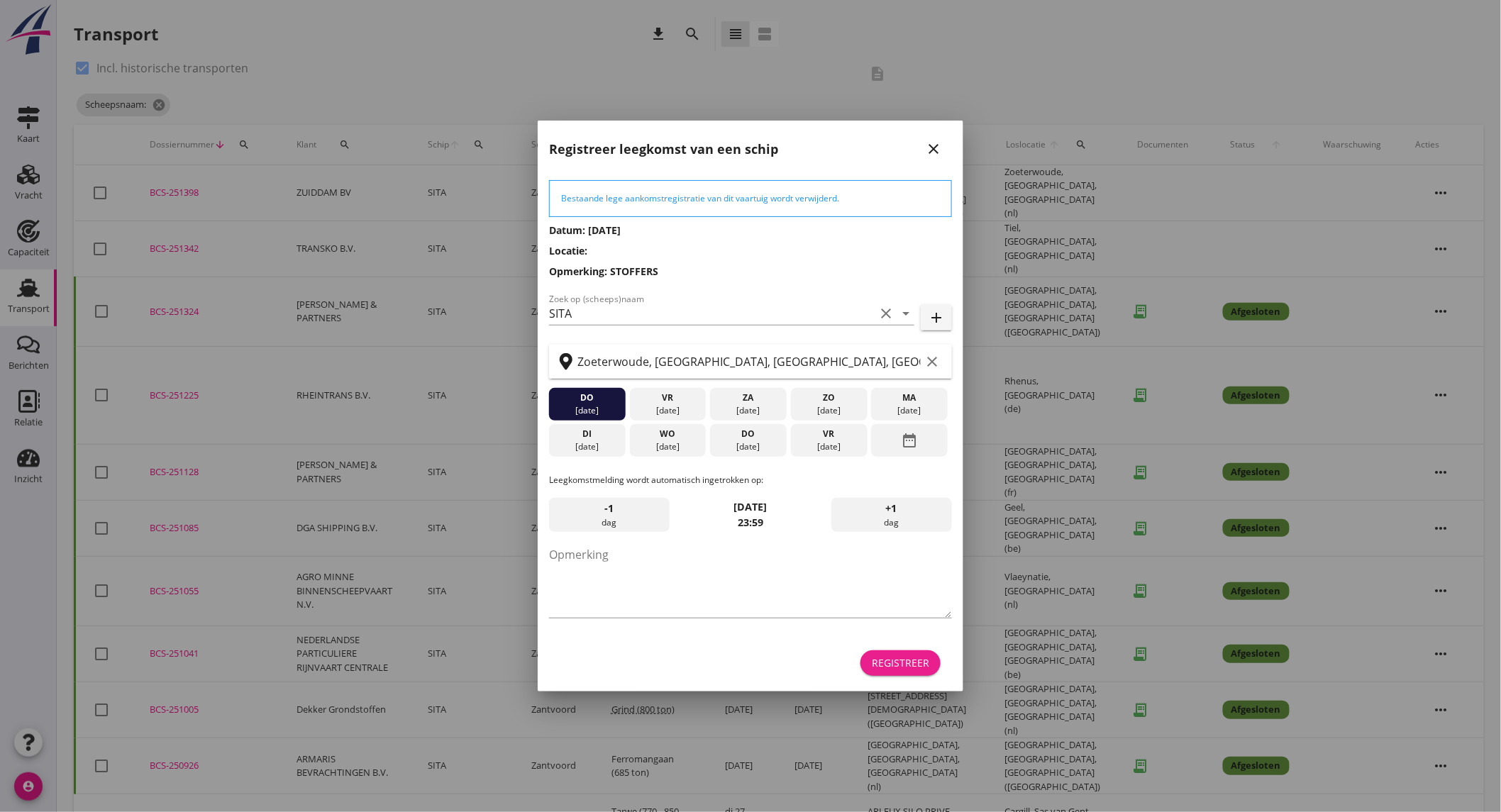
drag, startPoint x: 912, startPoint y: 667, endPoint x: 735, endPoint y: 497, distance: 245.4
click at [912, 667] on div "Registreer" at bounding box center [900, 662] width 57 height 15
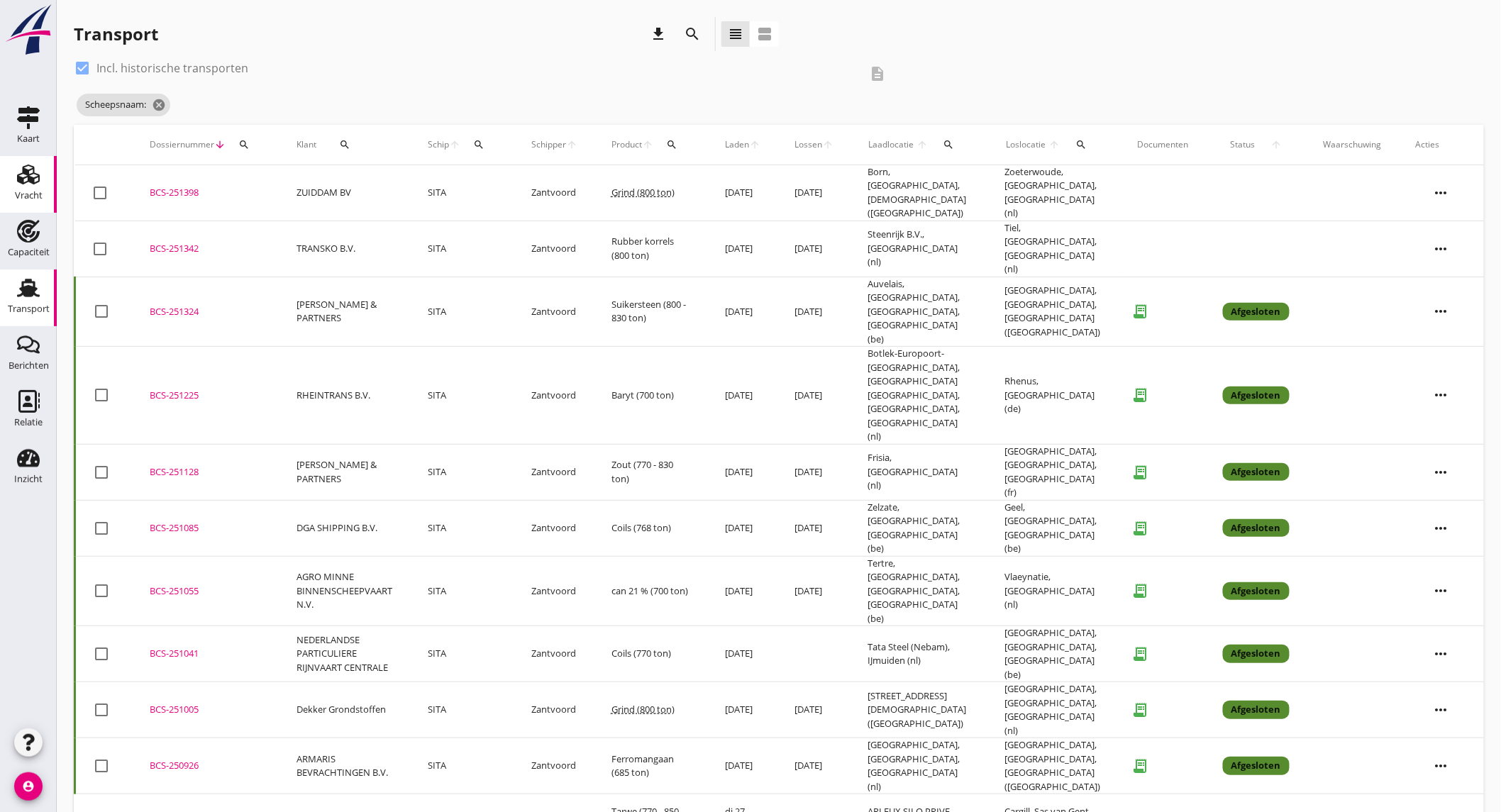
click at [19, 208] on link "Vracht Vracht" at bounding box center [28, 184] width 56 height 56
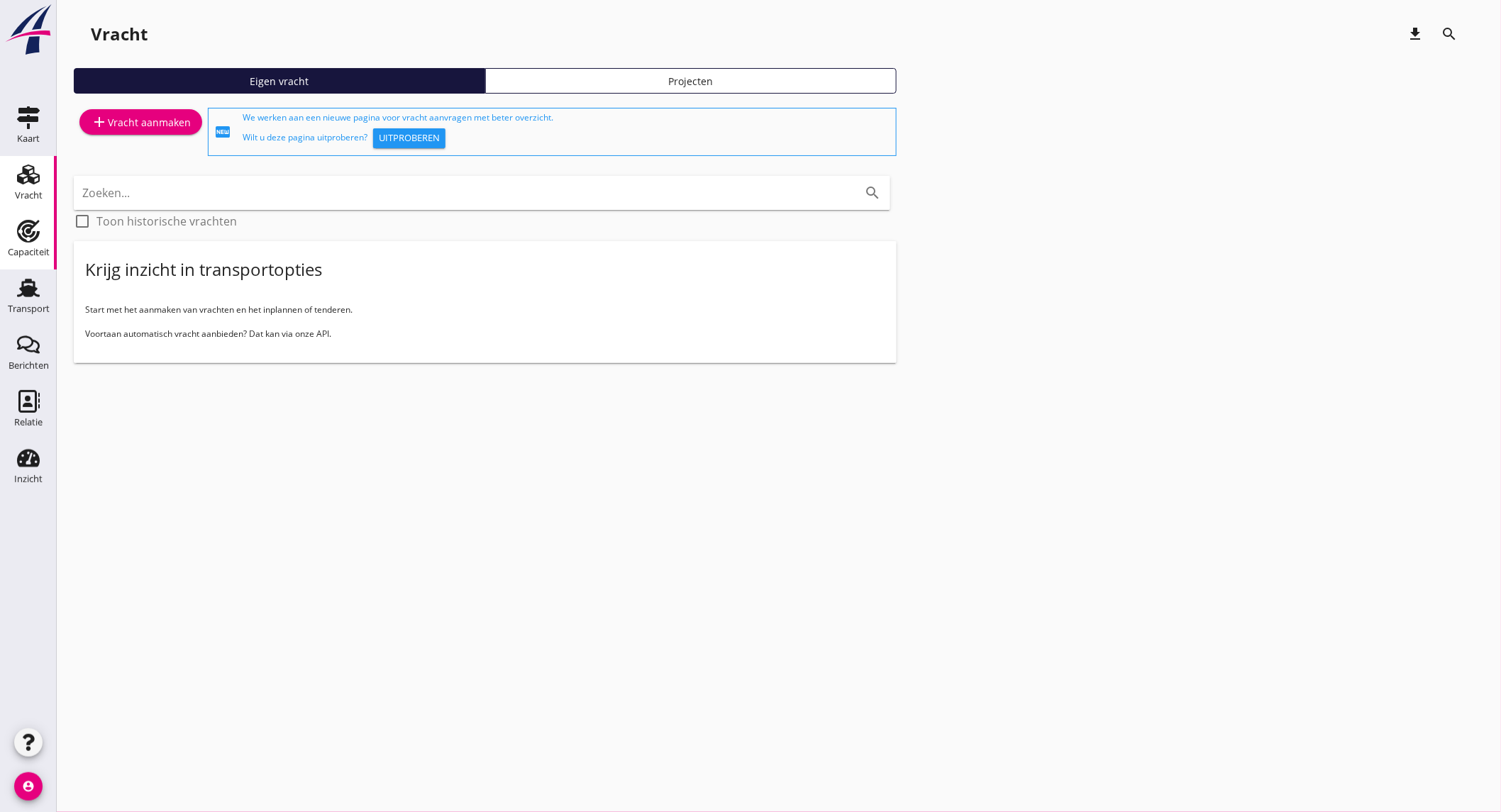
click at [33, 238] on use at bounding box center [28, 231] width 22 height 22
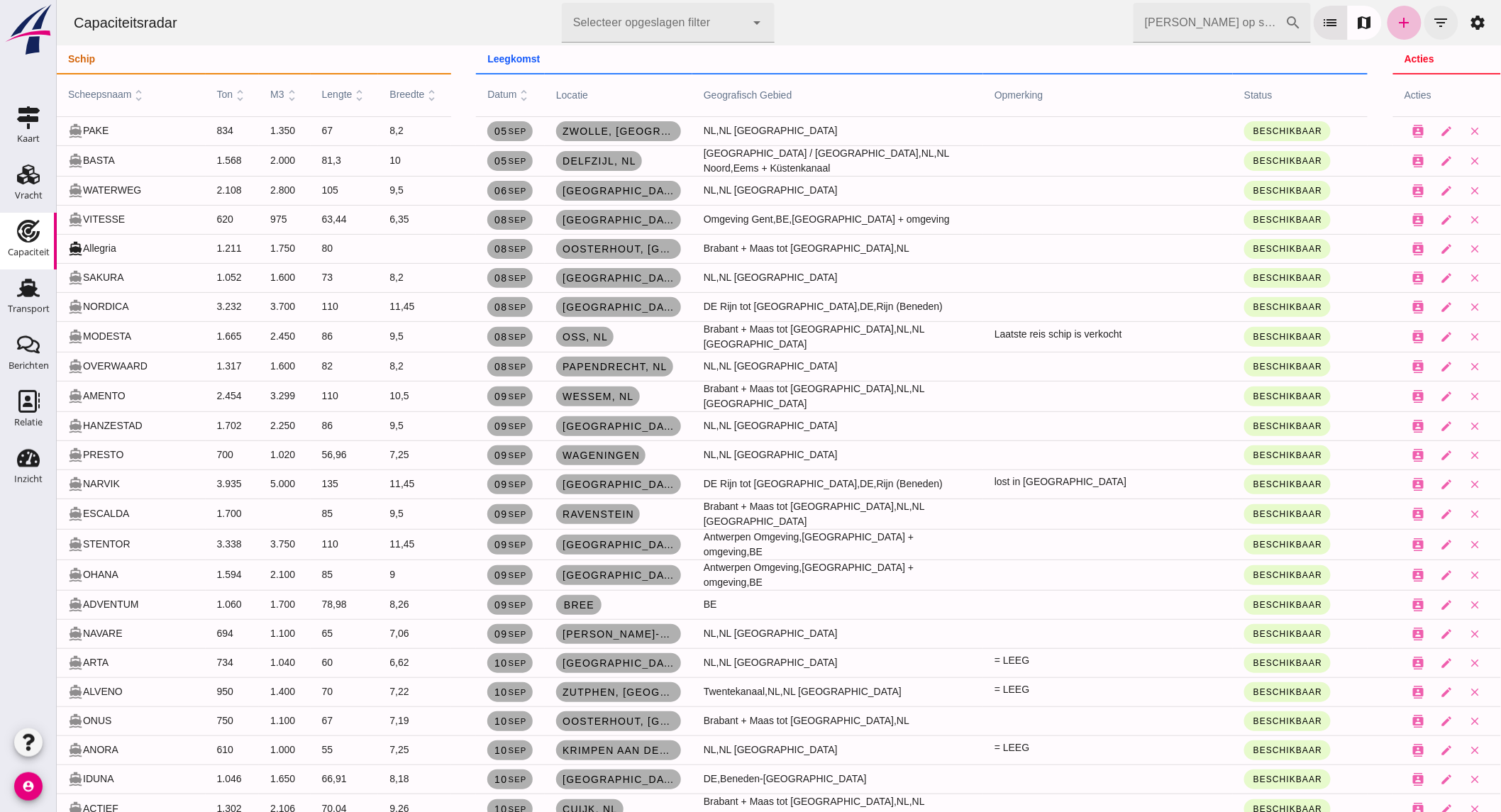
click at [1435, 31] on icon "filter_list" at bounding box center [1441, 22] width 17 height 17
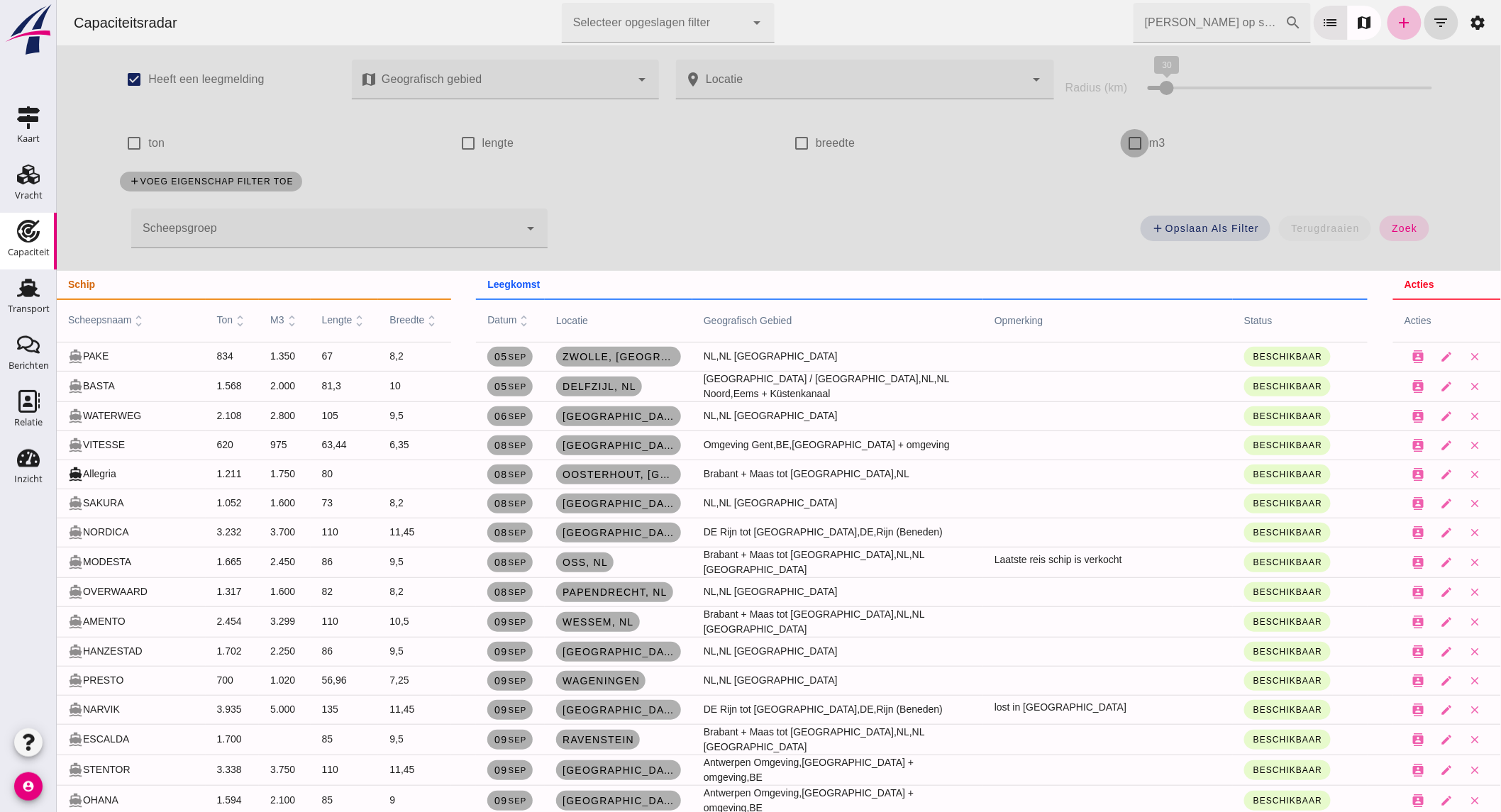
click at [1128, 140] on input "m3" at bounding box center [1134, 143] width 29 height 29
checkbox input "true"
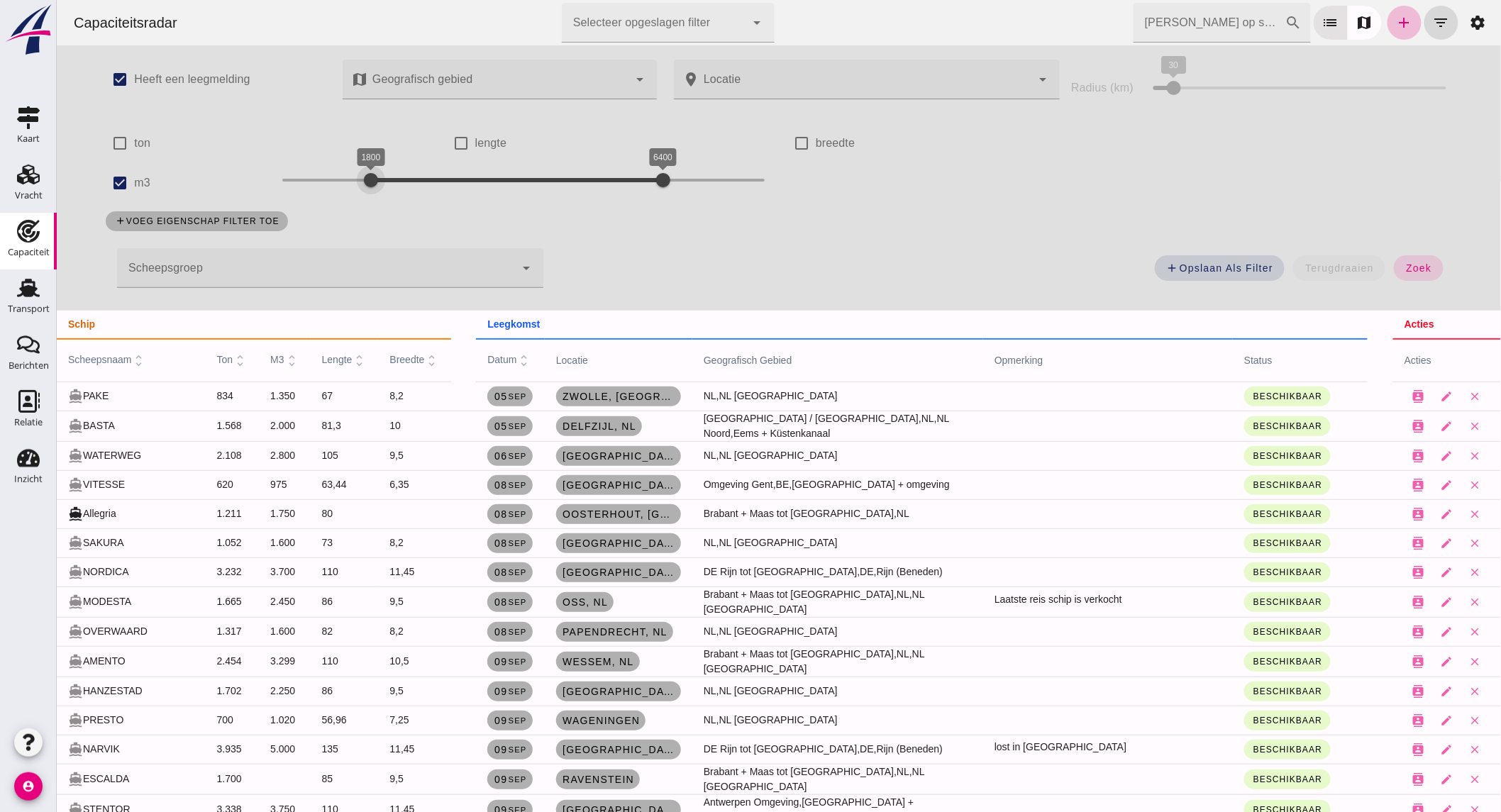
drag, startPoint x: 302, startPoint y: 175, endPoint x: 363, endPoint y: 180, distance: 61.2
click at [363, 180] on div "1800 6400 1800 6400" at bounding box center [523, 180] width 483 height 22
drag, startPoint x: 661, startPoint y: 175, endPoint x: 409, endPoint y: 178, distance: 252.0
click at [409, 178] on div at bounding box center [408, 180] width 29 height 29
click at [1402, 260] on button "zoek" at bounding box center [1417, 268] width 49 height 25
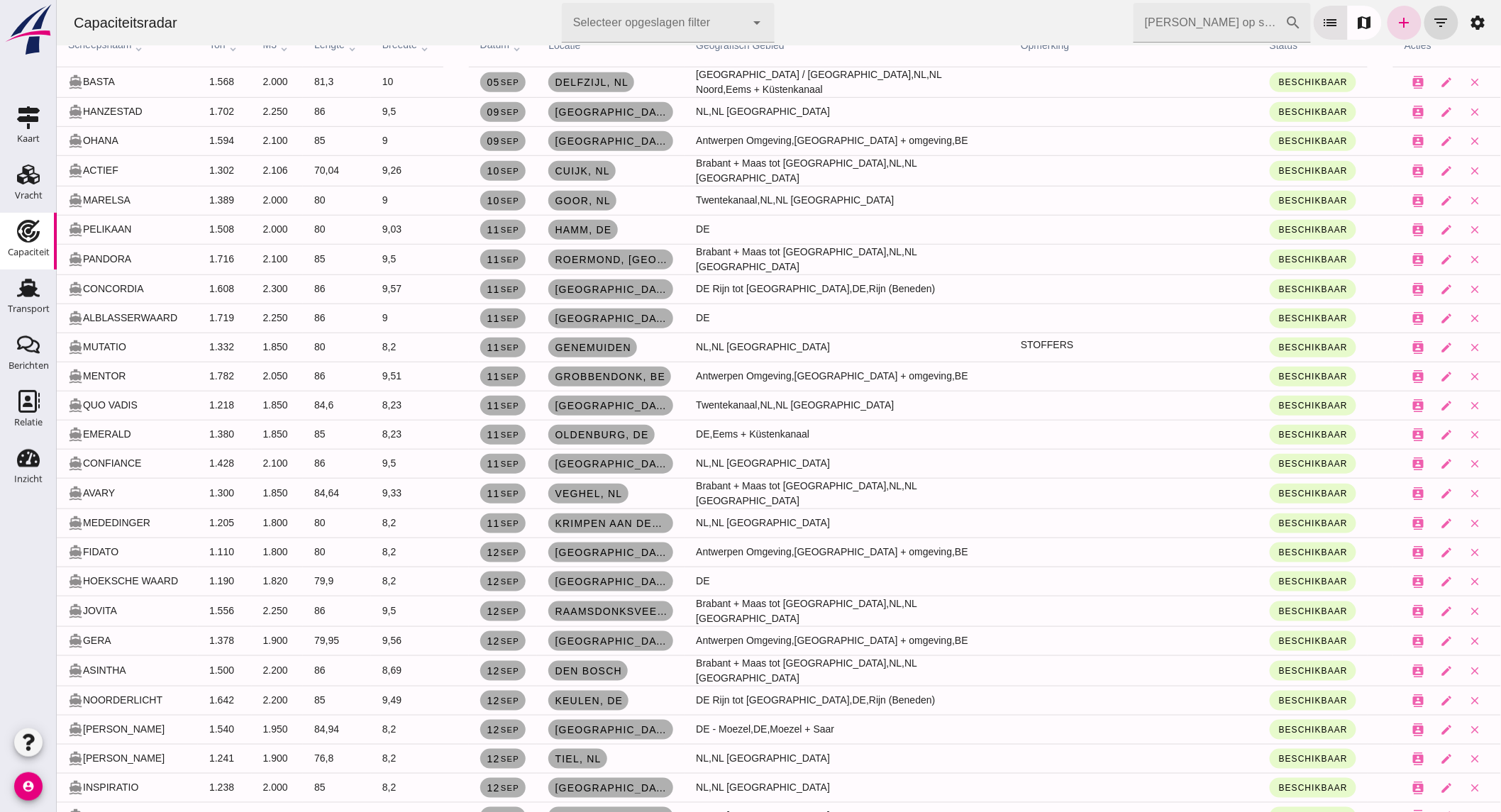
scroll to position [394, 0]
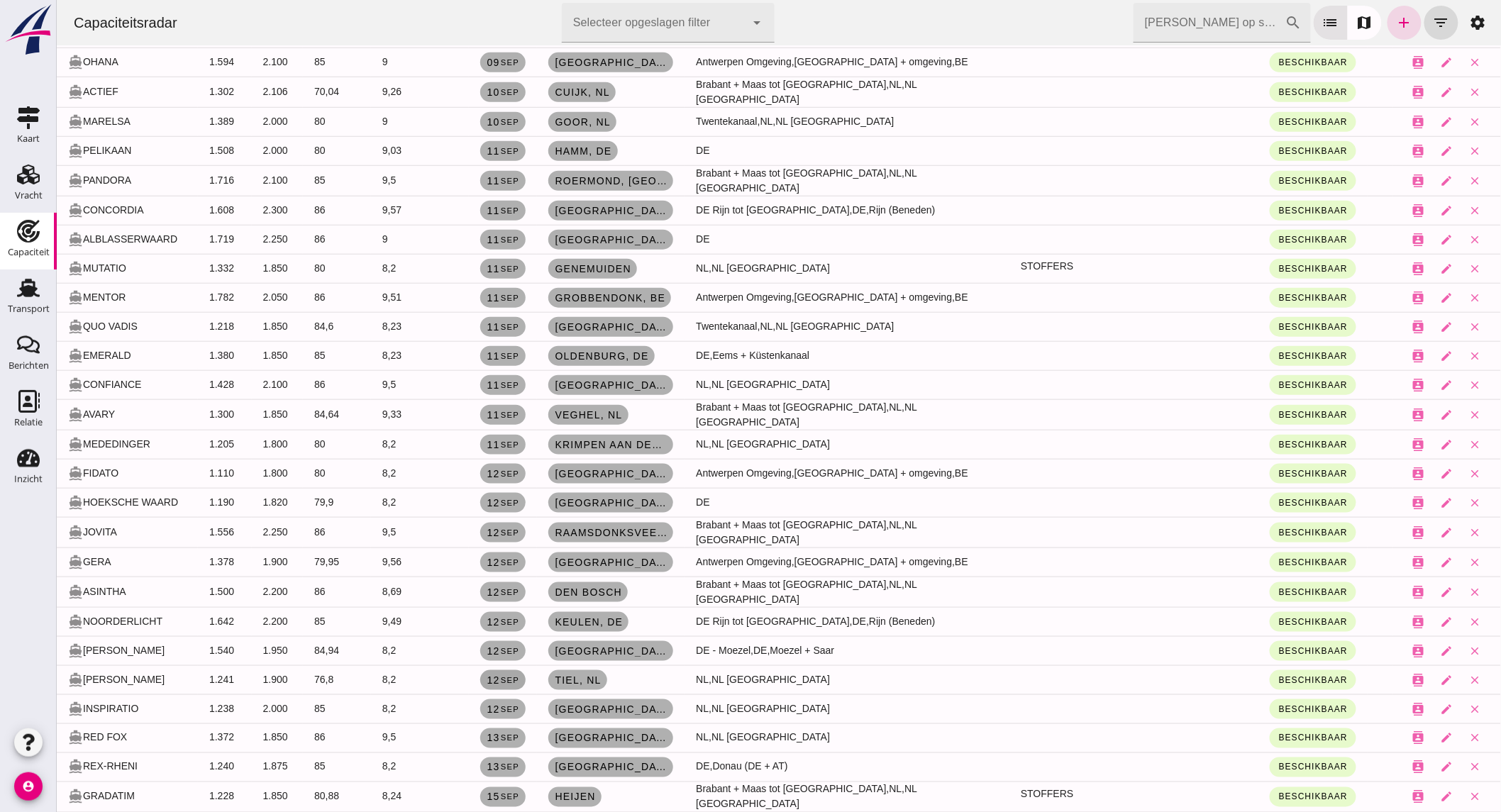
click at [519, 676] on small "sep" at bounding box center [509, 680] width 19 height 8
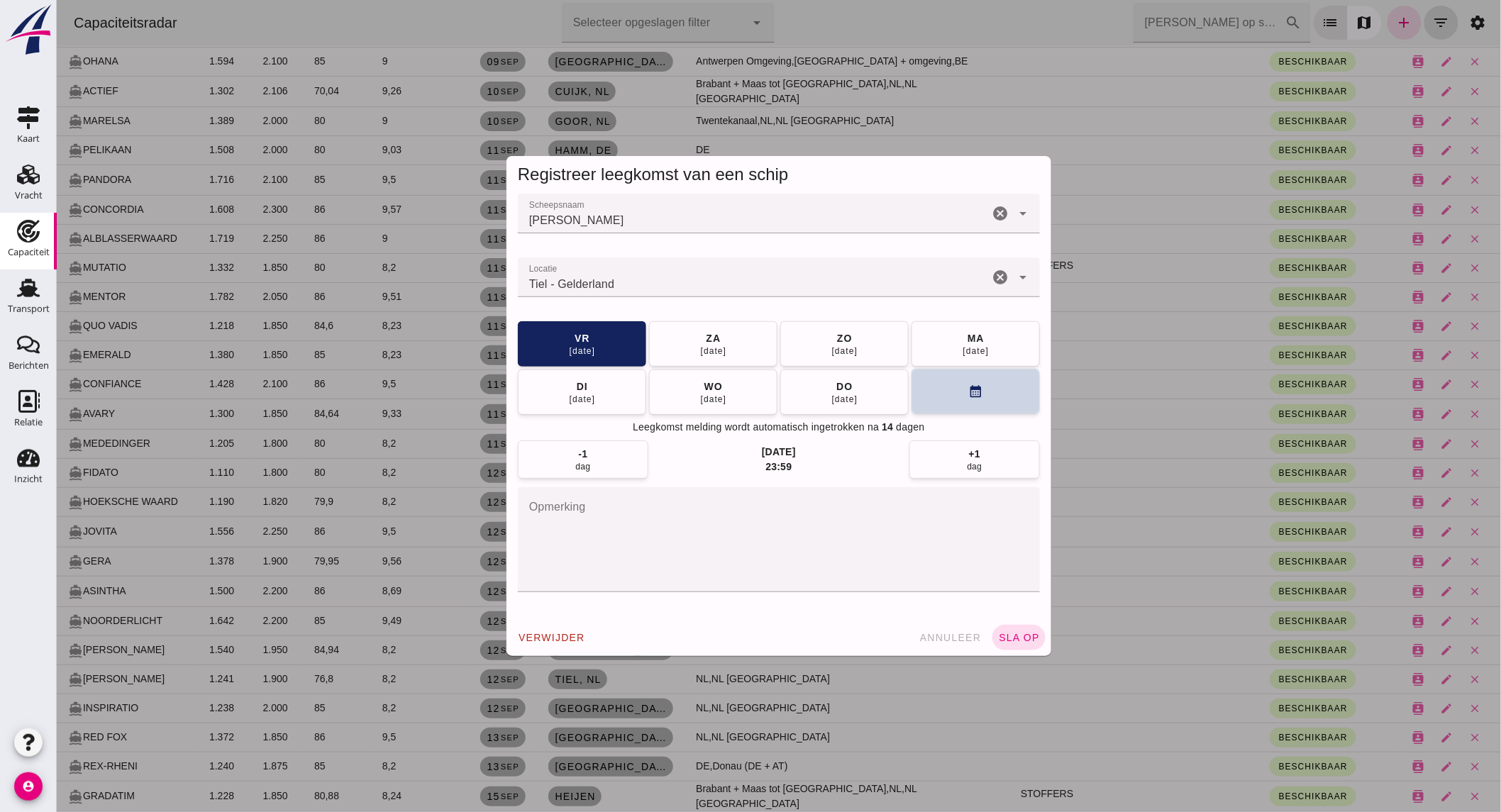
click at [938, 398] on button "calendar_month" at bounding box center [975, 391] width 128 height 46
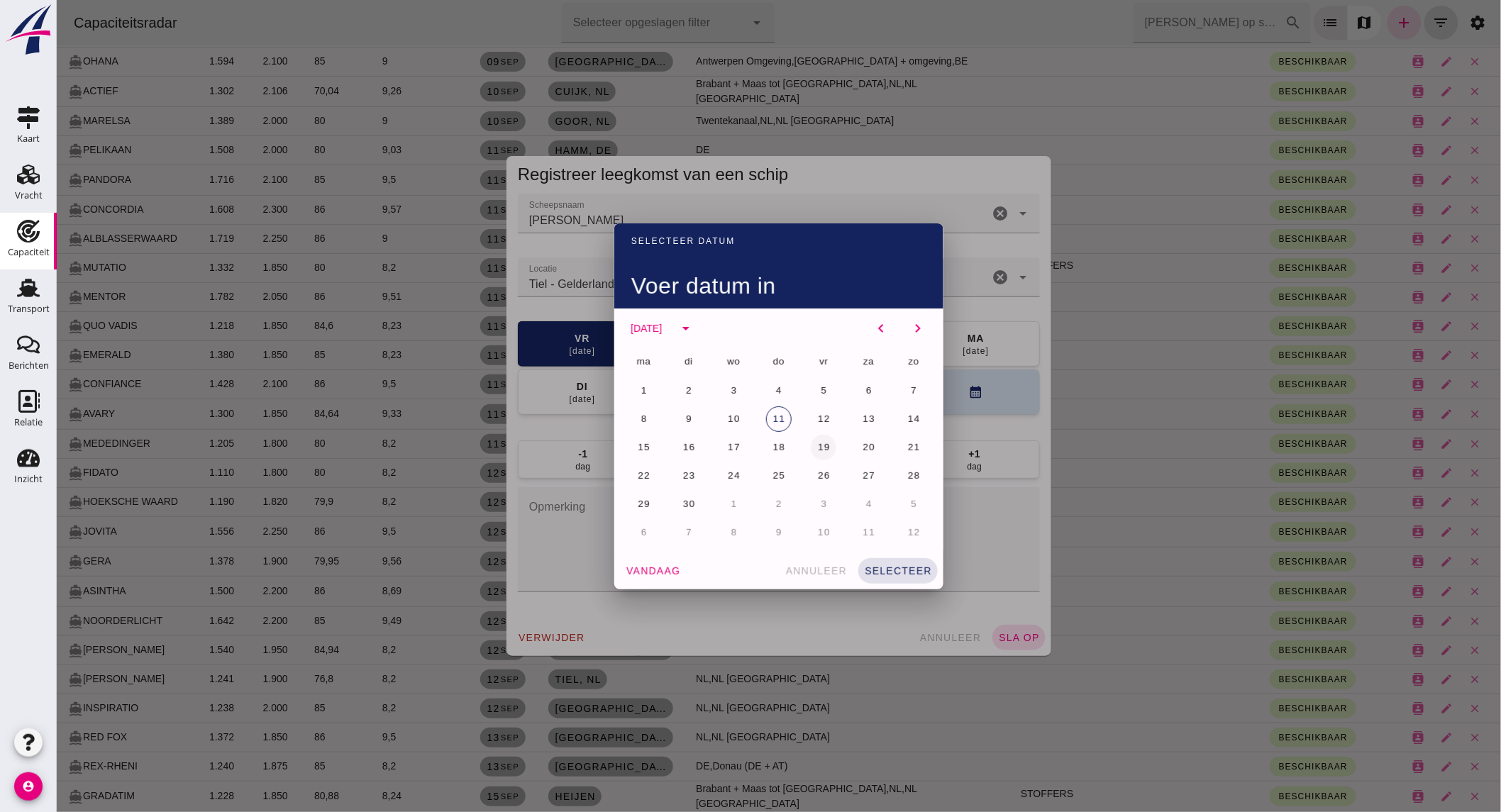
click at [823, 445] on span "19" at bounding box center [822, 447] width 13 height 11
click at [890, 568] on span "selecteer" at bounding box center [897, 570] width 68 height 12
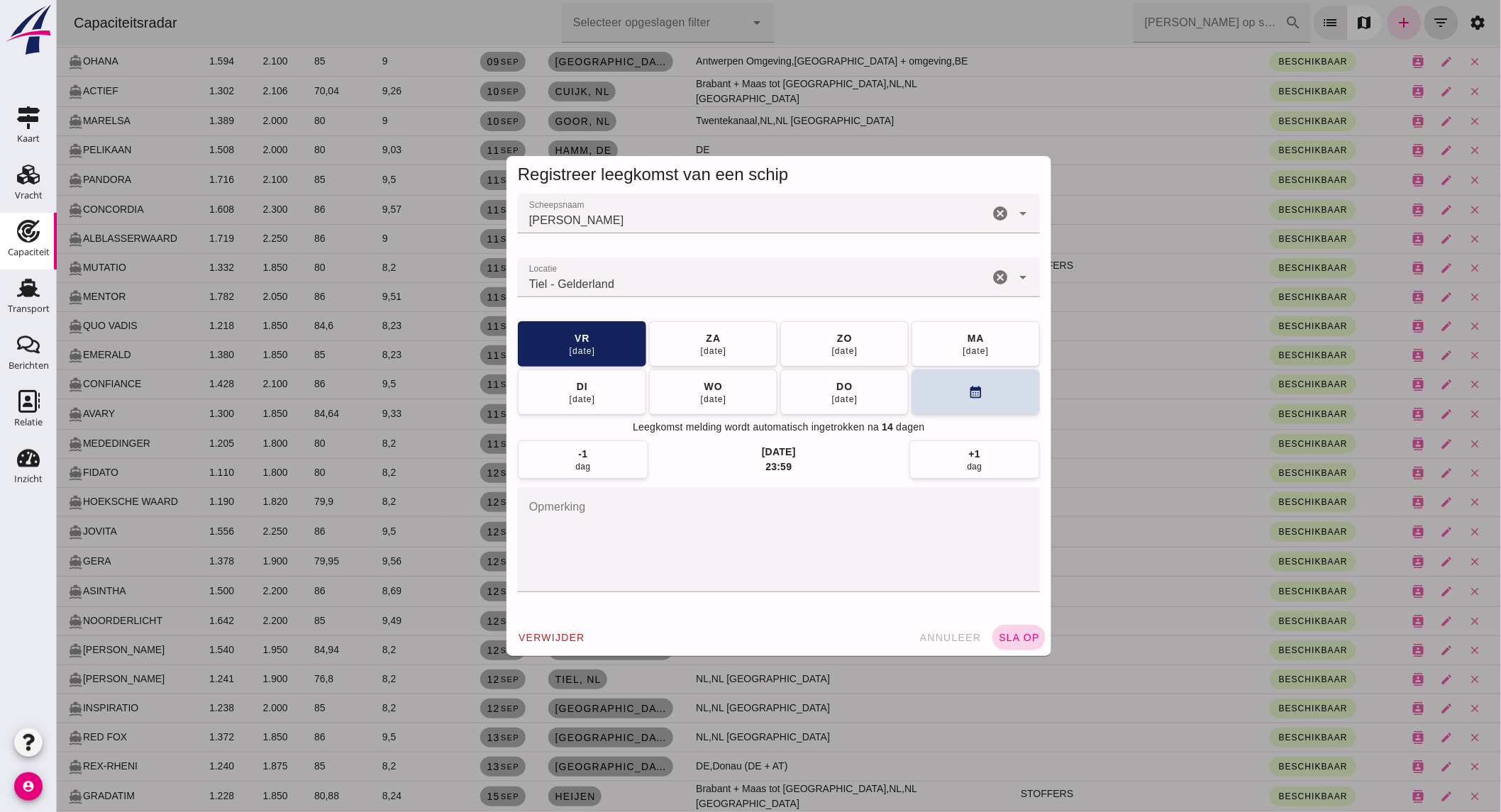
click at [1015, 641] on span "sla op" at bounding box center [1018, 638] width 42 height 12
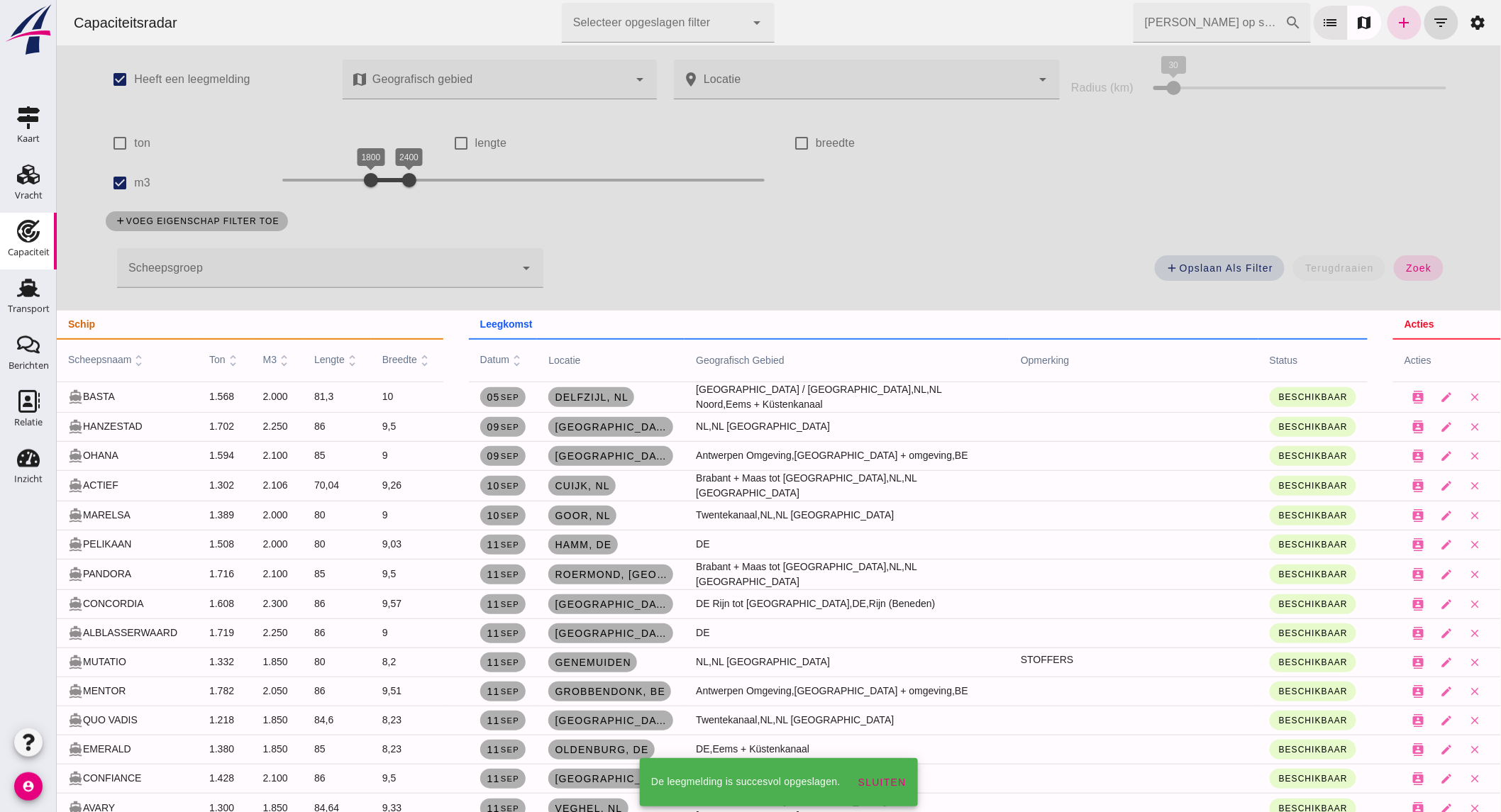
scroll to position [394, 0]
